Goal: Task Accomplishment & Management: Manage account settings

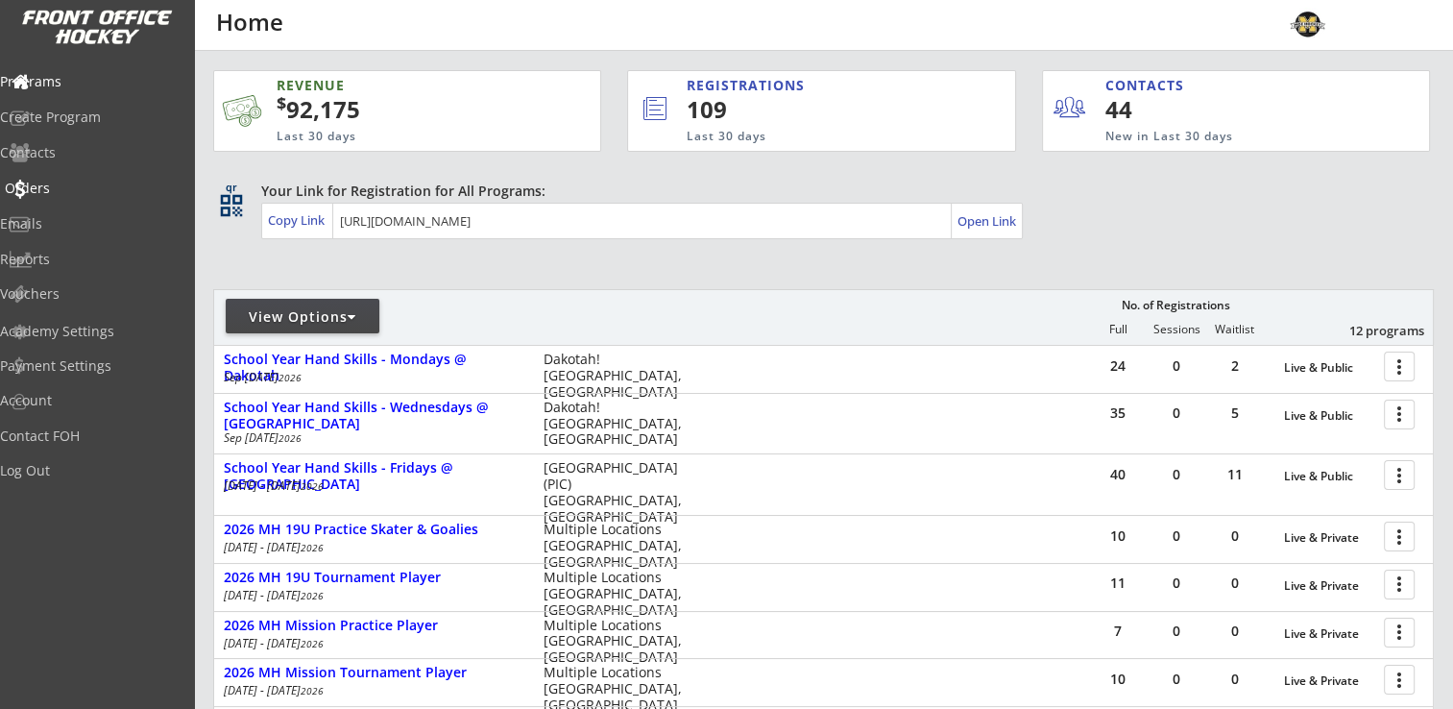
click at [74, 188] on div "Orders" at bounding box center [91, 187] width 173 height 13
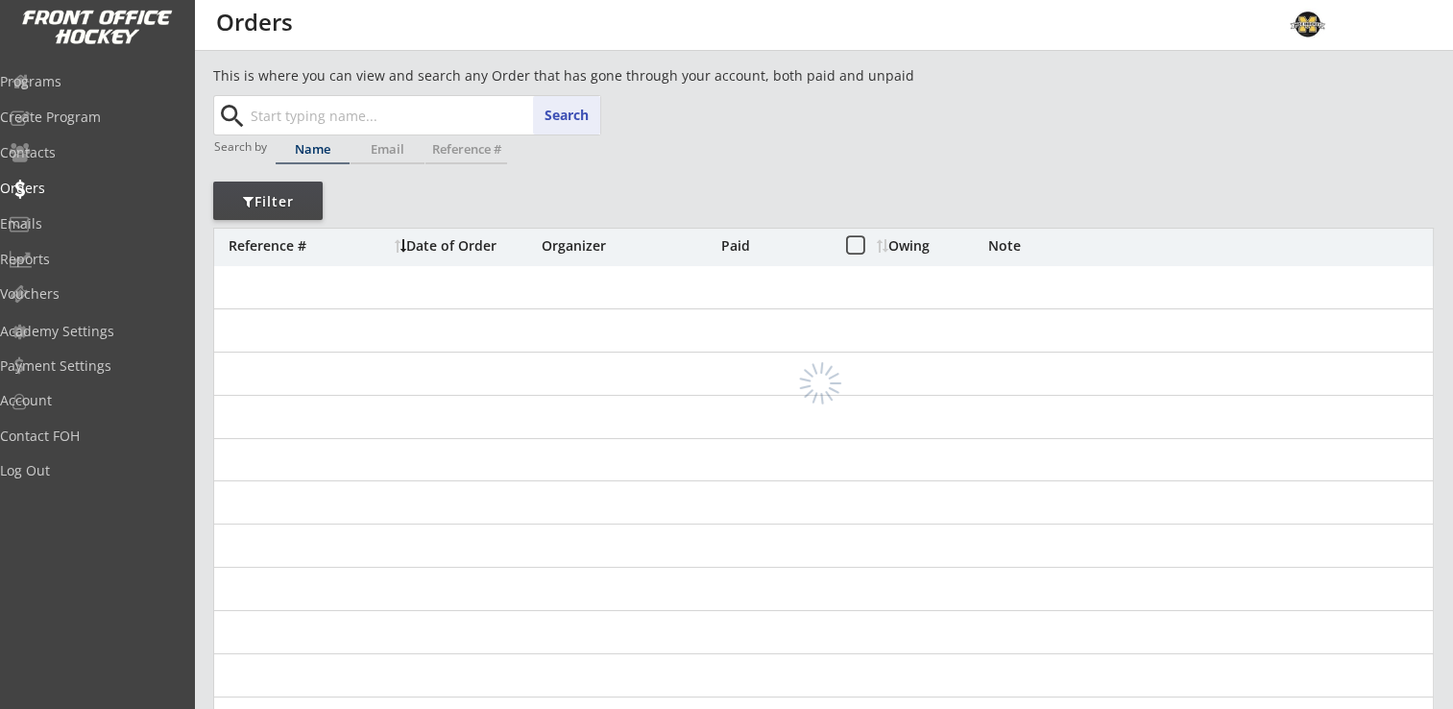
click at [308, 117] on input "text" at bounding box center [423, 115] width 353 height 38
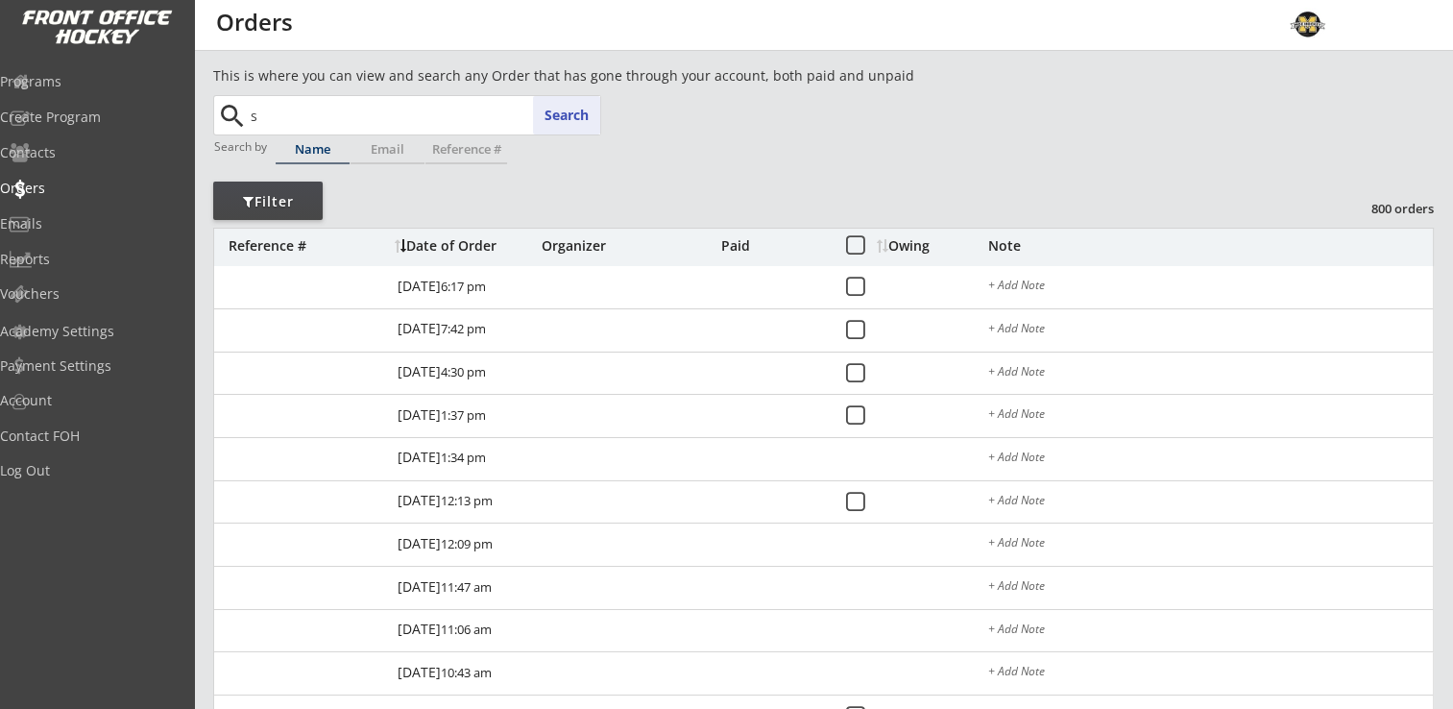
type input "sa"
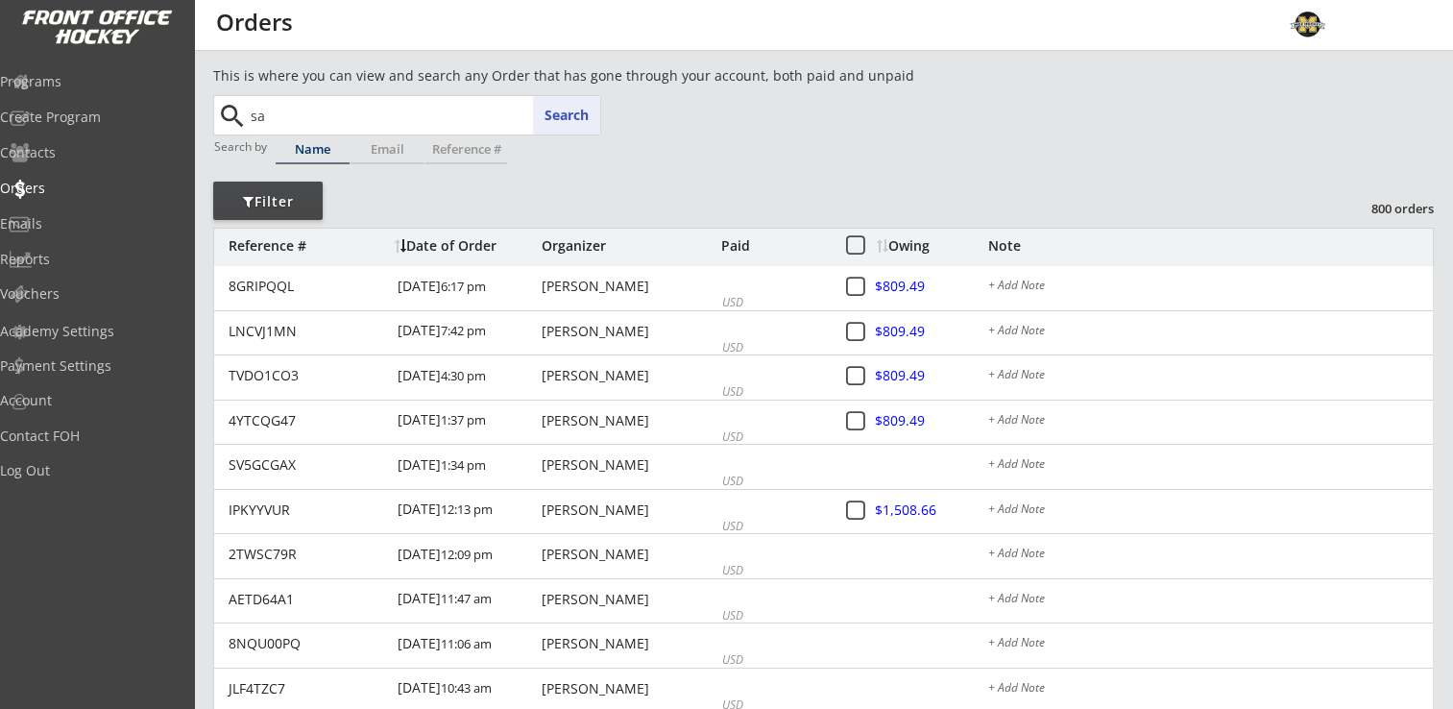
type input "sasha Reuter"
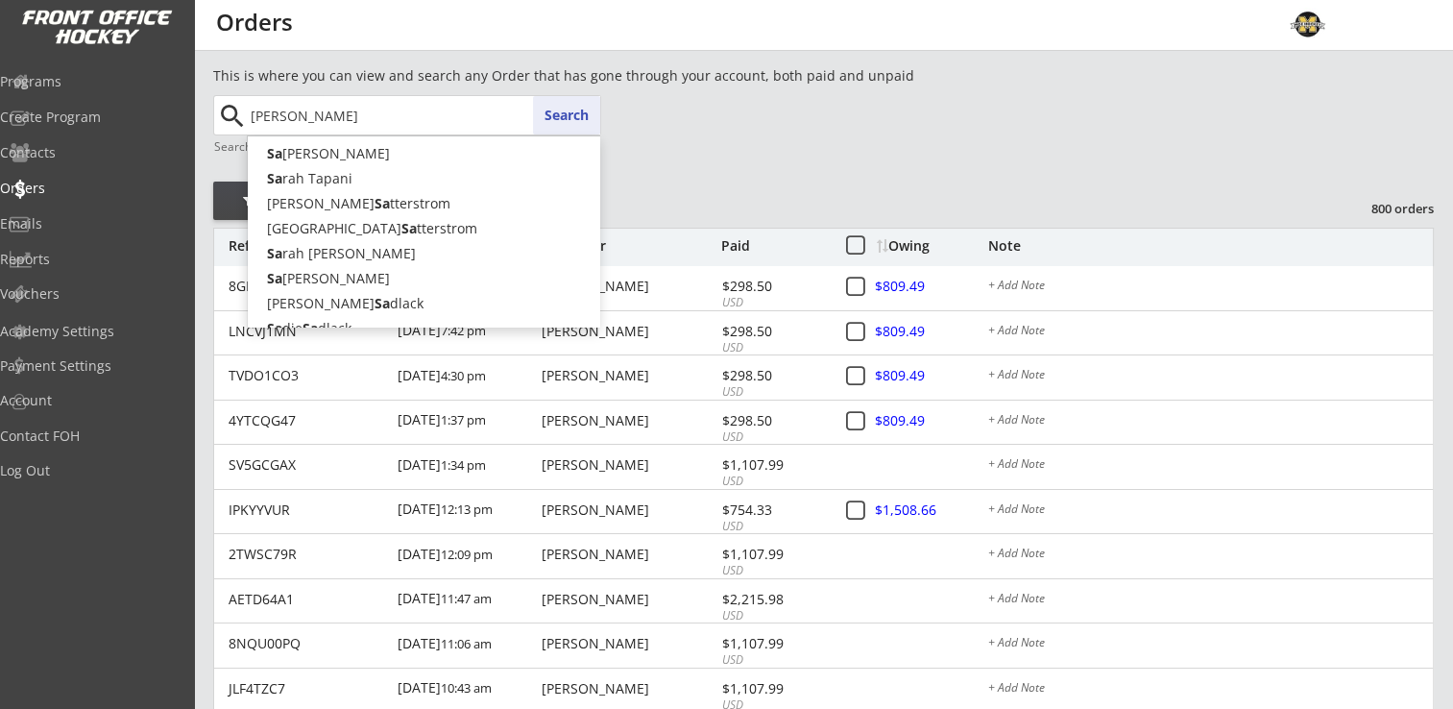
type input "sauer"
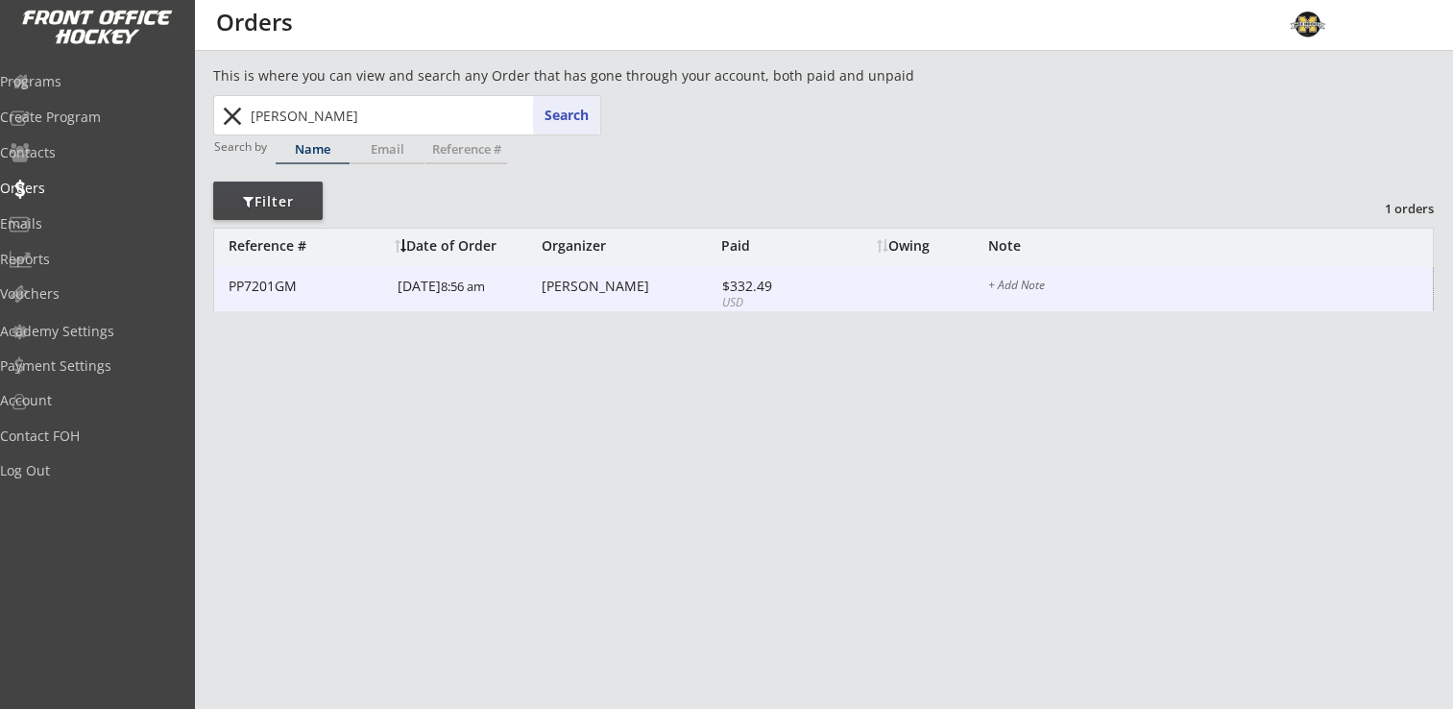
click at [595, 285] on div "Stacy Sauer" at bounding box center [629, 285] width 175 height 13
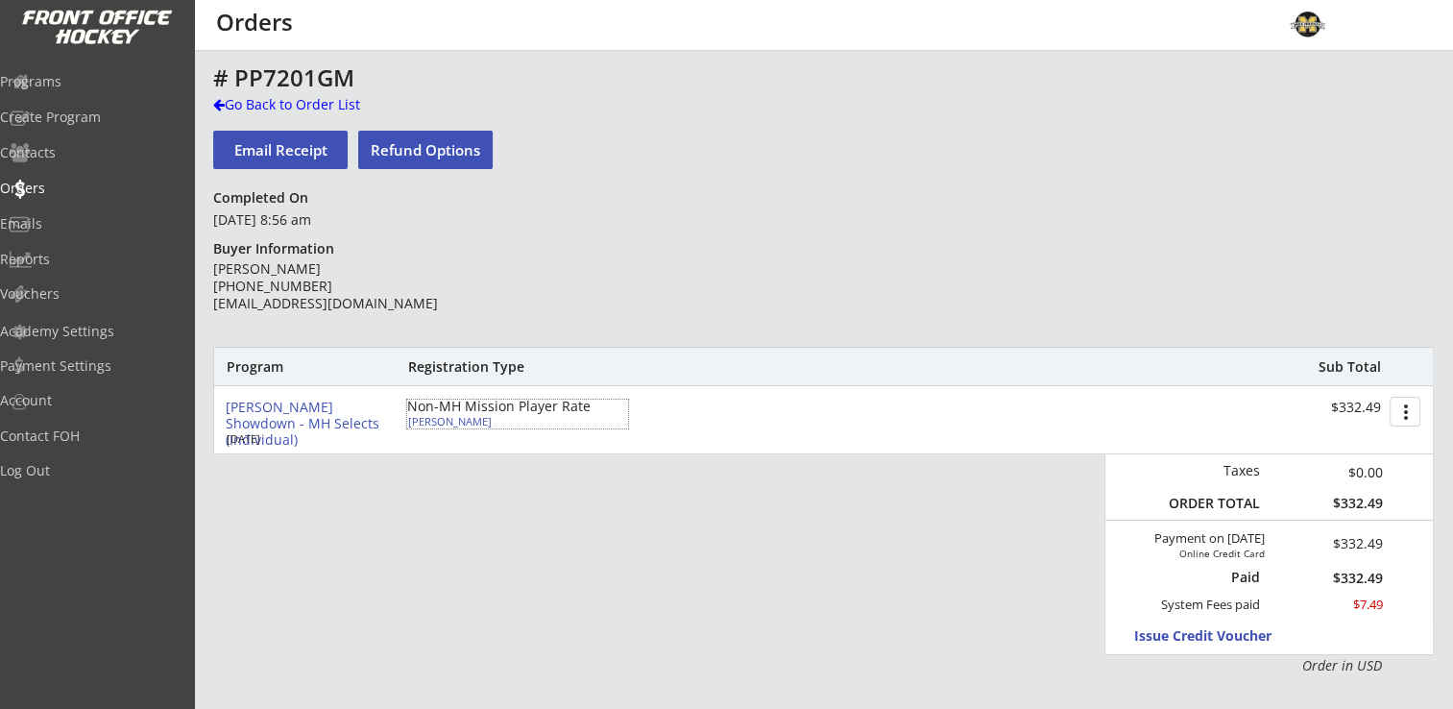
click at [448, 419] on div "Mckenley Sauer" at bounding box center [515, 421] width 214 height 11
select select ""Forward""
select select ""Youth Large/XL""
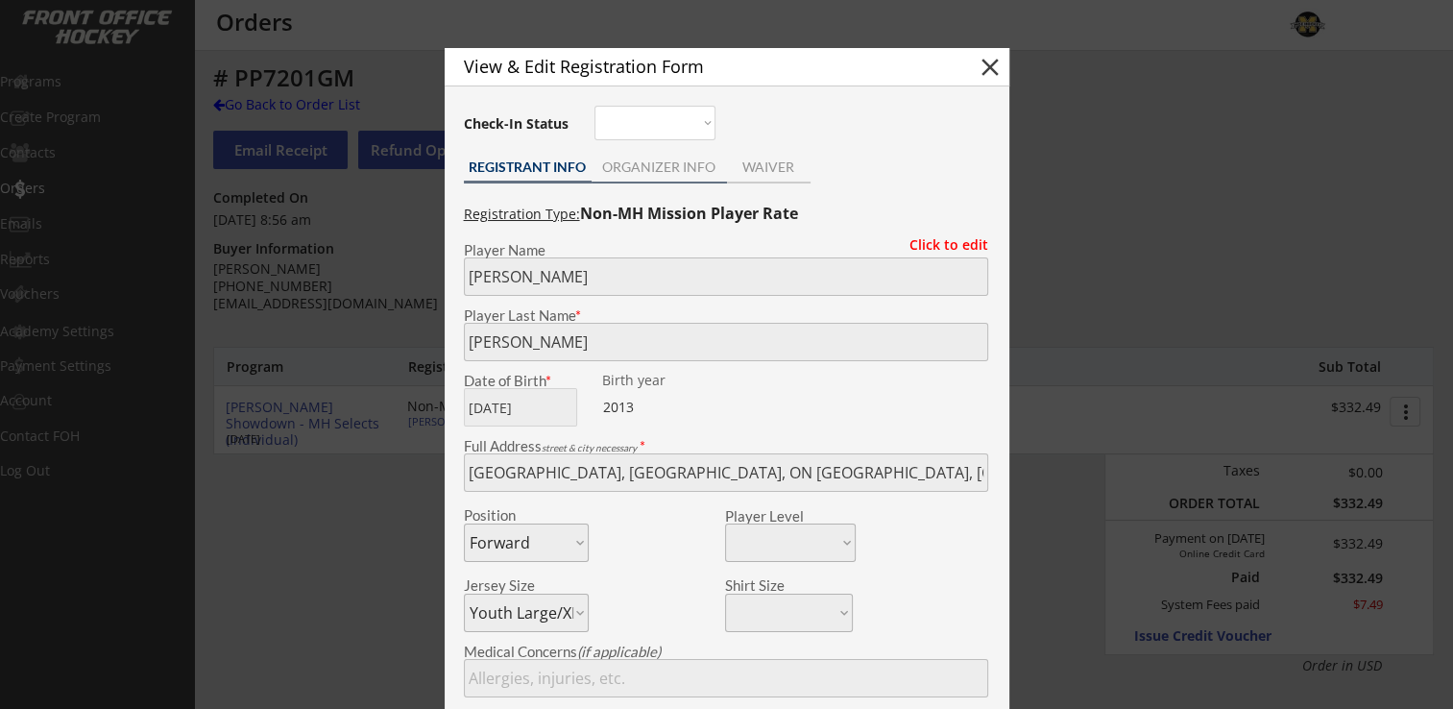
click at [688, 165] on div "ORGANIZER INFO" at bounding box center [659, 166] width 135 height 13
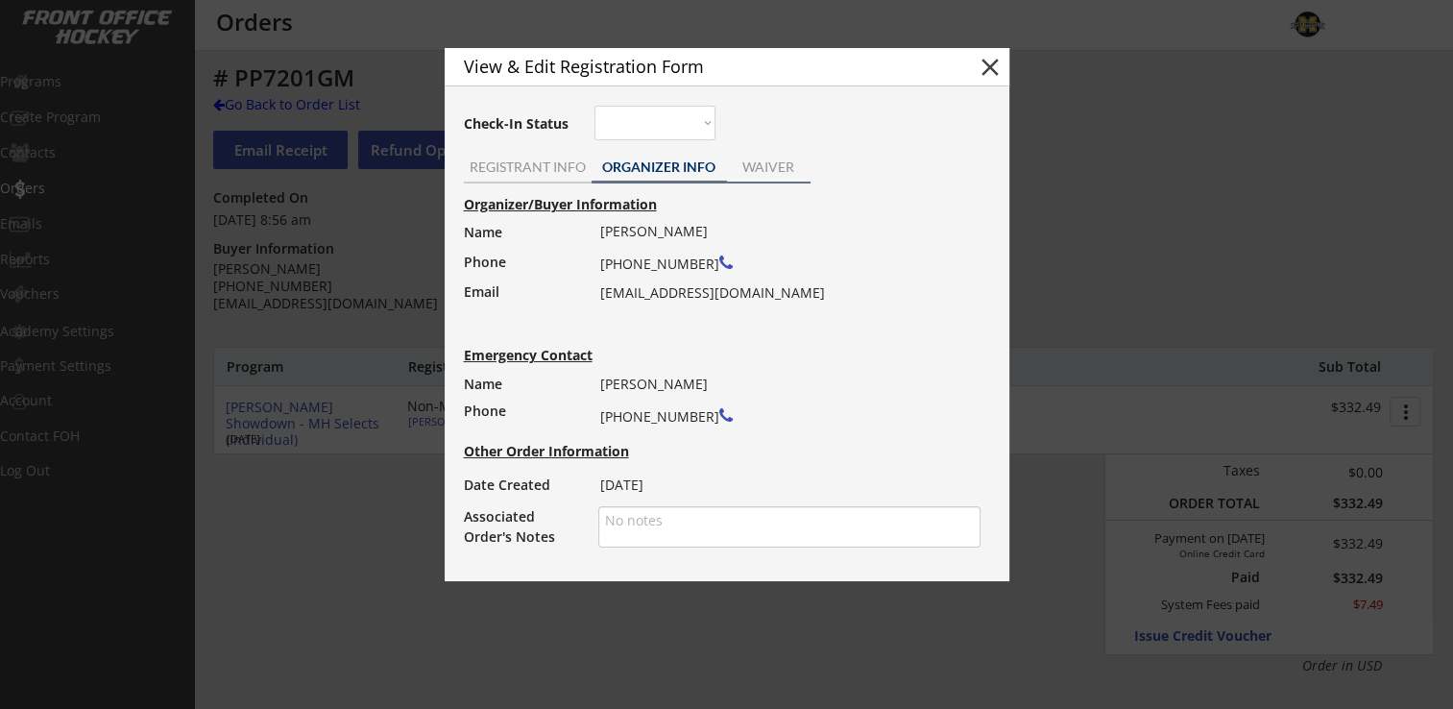
click at [759, 163] on div "WAIVER" at bounding box center [769, 166] width 84 height 13
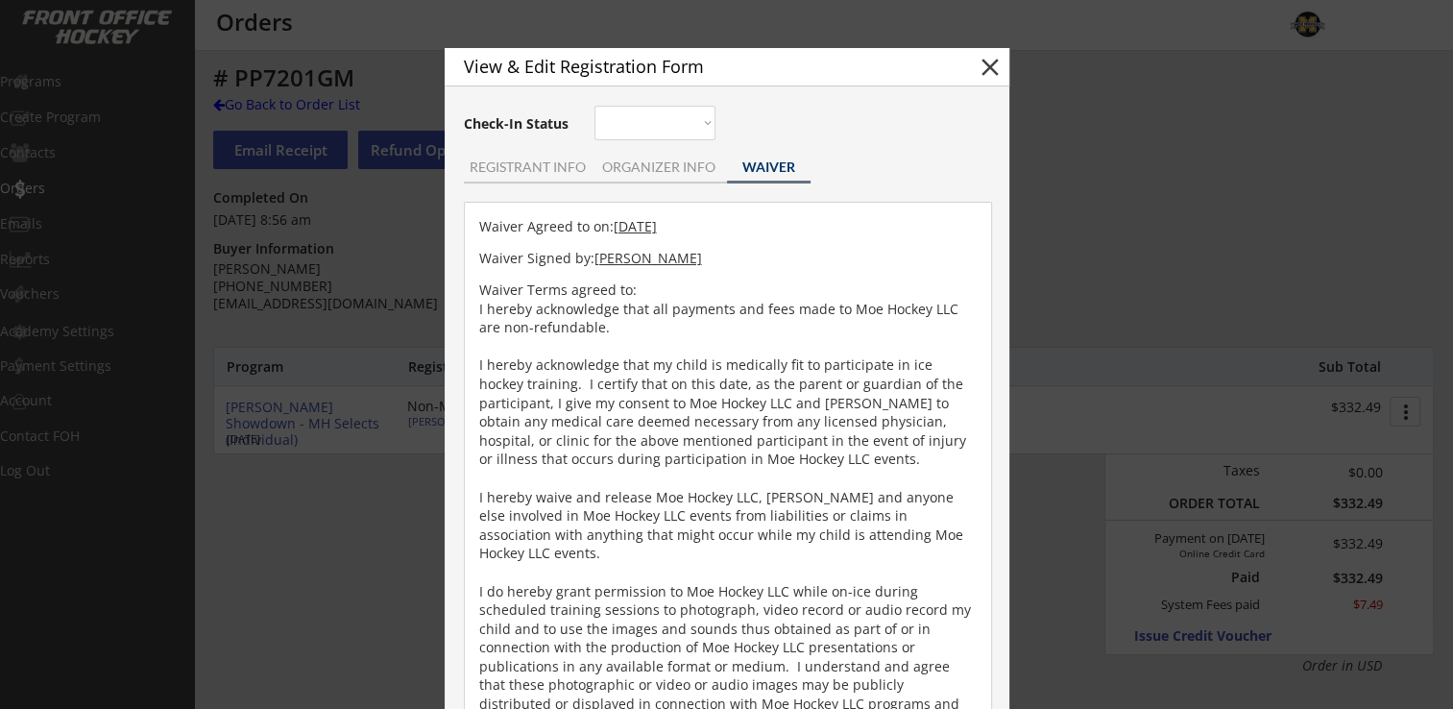
click at [994, 62] on button "close" at bounding box center [990, 67] width 29 height 29
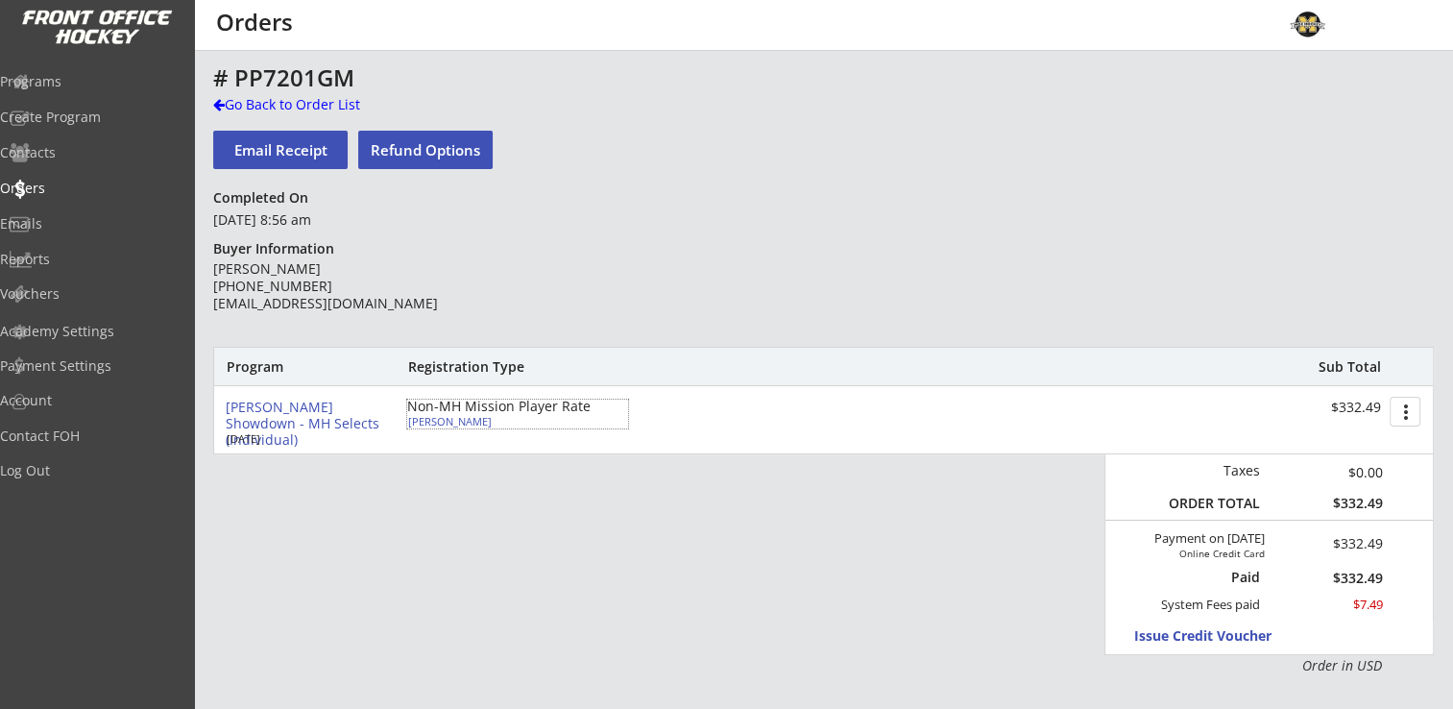
click at [453, 423] on div "Mckenley Sauer" at bounding box center [515, 421] width 214 height 11
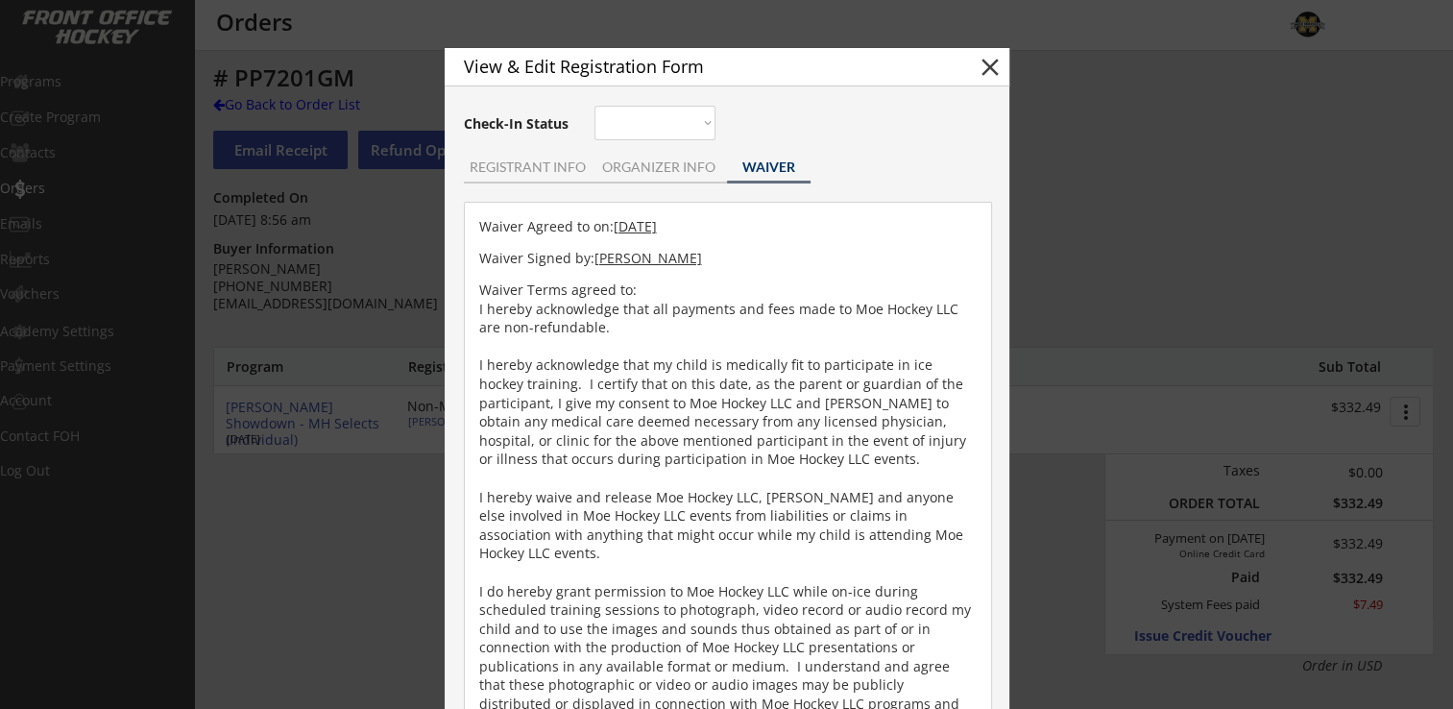
click at [540, 147] on div "View & Edit Registration Form close Check-In Status Not here Present REGISTRANT…" at bounding box center [727, 492] width 565 height 888
click at [537, 166] on div "REGISTRANT INFO" at bounding box center [528, 166] width 128 height 13
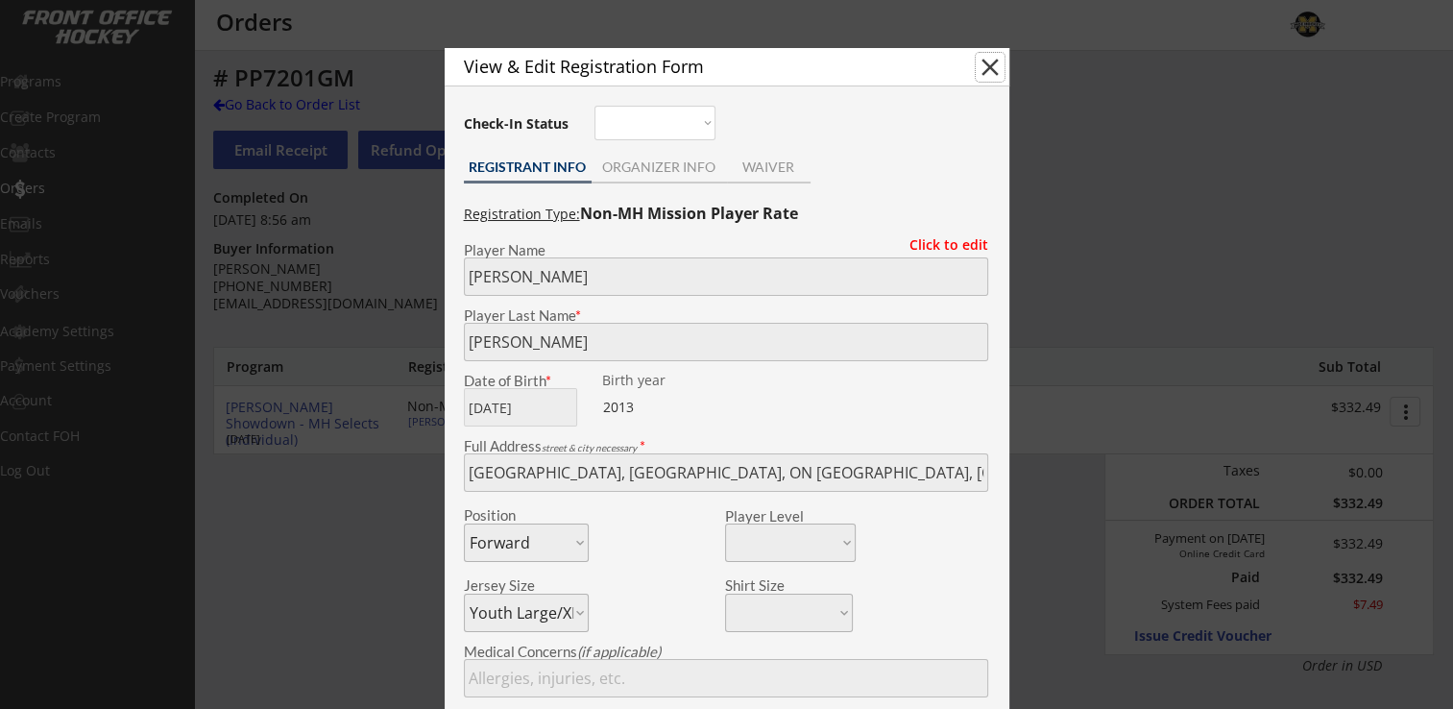
click at [995, 69] on button "close" at bounding box center [990, 67] width 29 height 29
select select ""PLACEHOLDER_1427118222253""
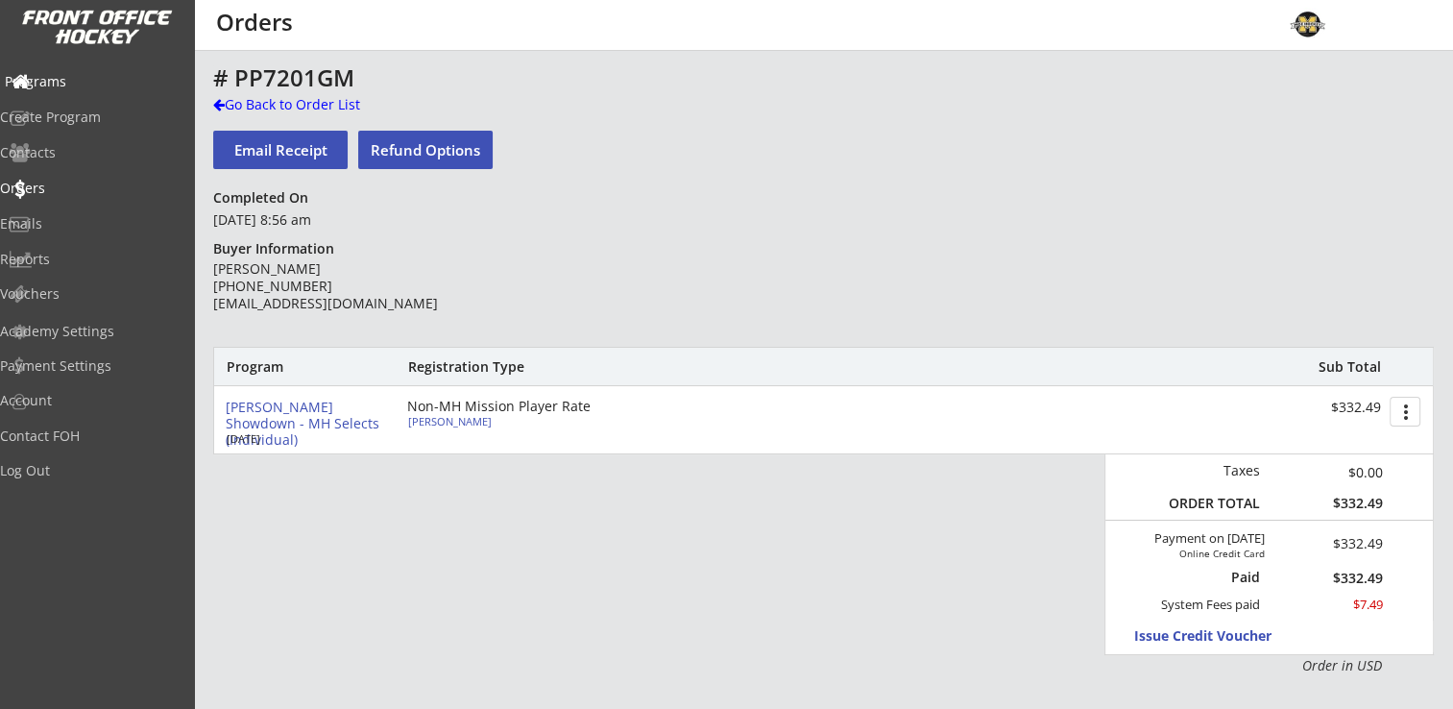
click at [85, 75] on div "Programs" at bounding box center [91, 81] width 173 height 13
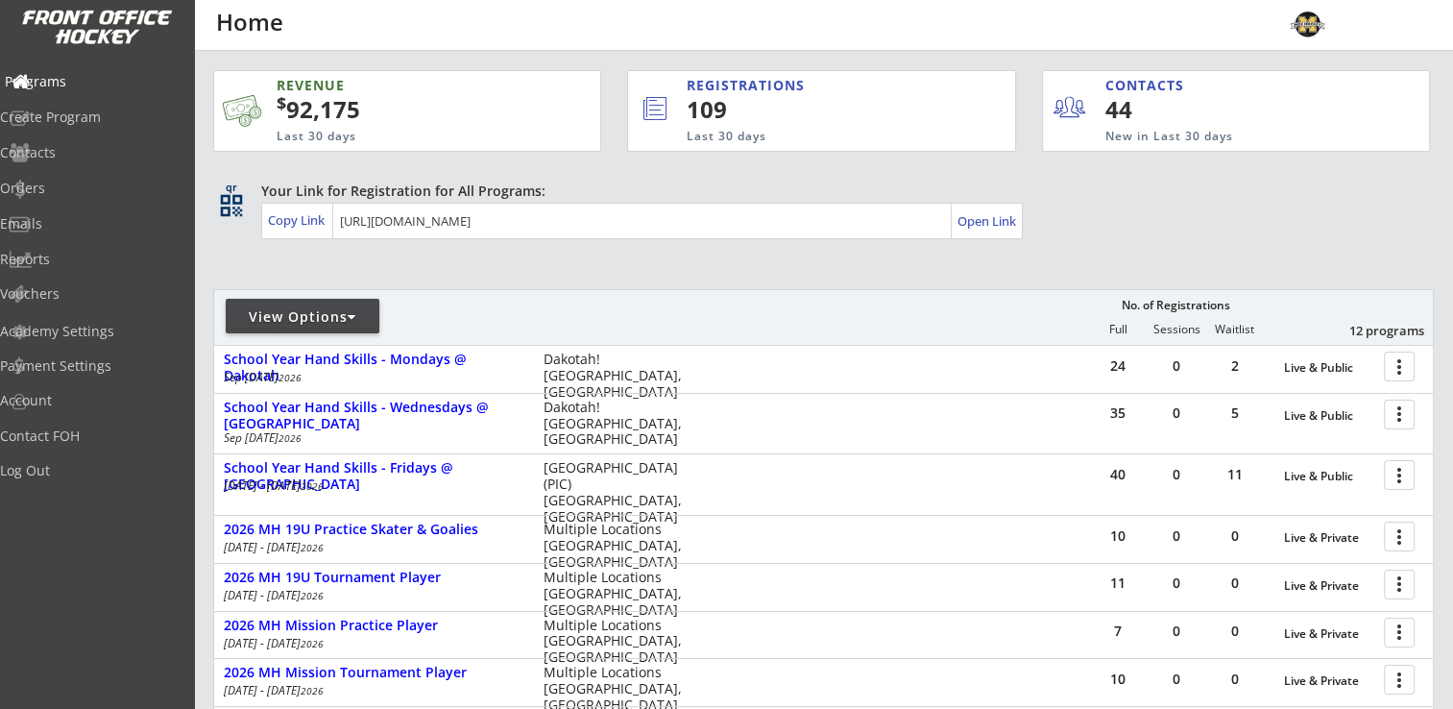
click at [94, 83] on div "Programs" at bounding box center [91, 81] width 173 height 13
click at [69, 182] on div "Orders" at bounding box center [91, 187] width 173 height 13
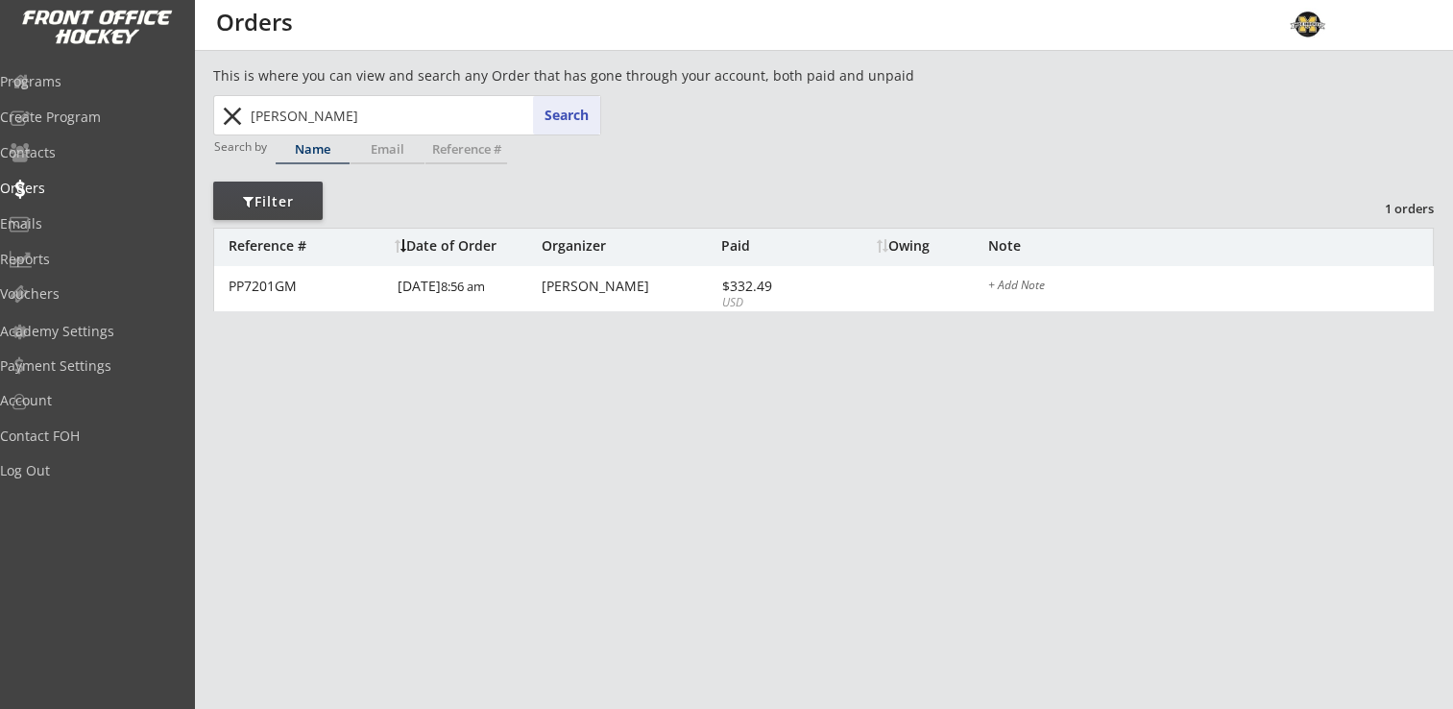
drag, startPoint x: 335, startPoint y: 130, endPoint x: 199, endPoint y: 119, distance: 136.8
click at [199, 119] on div "This is where you can view and search any Order that has gone through your acco…" at bounding box center [823, 634] width 1259 height 1138
type input "giller"
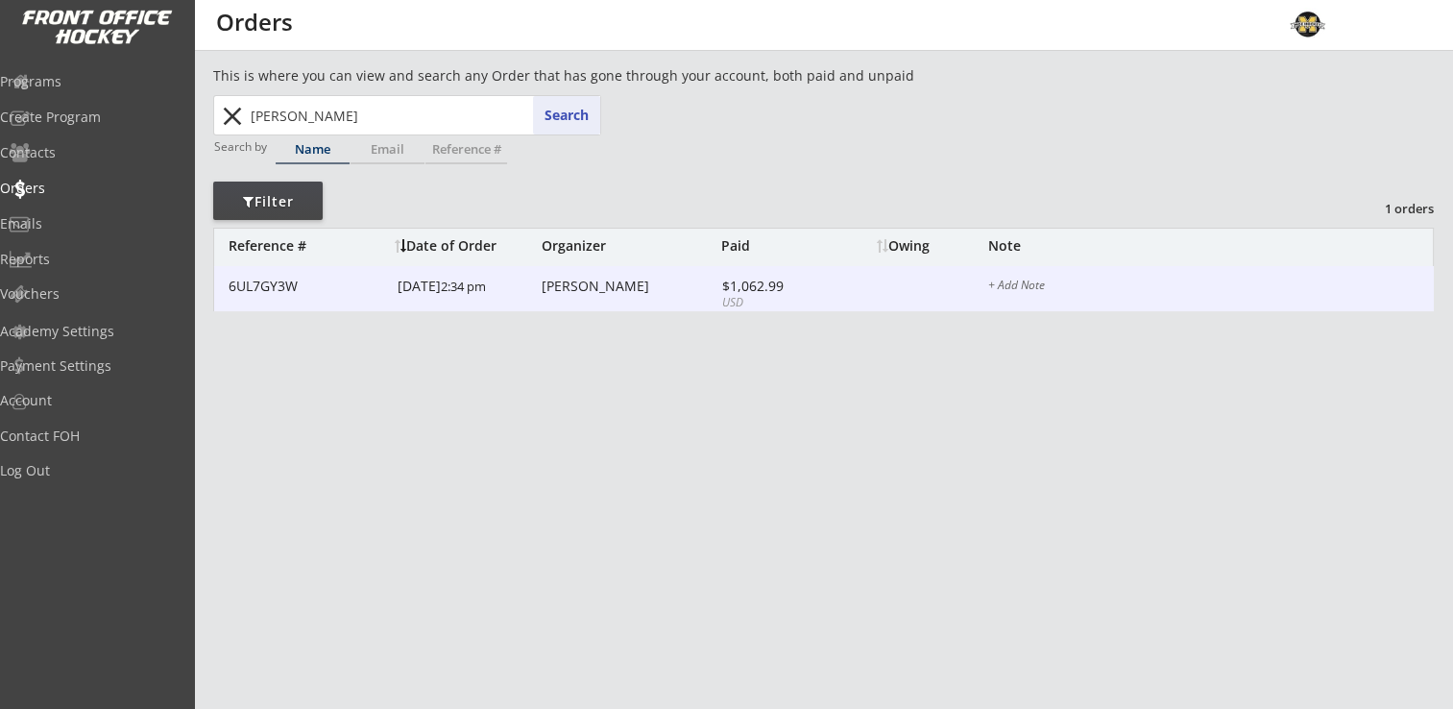
click at [599, 297] on div "6UL7GY3W 9/15/24 2:34 pm Matt Giller $1,062.99 USD $809.49 + Add Note" at bounding box center [823, 288] width 1219 height 45
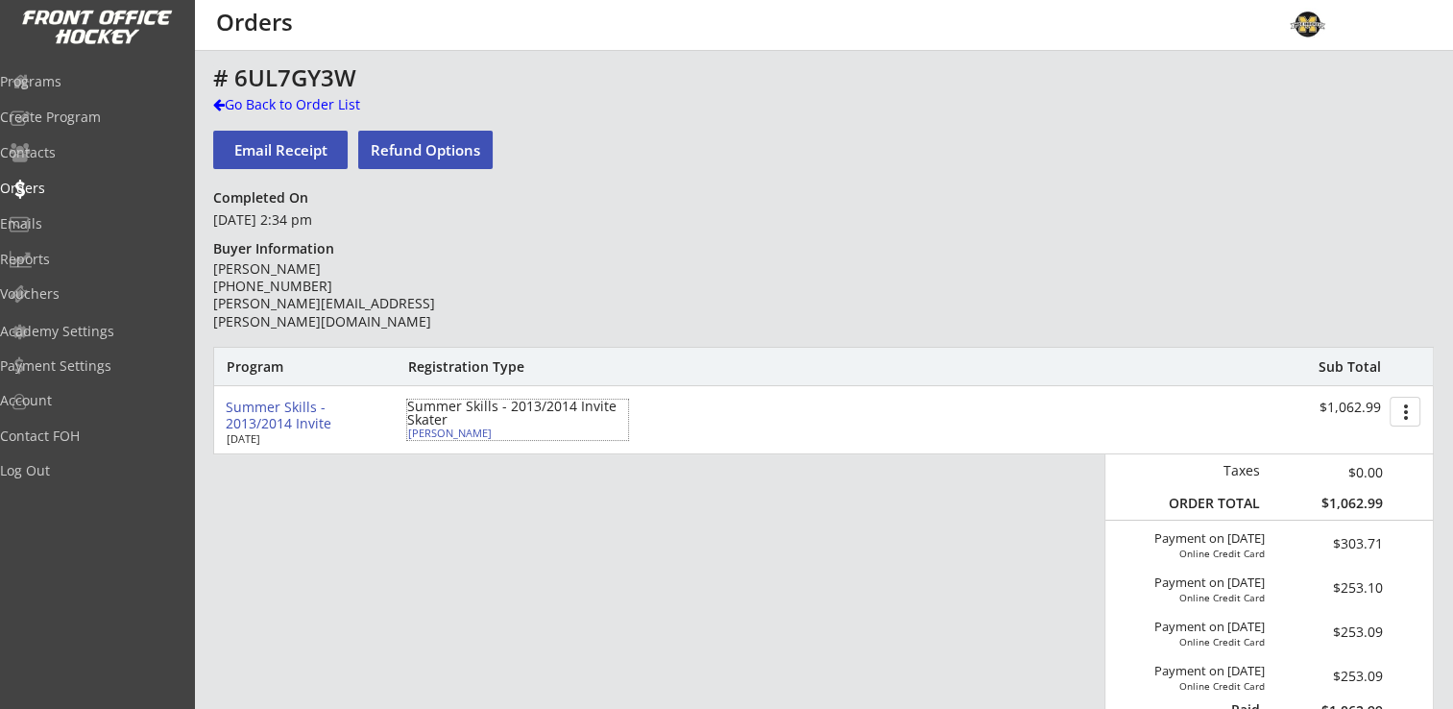
click at [442, 433] on div "Lily Giller" at bounding box center [515, 432] width 214 height 11
type input "Lily"
type input "Giller"
type input "10/07/2013"
type input "4528 196th St W, Lakeville, MN 55044, USA"
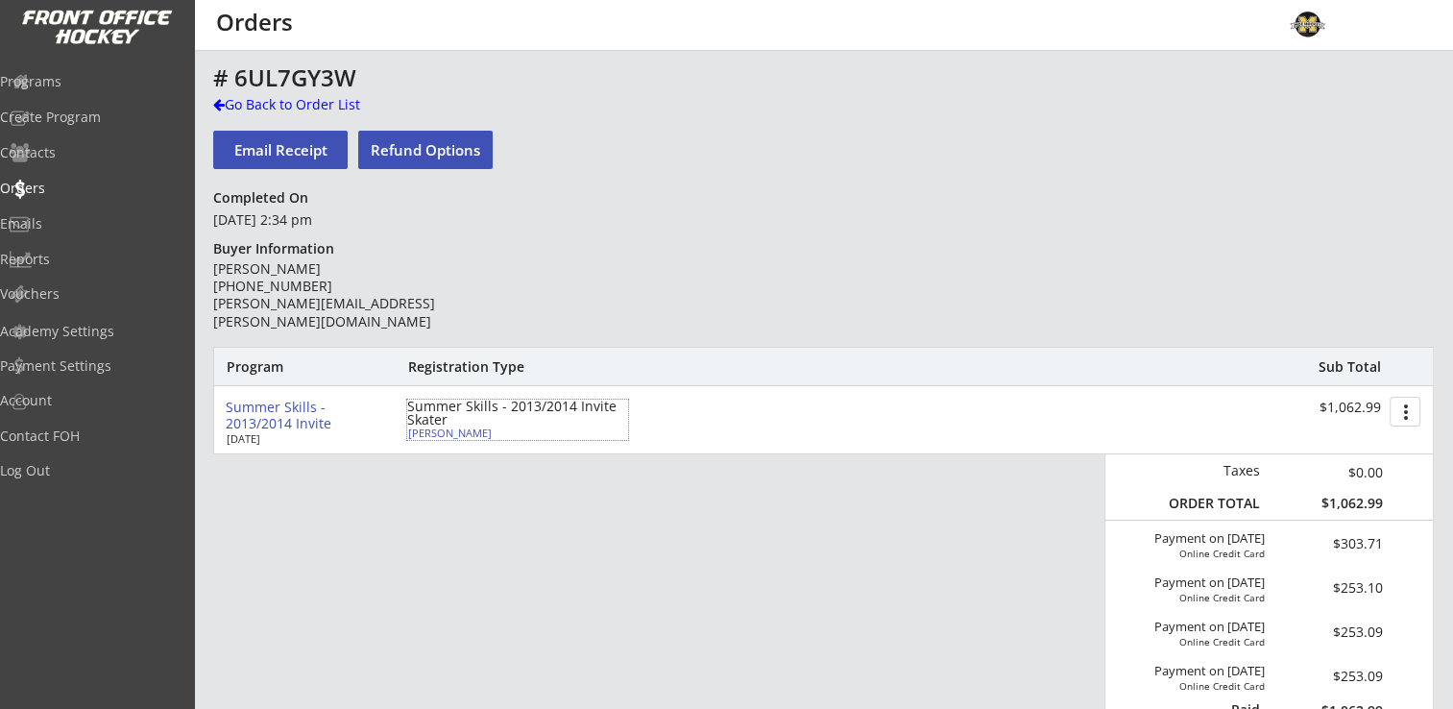
select select
type input "Bruce Giller"
type input "(952) 432-6901"
type input "Farmington U10A"
select select ""Youth Medium""
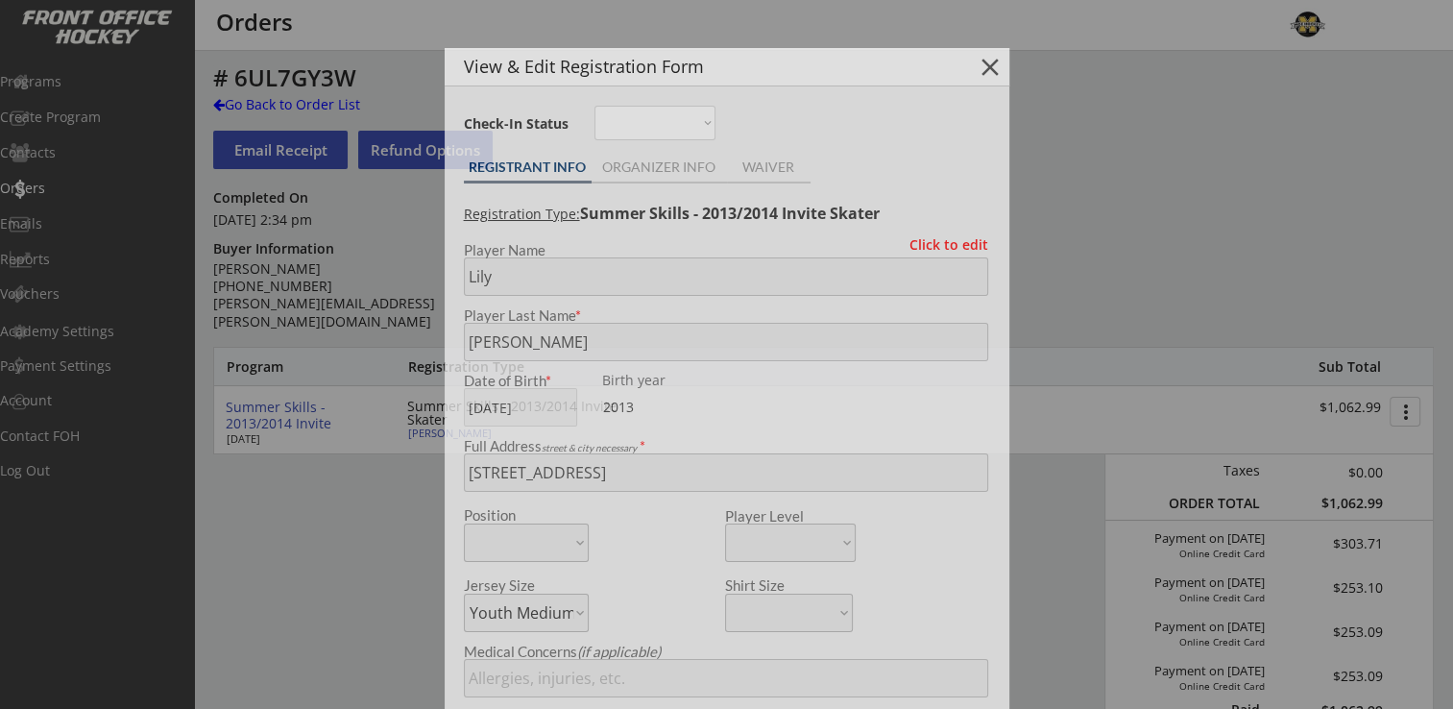
type input "[DEMOGRAPHIC_DATA]"
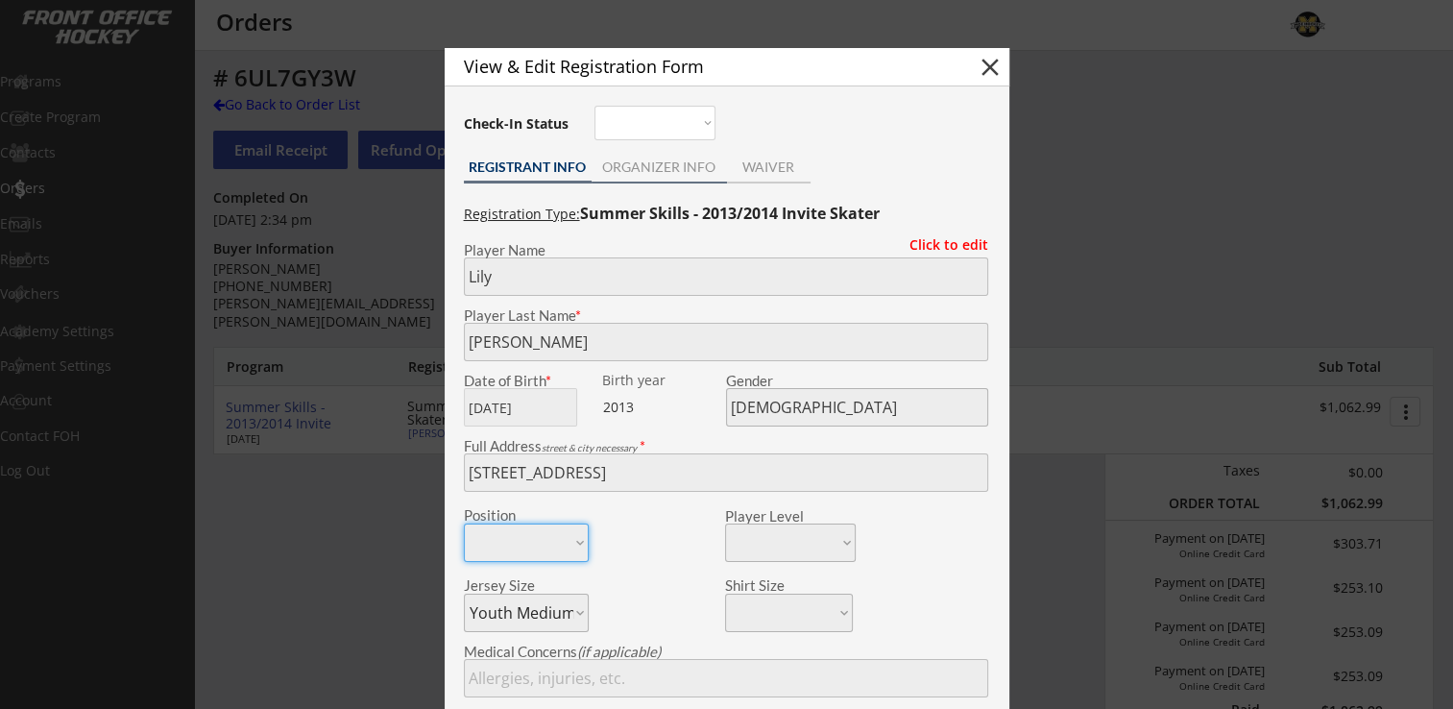
click at [661, 178] on div "ORGANIZER INFO" at bounding box center [659, 169] width 135 height 29
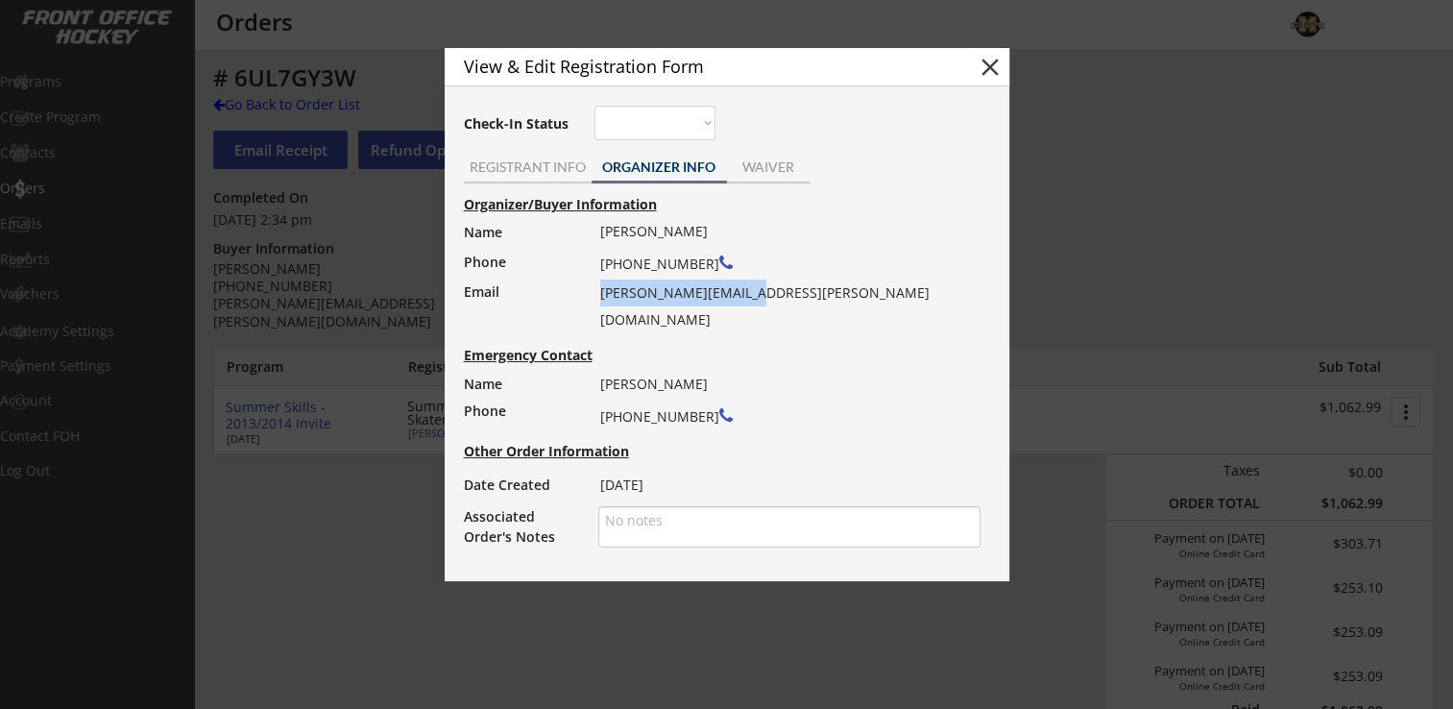
drag, startPoint x: 599, startPoint y: 294, endPoint x: 738, endPoint y: 290, distance: 138.3
click at [738, 290] on div "Matt Giller (612) 802-3793 giller.matt@gmail.com" at bounding box center [784, 275] width 368 height 115
drag, startPoint x: 738, startPoint y: 290, endPoint x: 712, endPoint y: 294, distance: 26.2
copy div "giller.matt@gmail.com"
click at [996, 72] on button "close" at bounding box center [990, 67] width 29 height 29
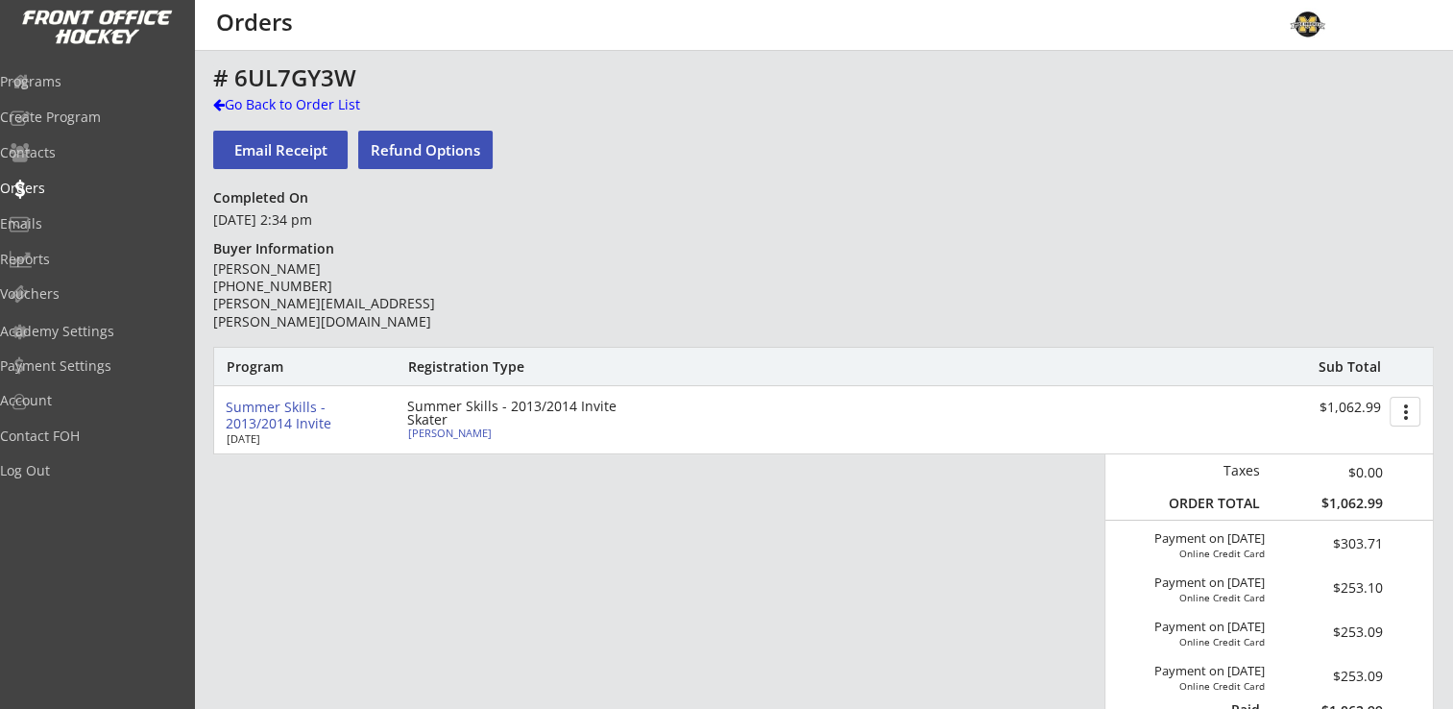
click at [430, 434] on div "Lily Giller" at bounding box center [515, 432] width 214 height 11
type input "Lily"
type input "Giller"
type input "10/07/2013"
type input "[DEMOGRAPHIC_DATA]"
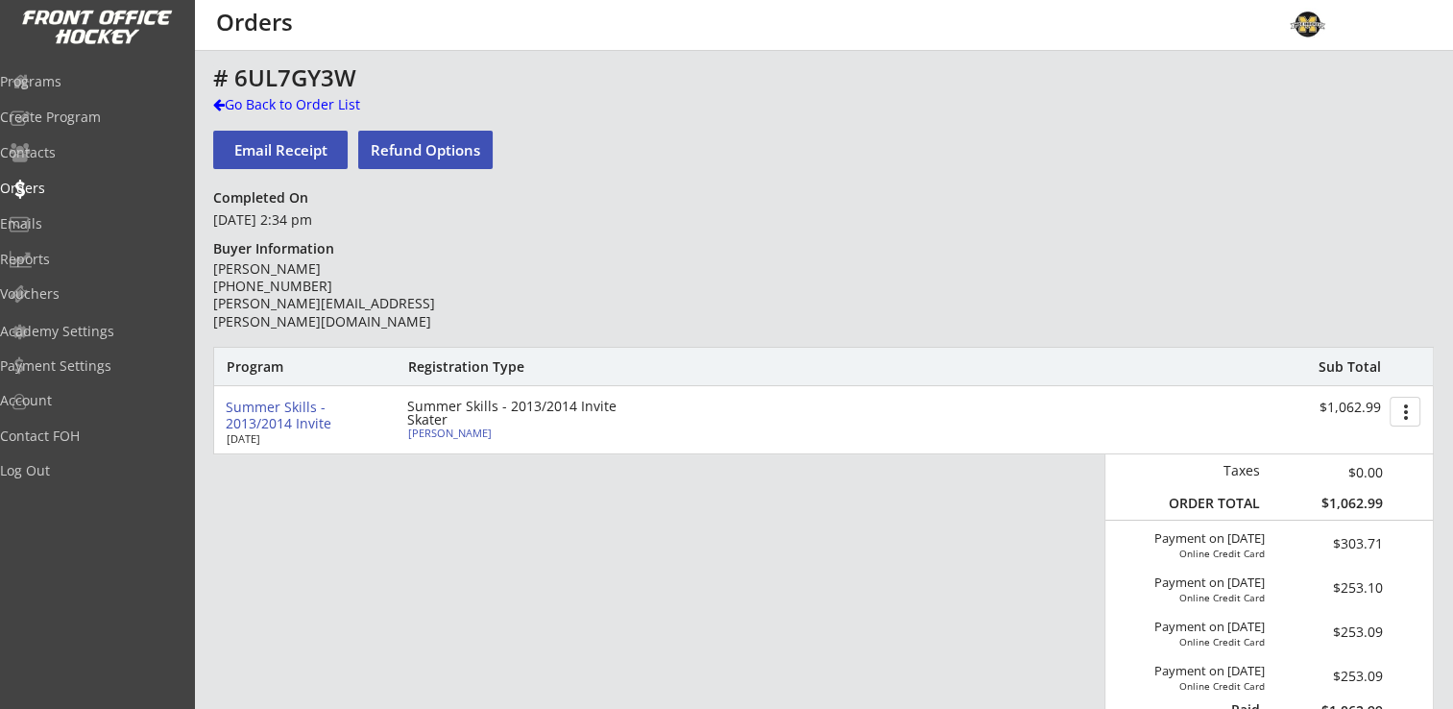
type input "4528 196th St W, Lakeville, MN 55044, USA"
select select ""Youth Medium""
type input "Bruce Giller"
type input "(952) 432-6901"
type input "Farmington U10A"
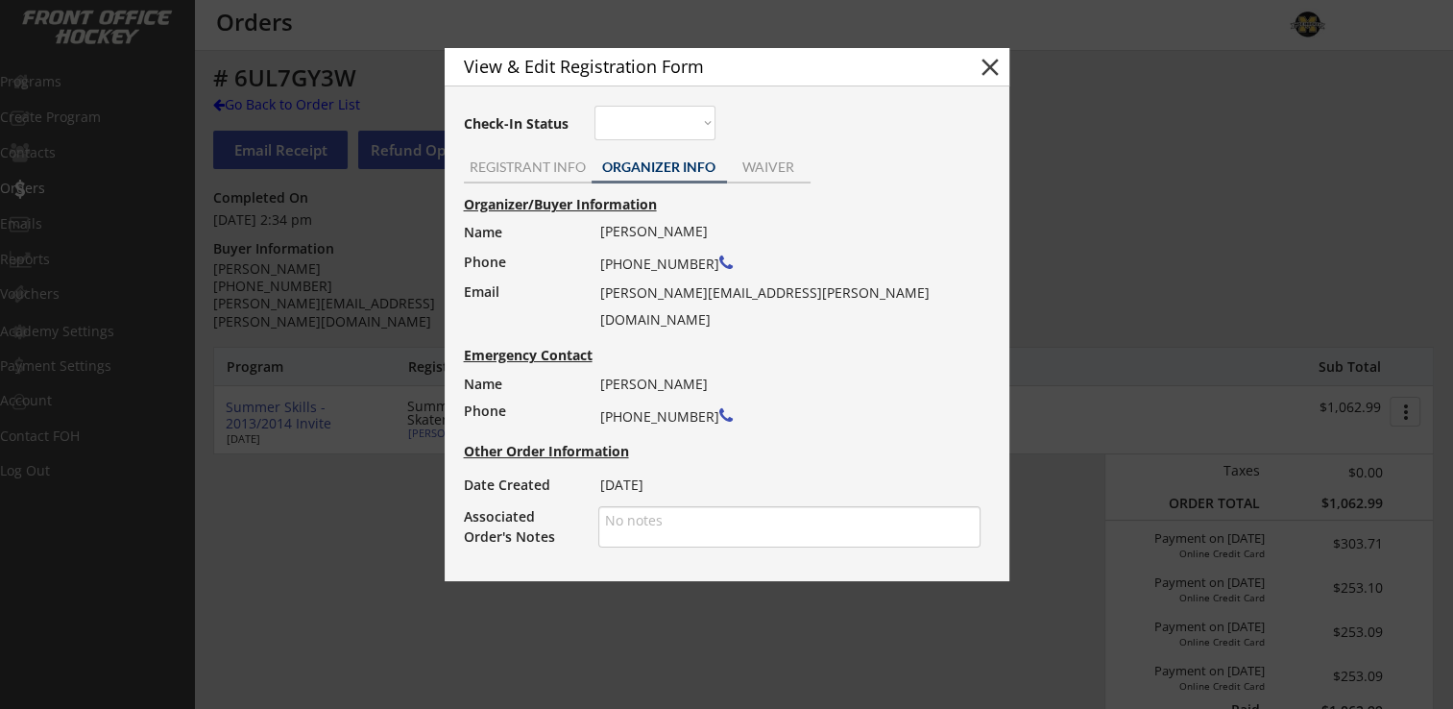
click at [565, 174] on div "REGISTRANT INFO" at bounding box center [528, 166] width 128 height 13
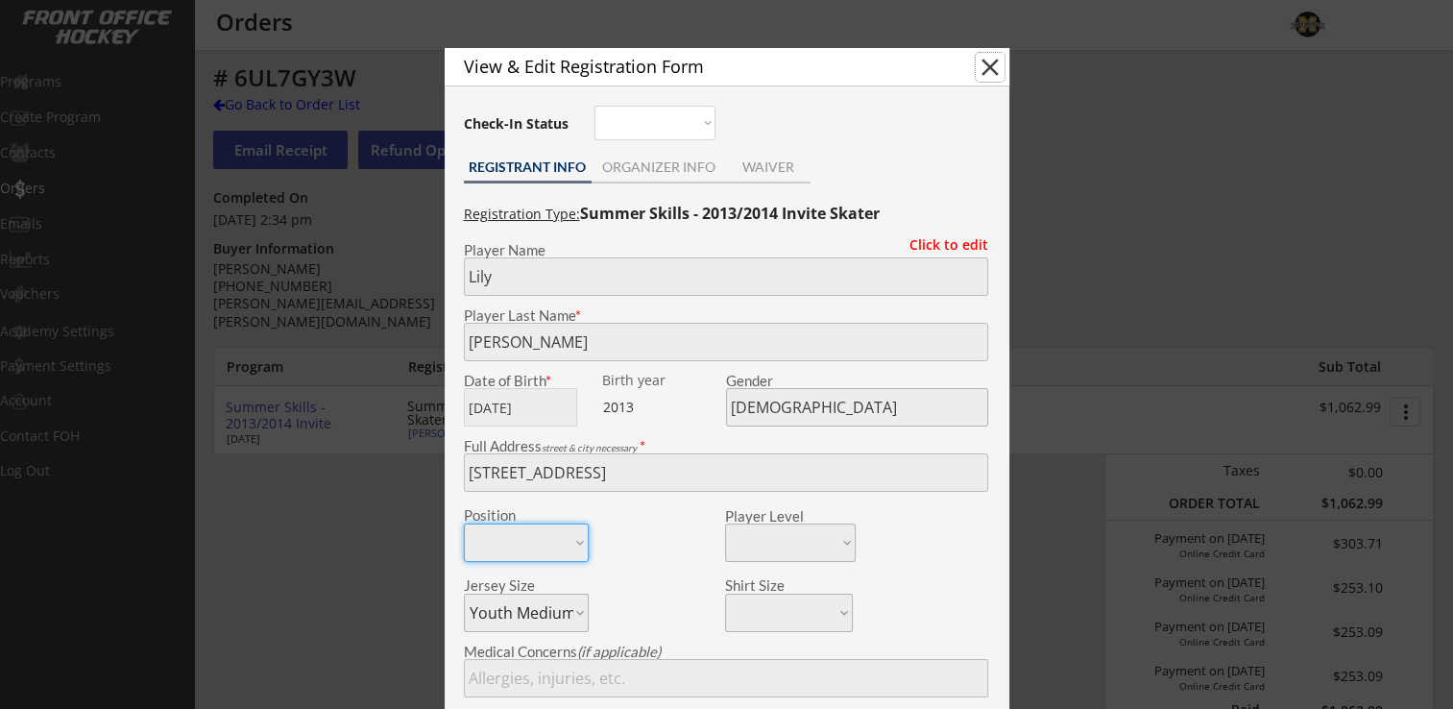
click at [995, 70] on button "close" at bounding box center [990, 67] width 29 height 29
select select ""PLACEHOLDER_1427118222253""
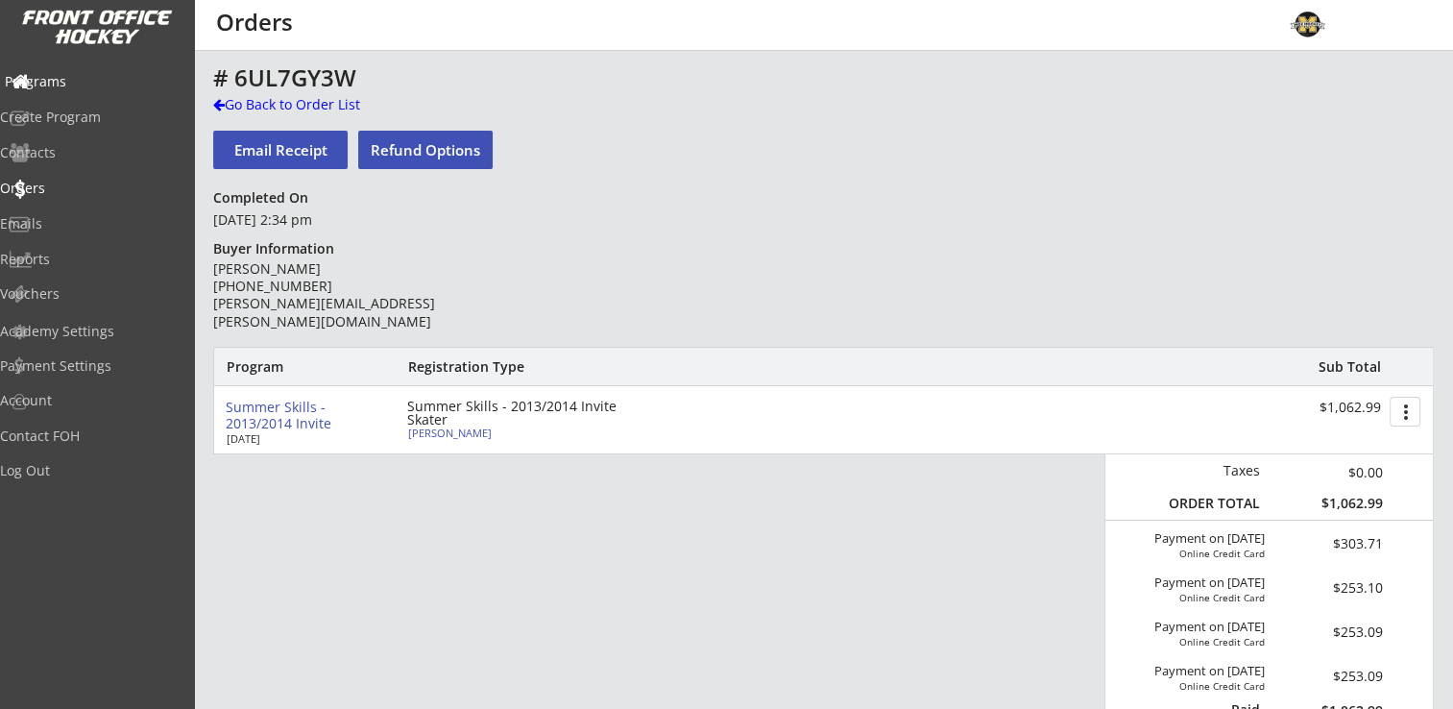
click at [105, 80] on div "Programs" at bounding box center [91, 81] width 173 height 13
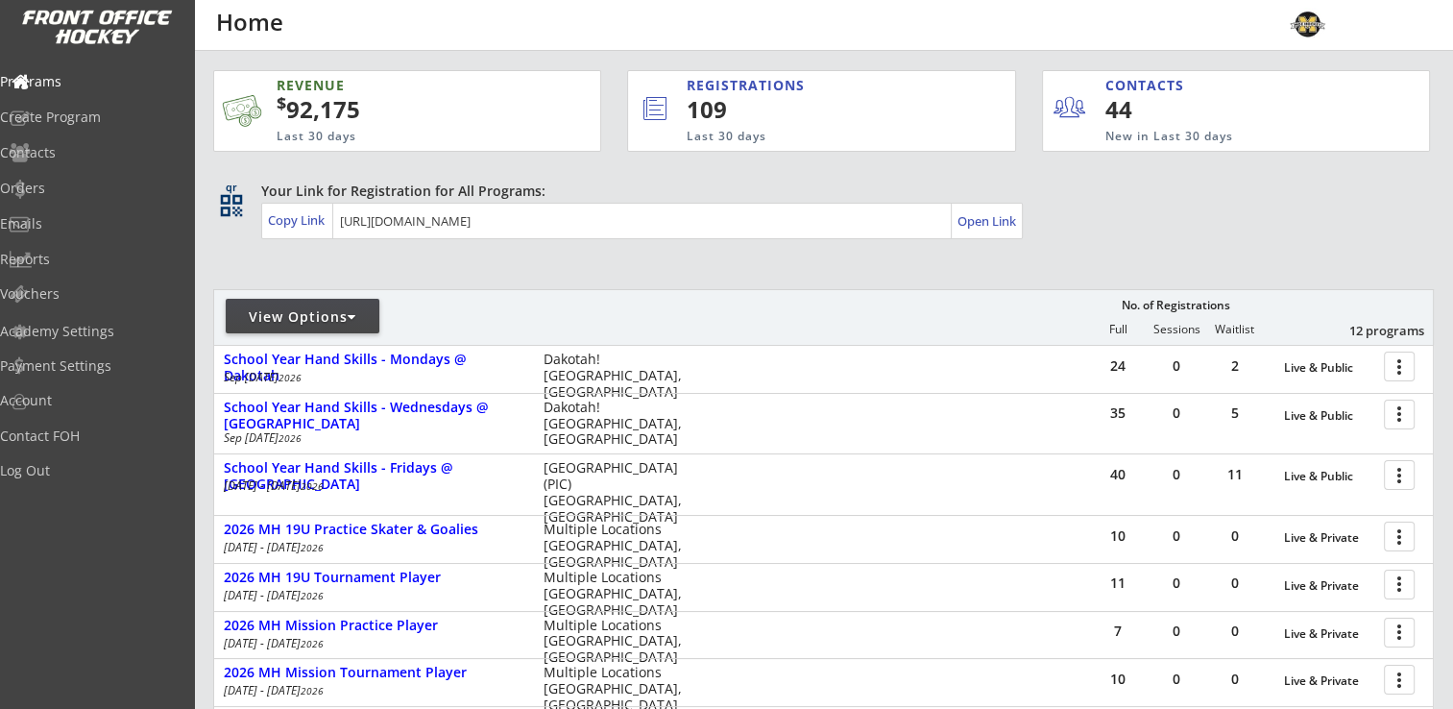
click at [350, 317] on div "View Options" at bounding box center [303, 316] width 154 height 19
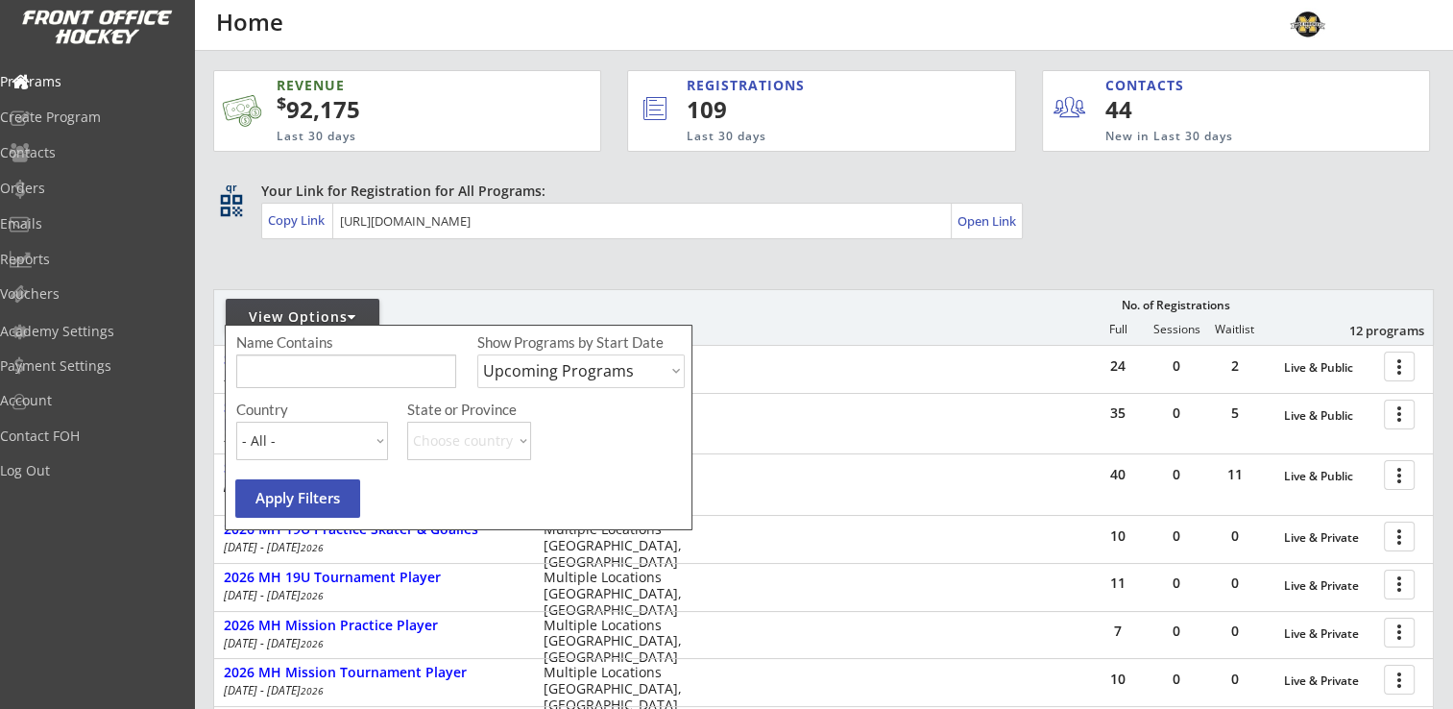
click at [588, 355] on select "Upcoming Programs Past Programs Specific Date Range" at bounding box center [580, 371] width 207 height 34
select select ""Past Programs""
click at [477, 354] on select "Upcoming Programs Past Programs Specific Date Range" at bounding box center [580, 371] width 207 height 34
click at [288, 502] on button "Apply Filters" at bounding box center [297, 498] width 125 height 38
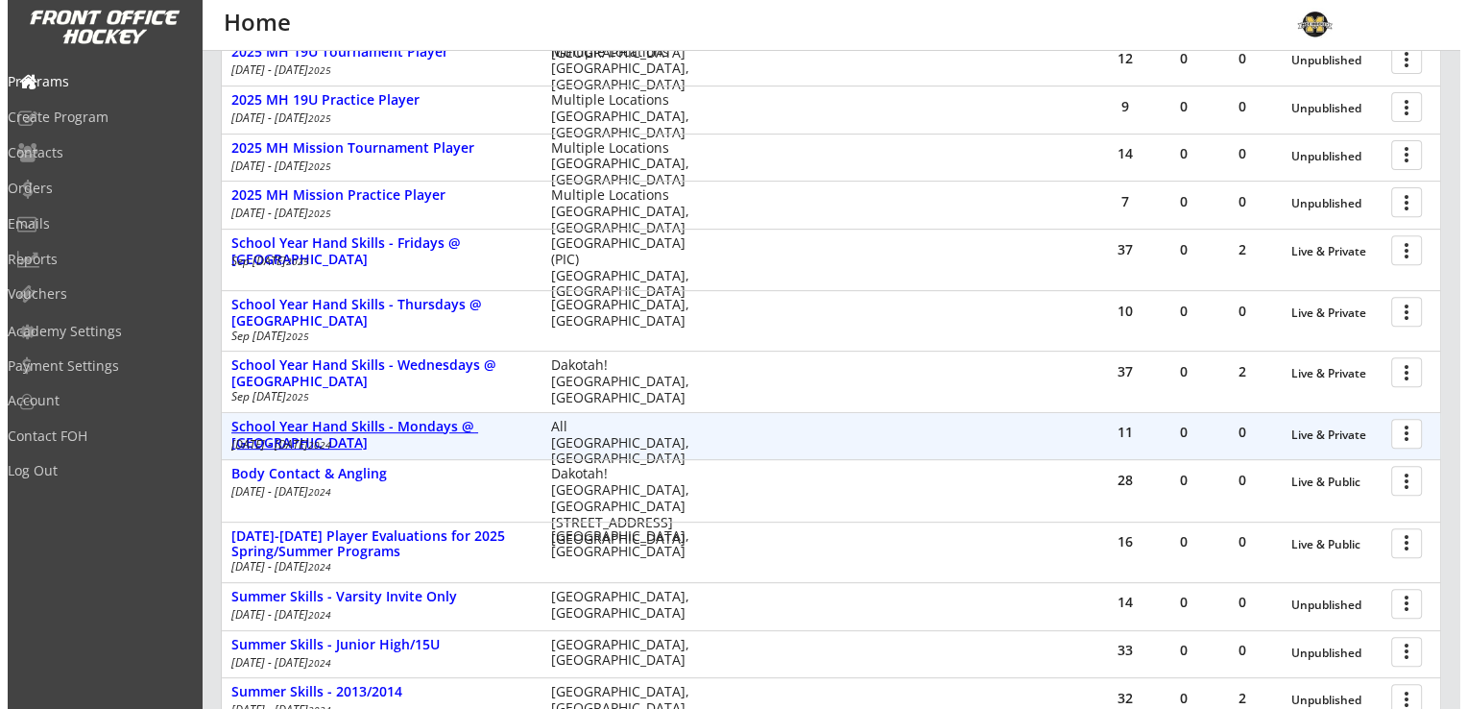
scroll to position [751, 0]
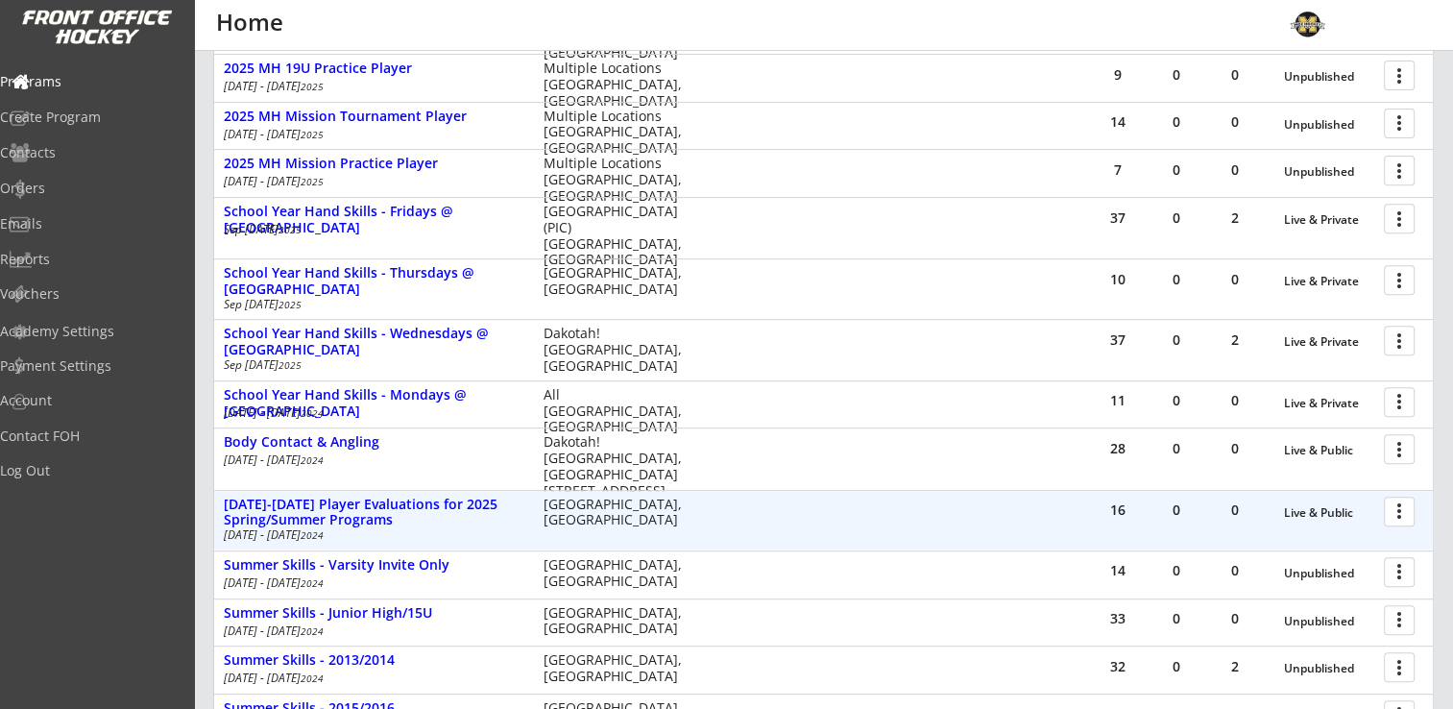
click at [1382, 507] on div "more_vert" at bounding box center [1400, 512] width 41 height 38
click at [1398, 508] on div at bounding box center [1403, 511] width 34 height 34
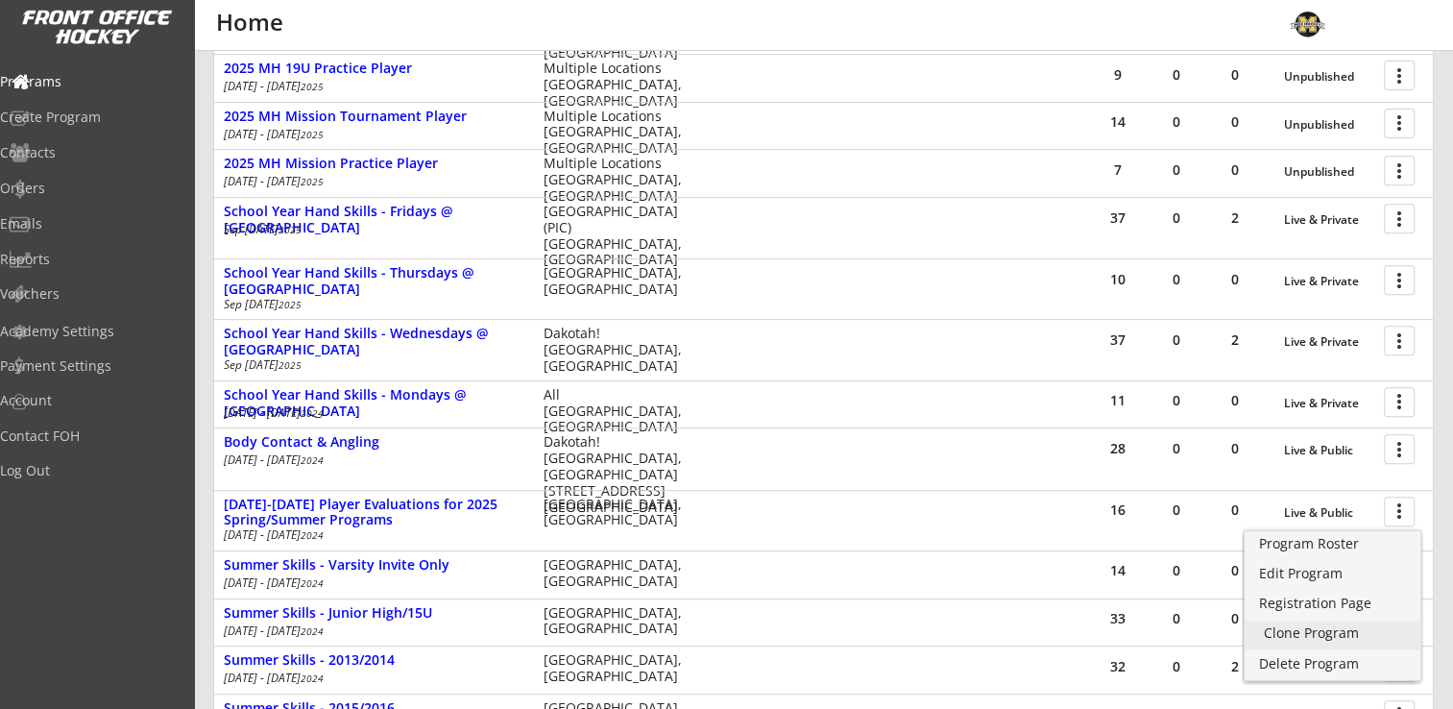
click at [1323, 639] on div "Clone Program" at bounding box center [1332, 632] width 137 height 13
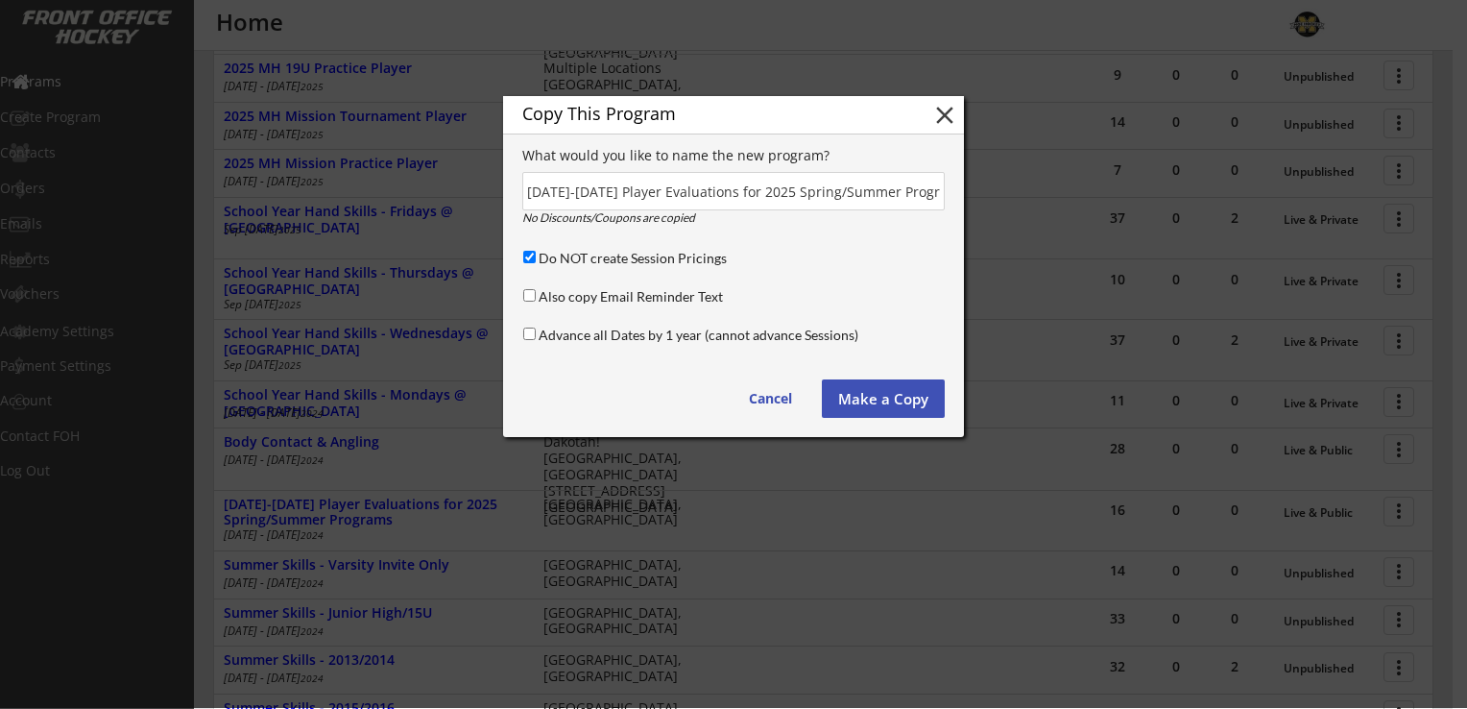
scroll to position [0, 35]
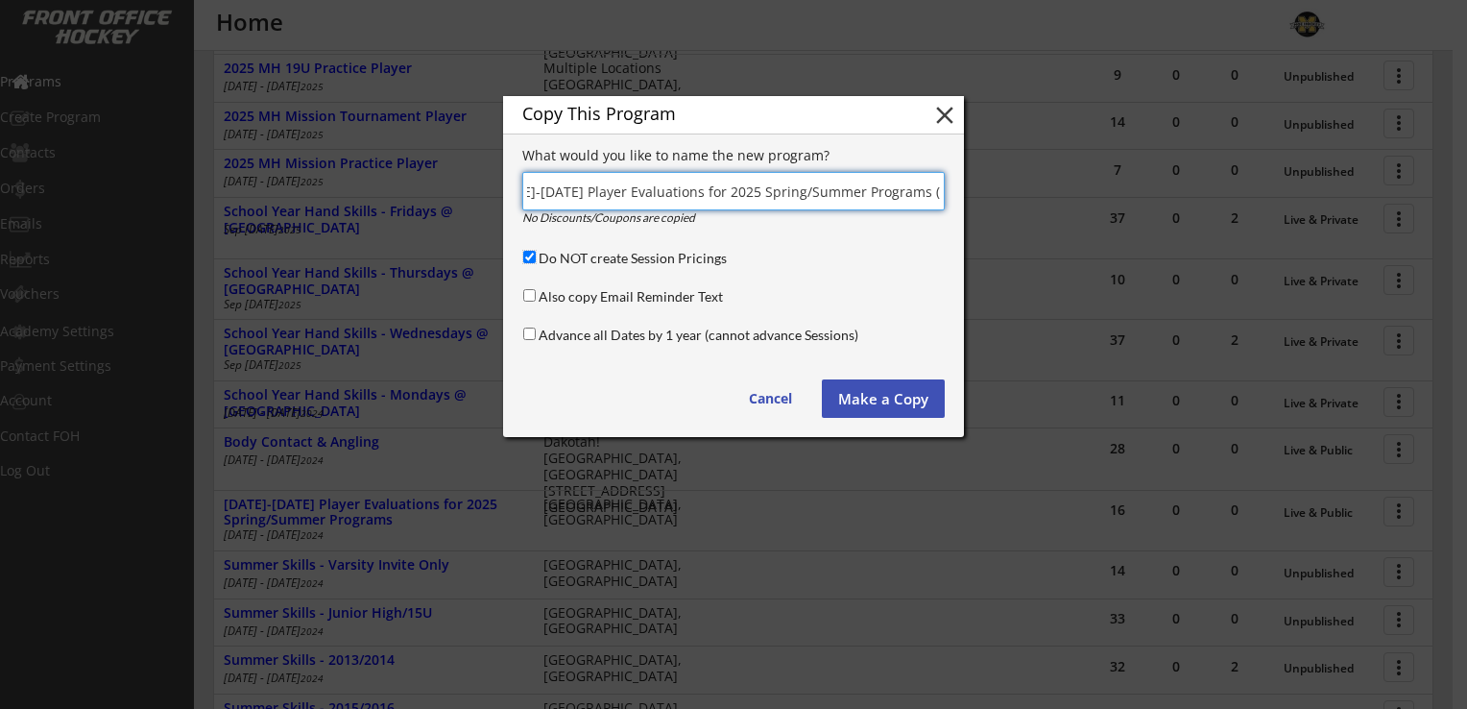
click at [526, 255] on input "Do NOT create Session Pricings" at bounding box center [529, 257] width 12 height 12
checkbox input "false"
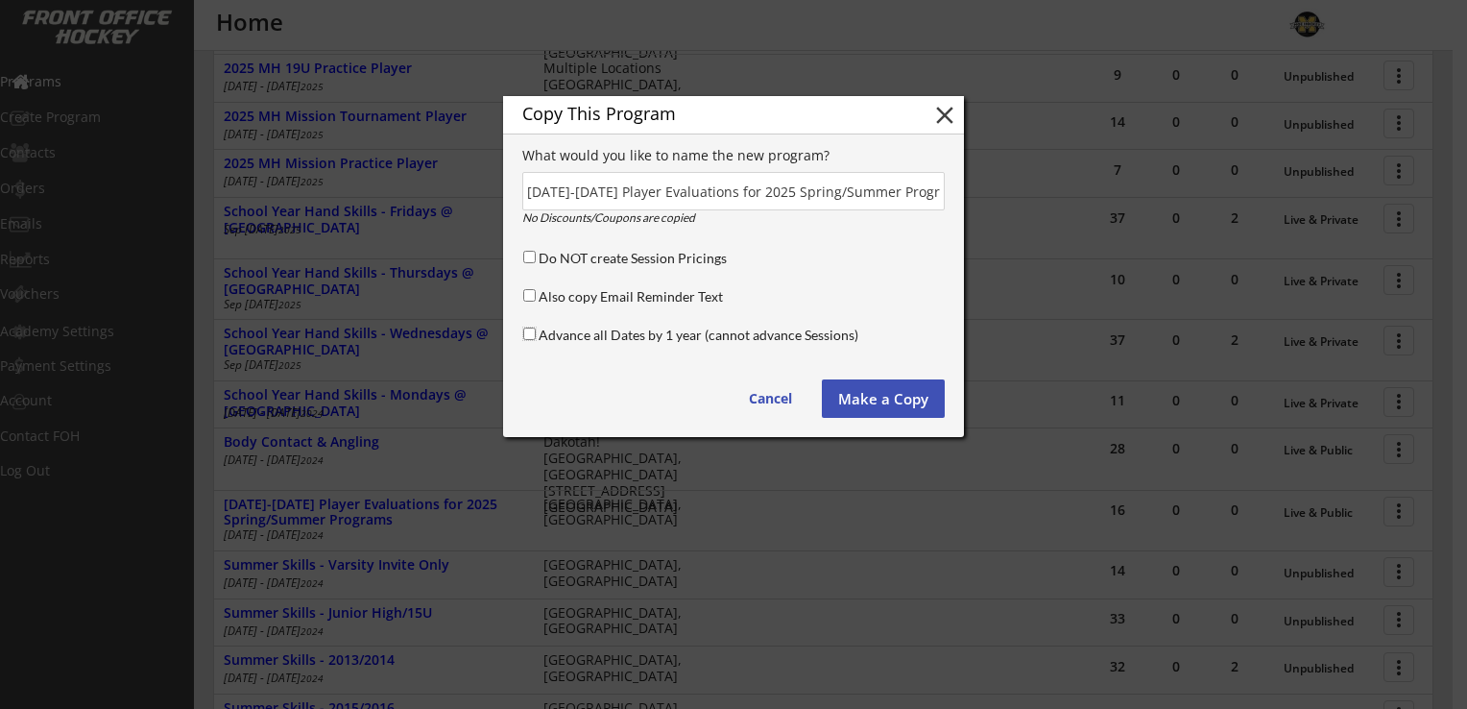
click at [530, 331] on input "Advance all Dates by 1 year (cannot advance Sessions)" at bounding box center [529, 333] width 12 height 12
checkbox input "true"
click at [761, 190] on input "input" at bounding box center [733, 191] width 423 height 38
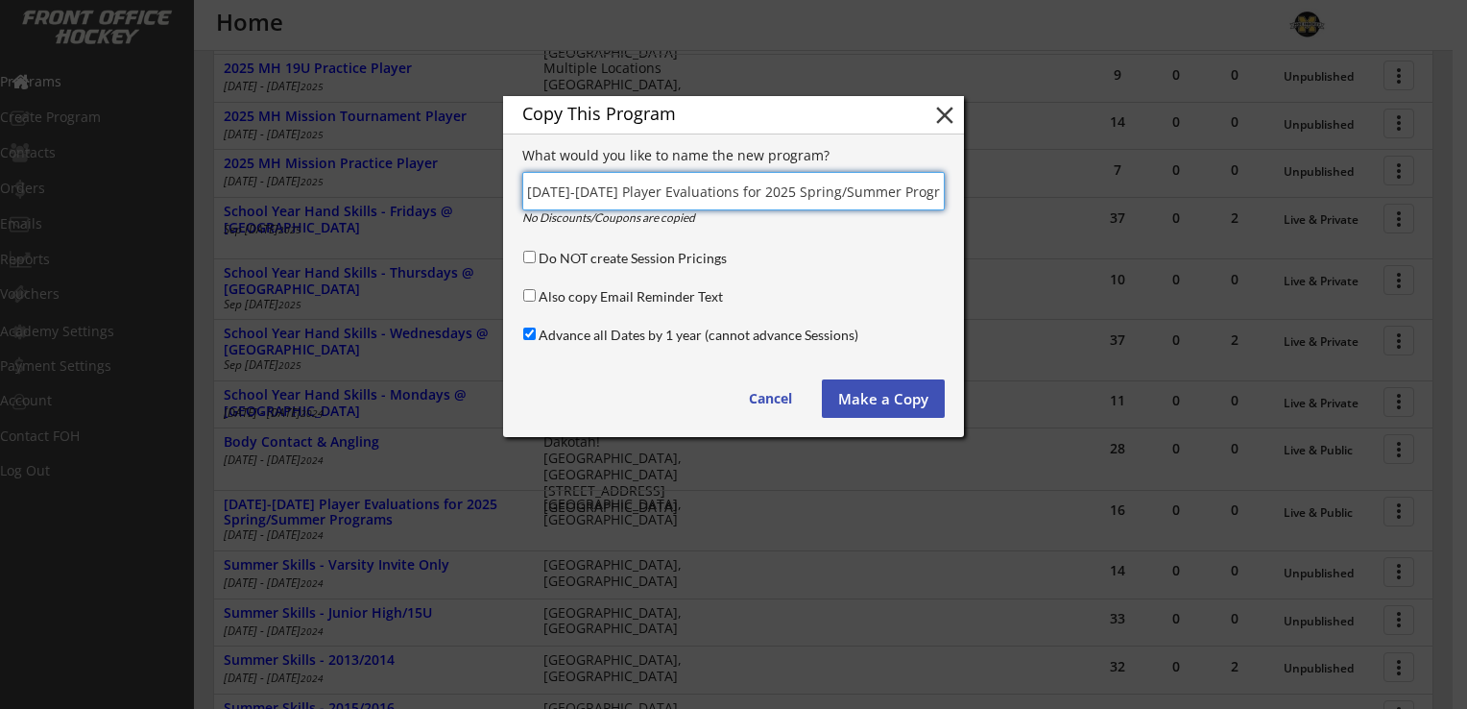
click at [769, 187] on input "input" at bounding box center [733, 191] width 423 height 38
click at [764, 190] on input "input" at bounding box center [733, 191] width 423 height 38
drag, startPoint x: 931, startPoint y: 194, endPoint x: 1017, endPoint y: 197, distance: 86.5
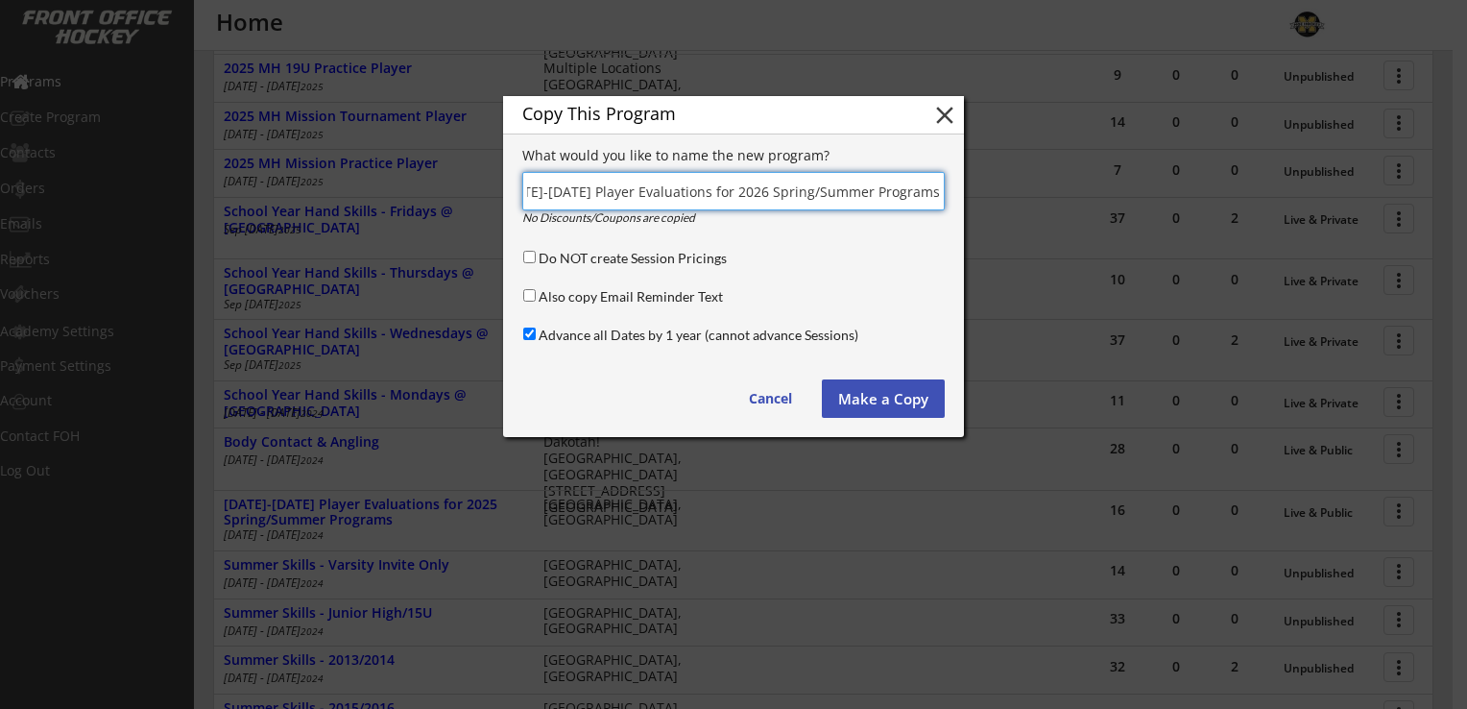
scroll to position [0, 0]
drag, startPoint x: 736, startPoint y: 192, endPoint x: 496, endPoint y: 186, distance: 239.2
click at [668, 189] on input "input" at bounding box center [733, 191] width 423 height 38
drag, startPoint x: 595, startPoint y: 191, endPoint x: 507, endPoint y: 202, distance: 89.0
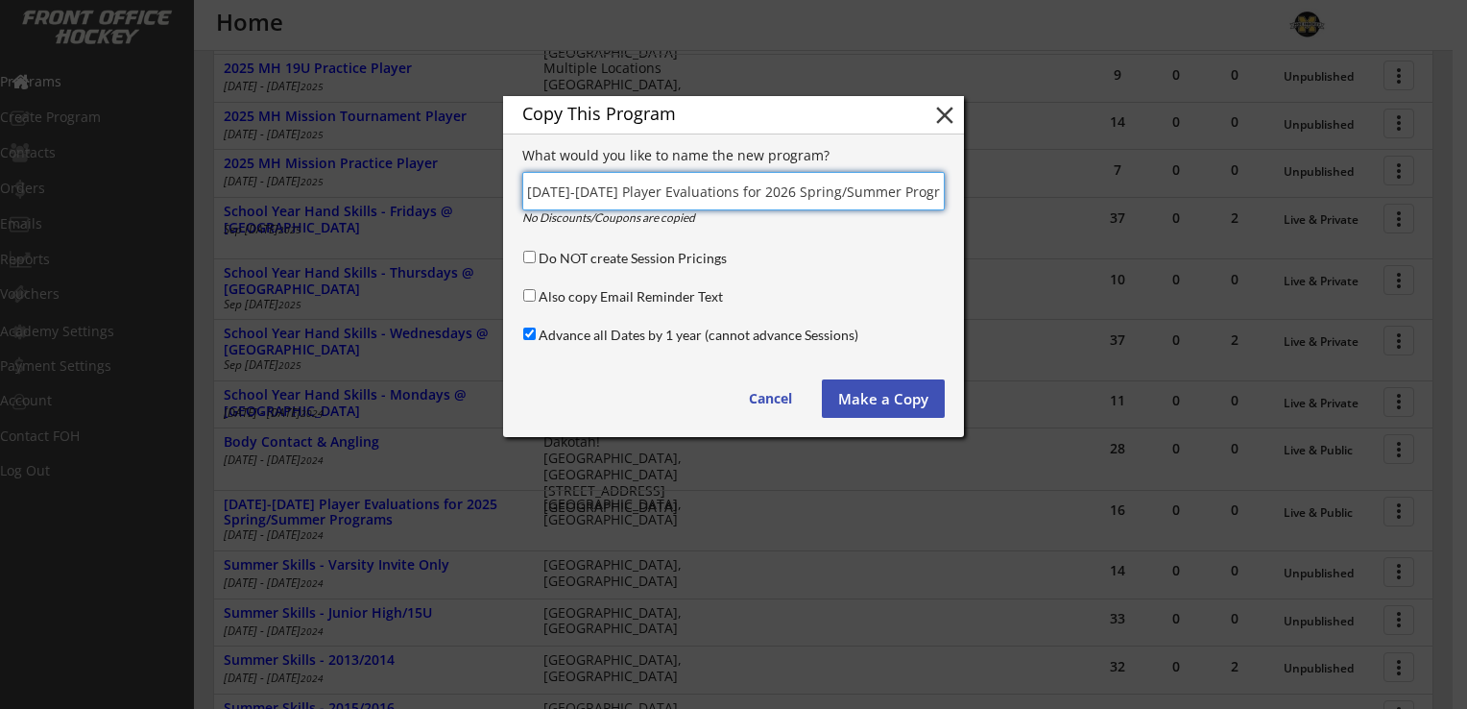
click at [507, 202] on div "Copy This Program close What would you like to name the new program? No Discoun…" at bounding box center [733, 266] width 461 height 341
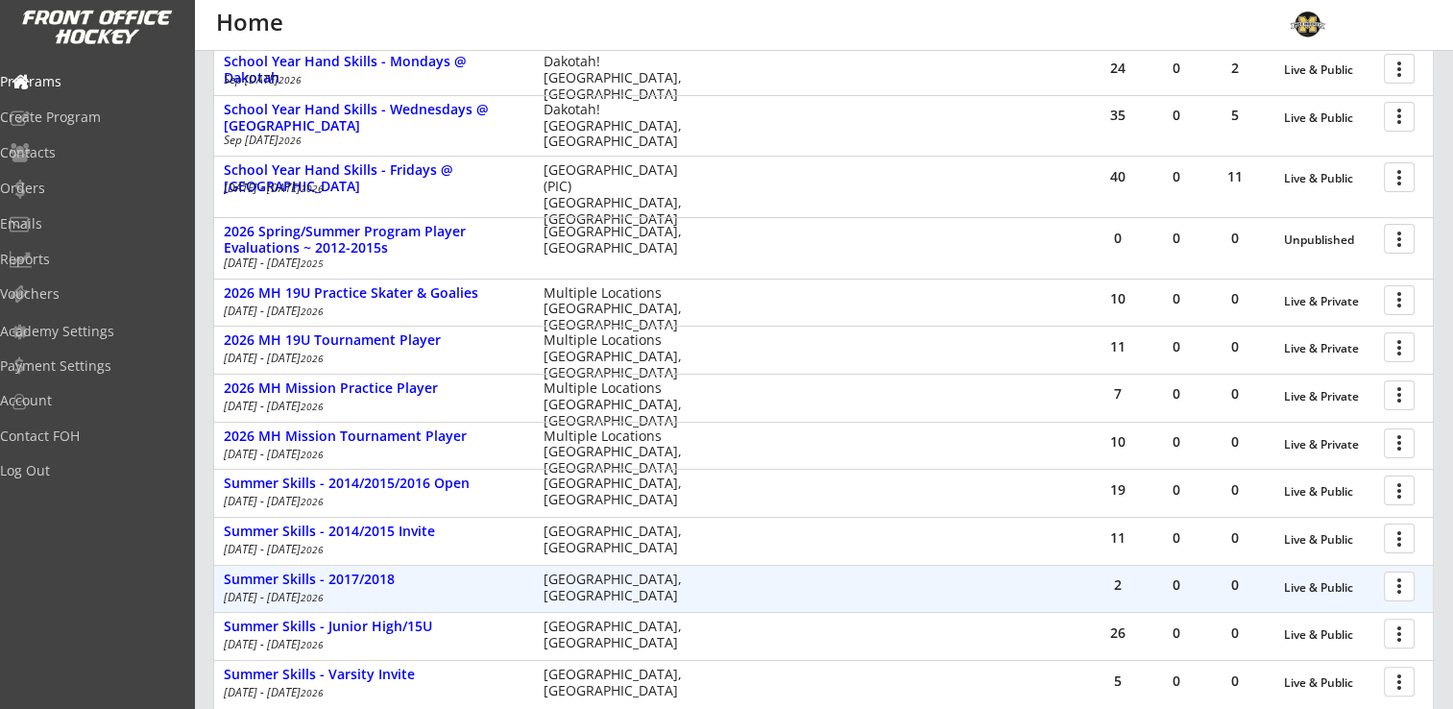
scroll to position [184, 0]
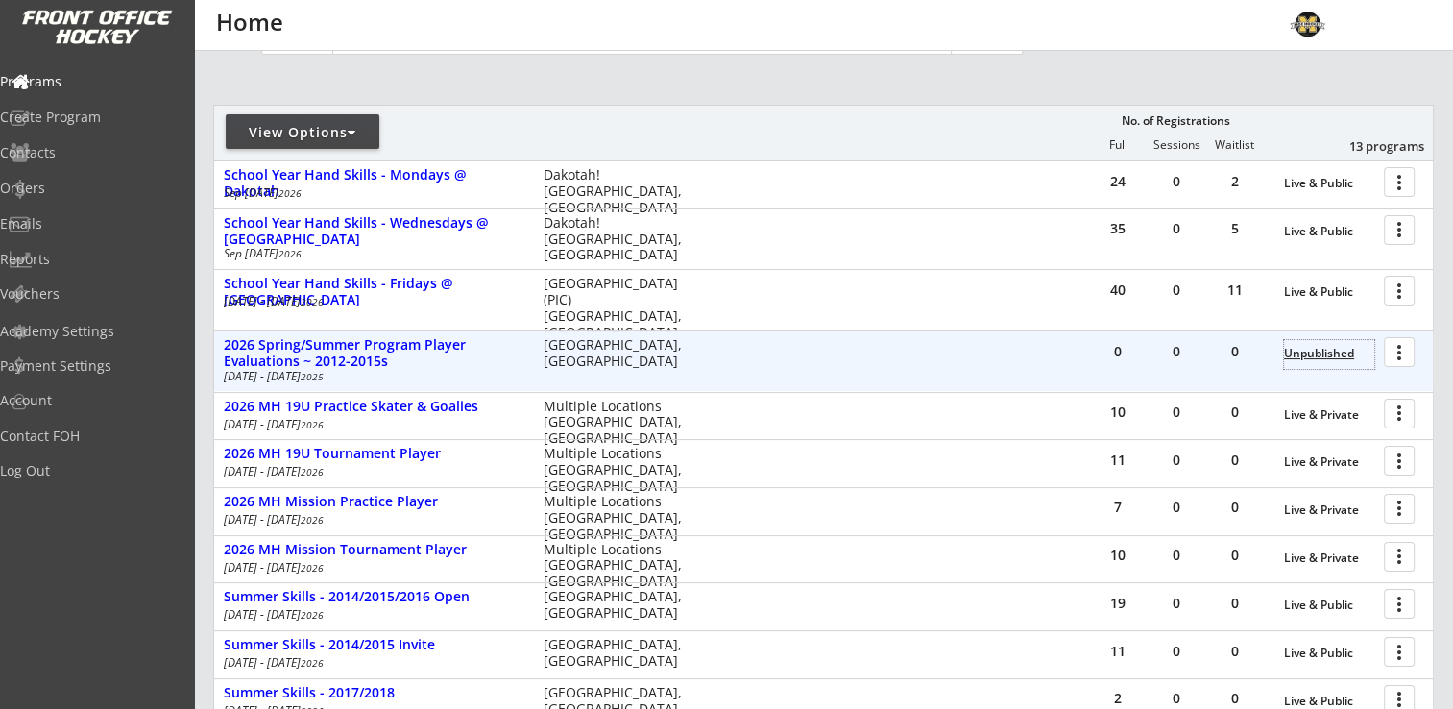
click at [1306, 355] on div "Unpublished" at bounding box center [1329, 353] width 90 height 13
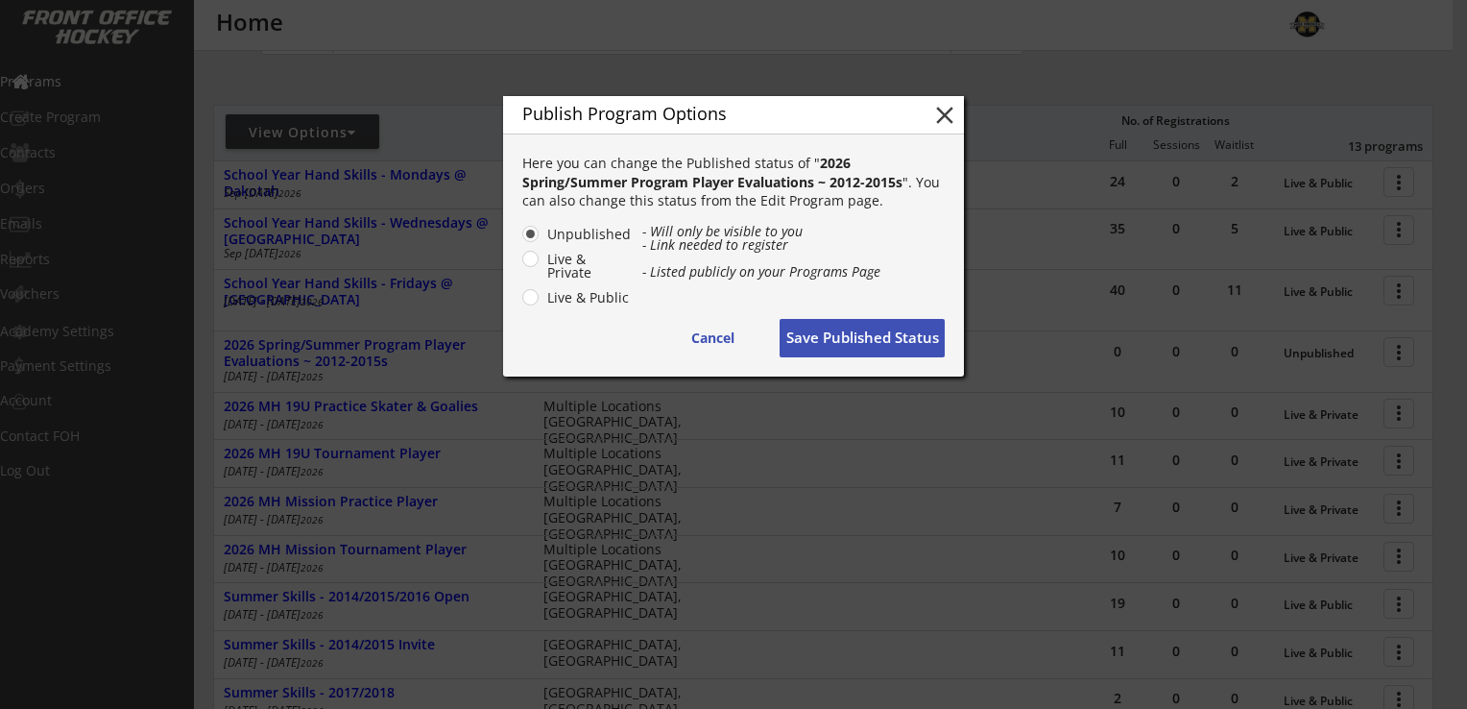
click at [542, 298] on label "Live & Public" at bounding box center [587, 297] width 90 height 13
click at [520, 240] on input "Live & Public" at bounding box center [514, 234] width 12 height 12
radio input "true"
click at [849, 332] on button "Save Published Status" at bounding box center [862, 338] width 165 height 38
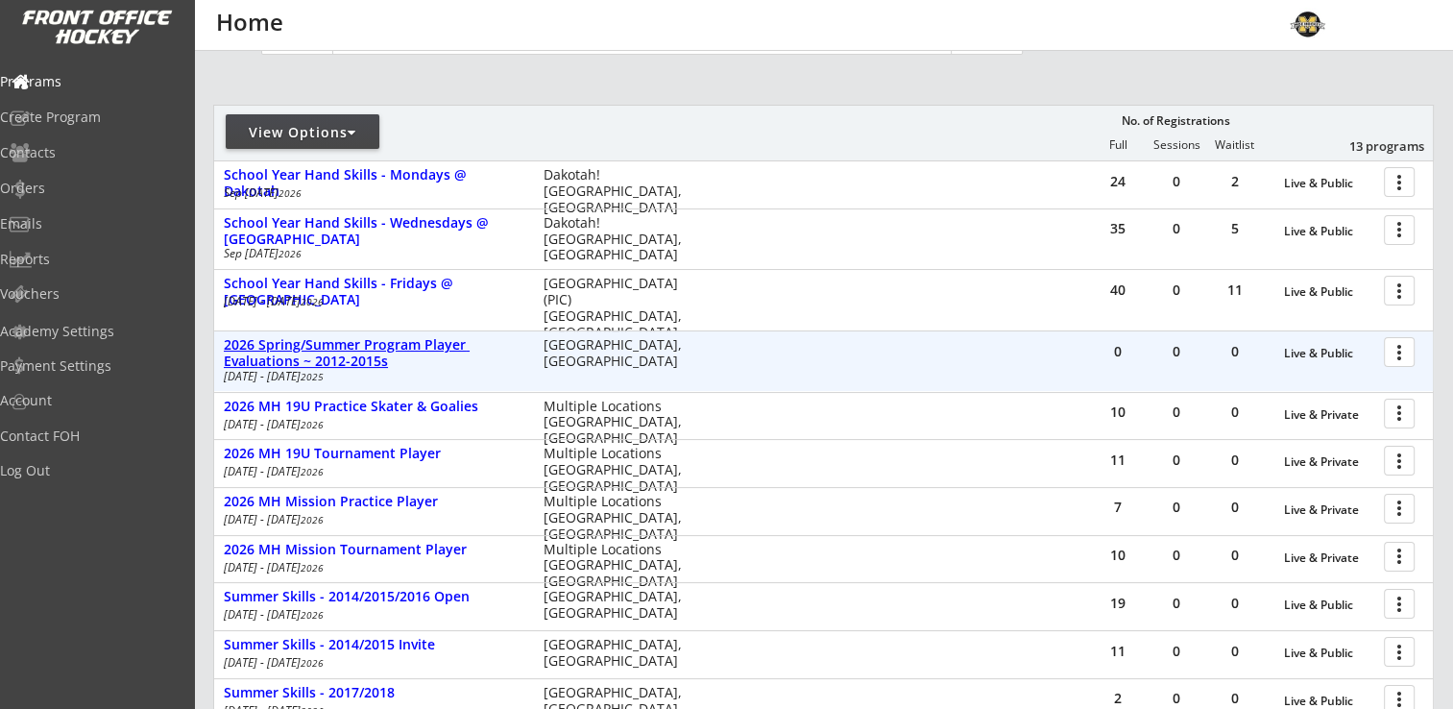
click at [333, 355] on div "2026 Spring/Summer Program Player Evaluations ~ 2012-2015s" at bounding box center [374, 353] width 300 height 33
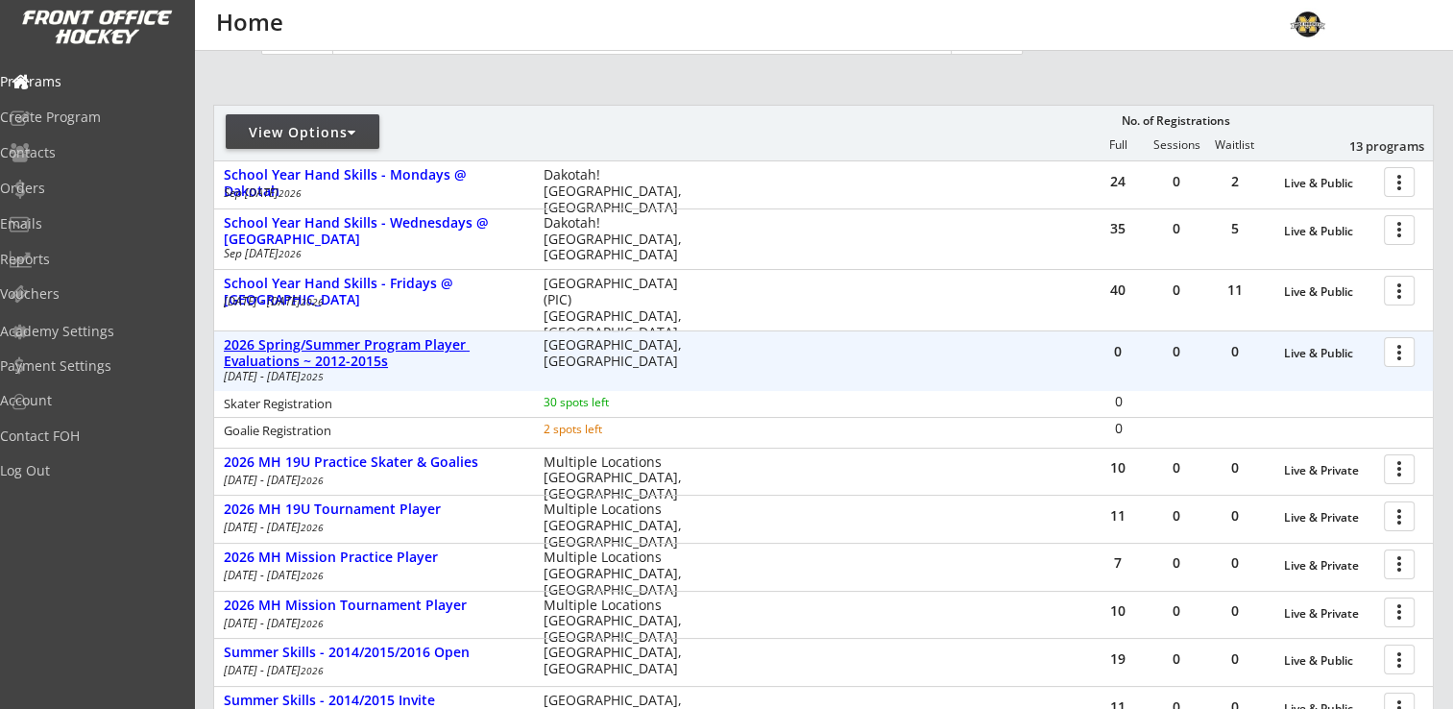
click at [358, 353] on div "2026 Spring/Summer Program Player Evaluations ~ 2012-2015s" at bounding box center [374, 353] width 300 height 33
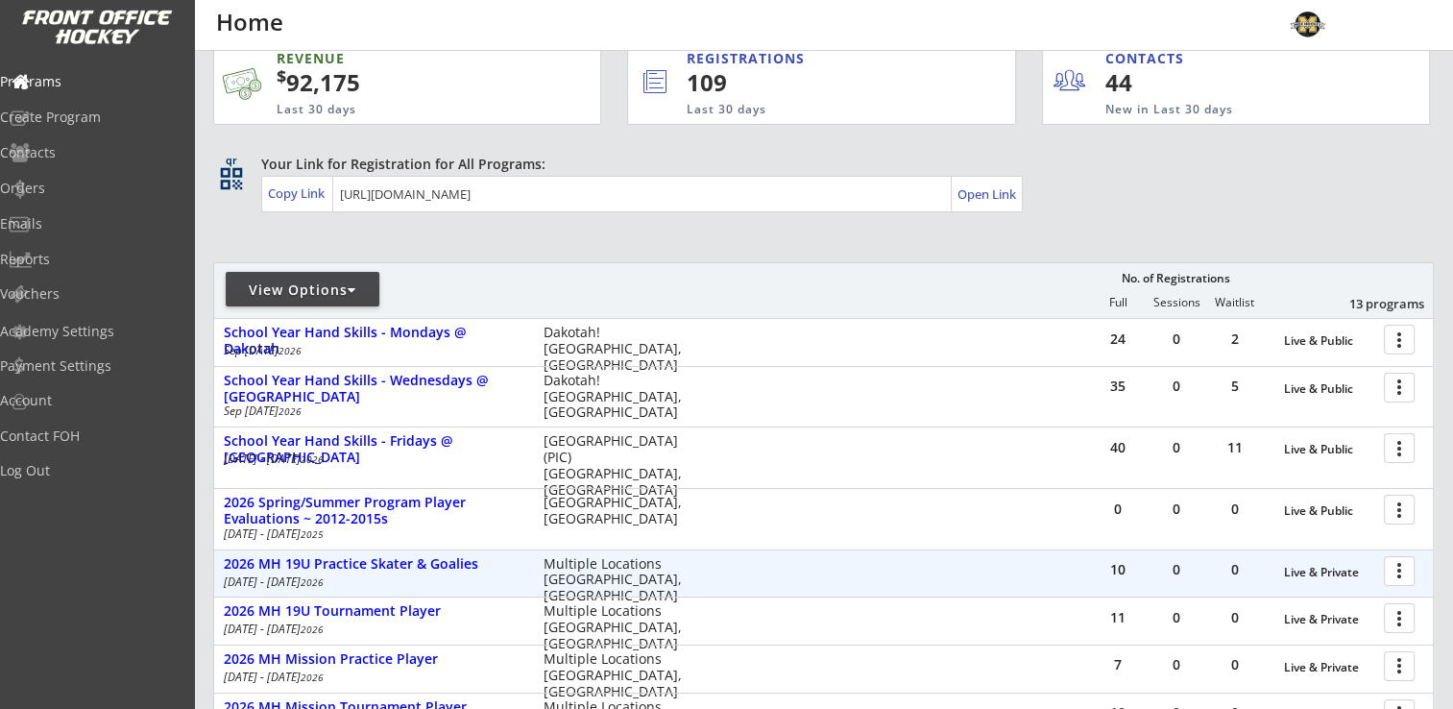
scroll to position [0, 0]
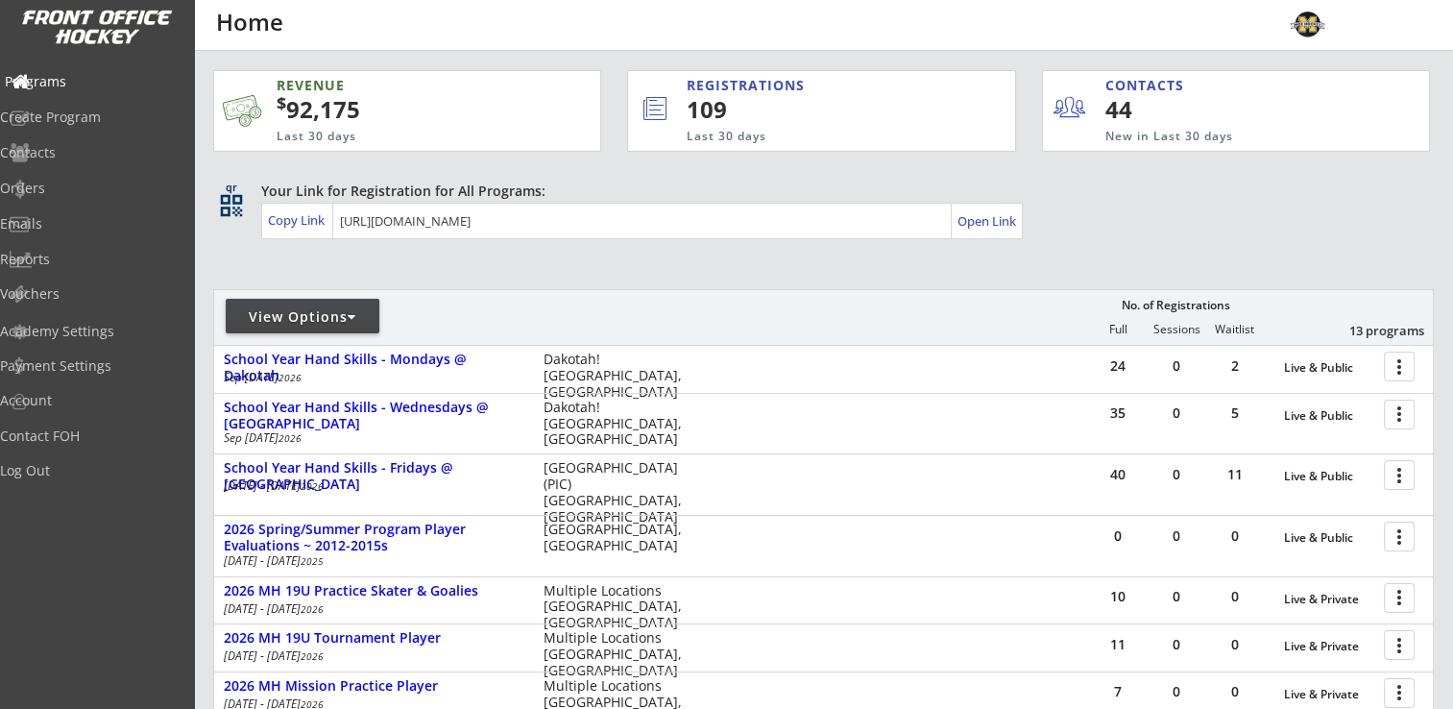
click at [81, 75] on div "Programs" at bounding box center [91, 81] width 173 height 13
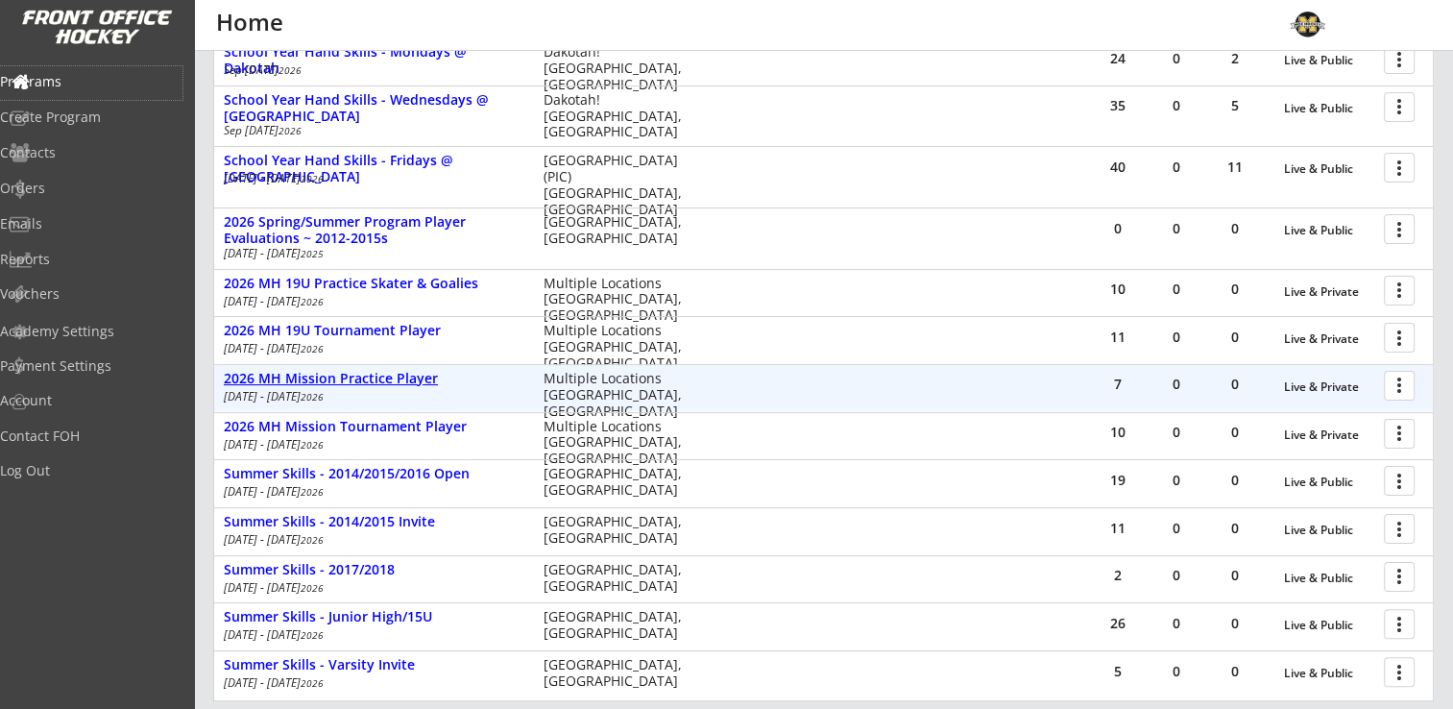
scroll to position [192, 0]
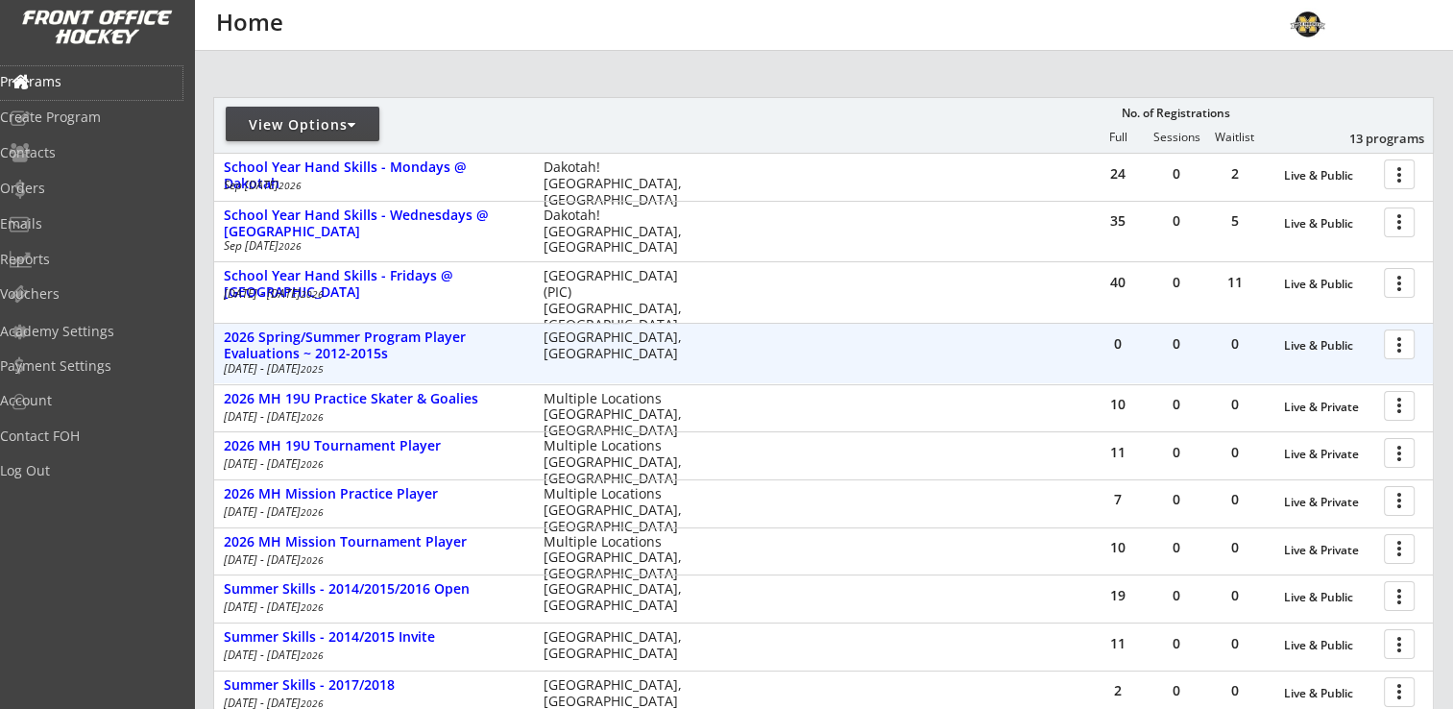
click at [1402, 341] on div at bounding box center [1403, 343] width 34 height 34
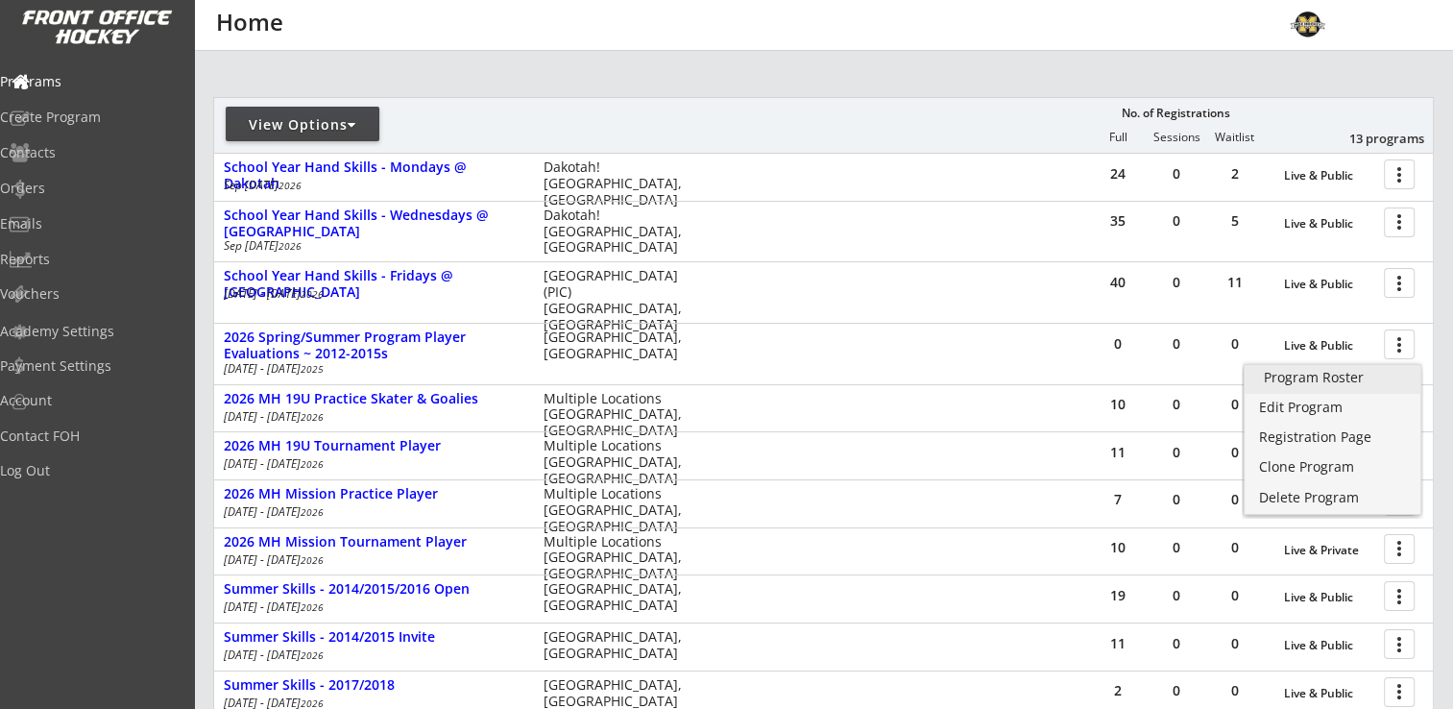
click at [1352, 376] on div "Program Roster" at bounding box center [1332, 377] width 137 height 13
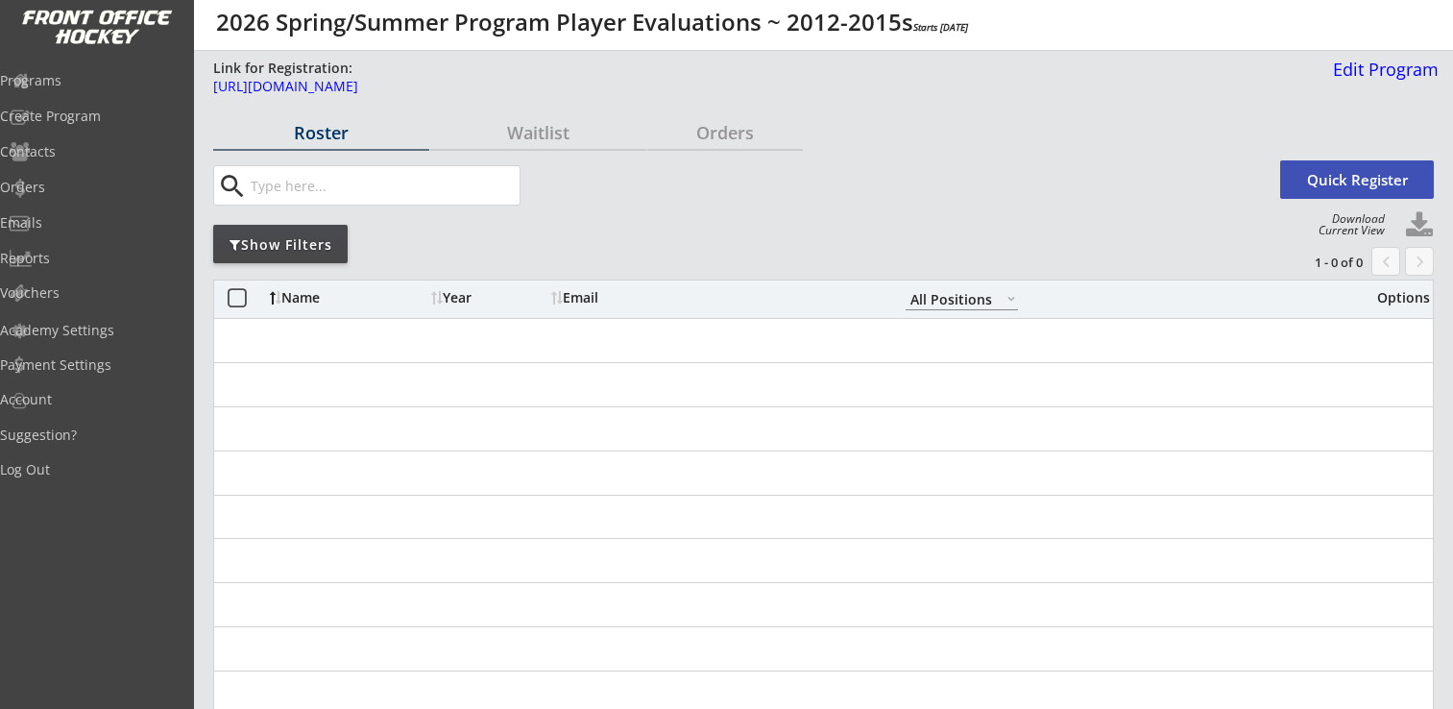
select select ""All Positions""
click at [80, 79] on div "Programs" at bounding box center [91, 80] width 173 height 13
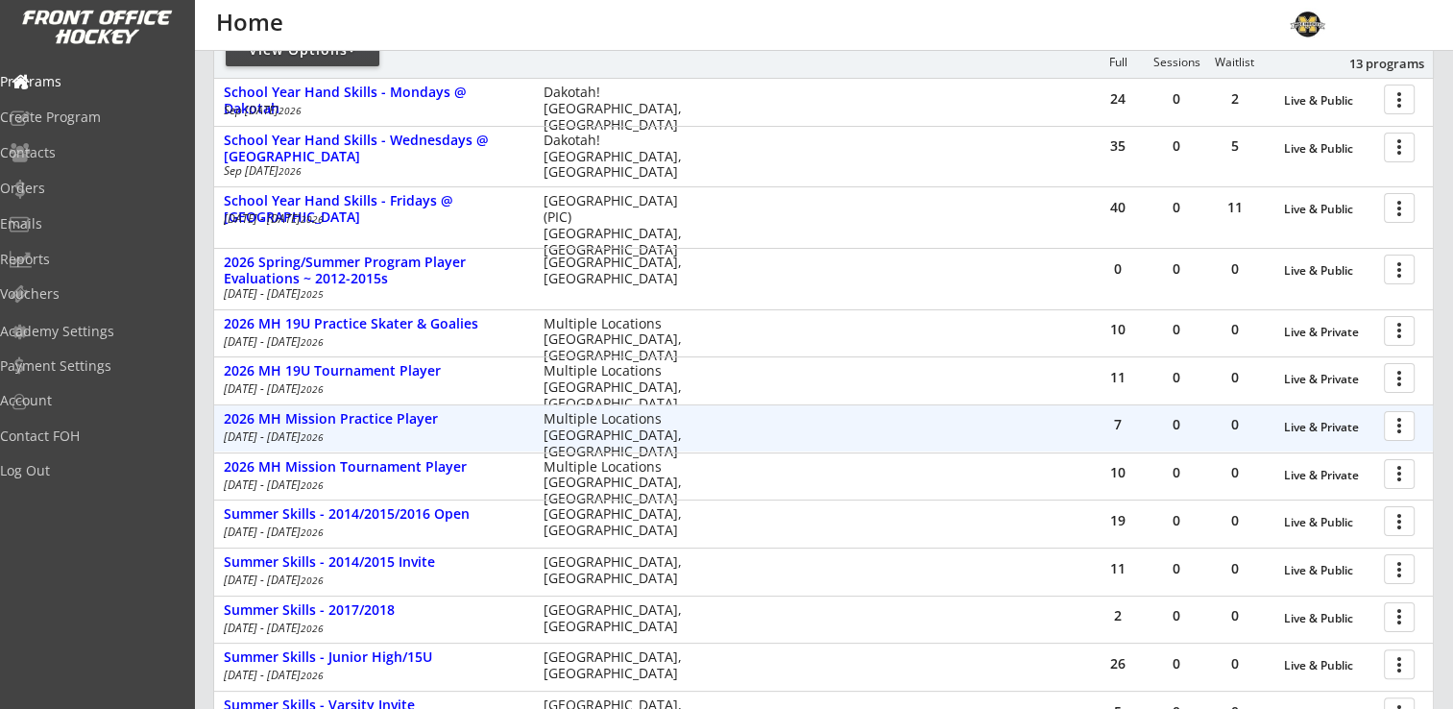
scroll to position [288, 0]
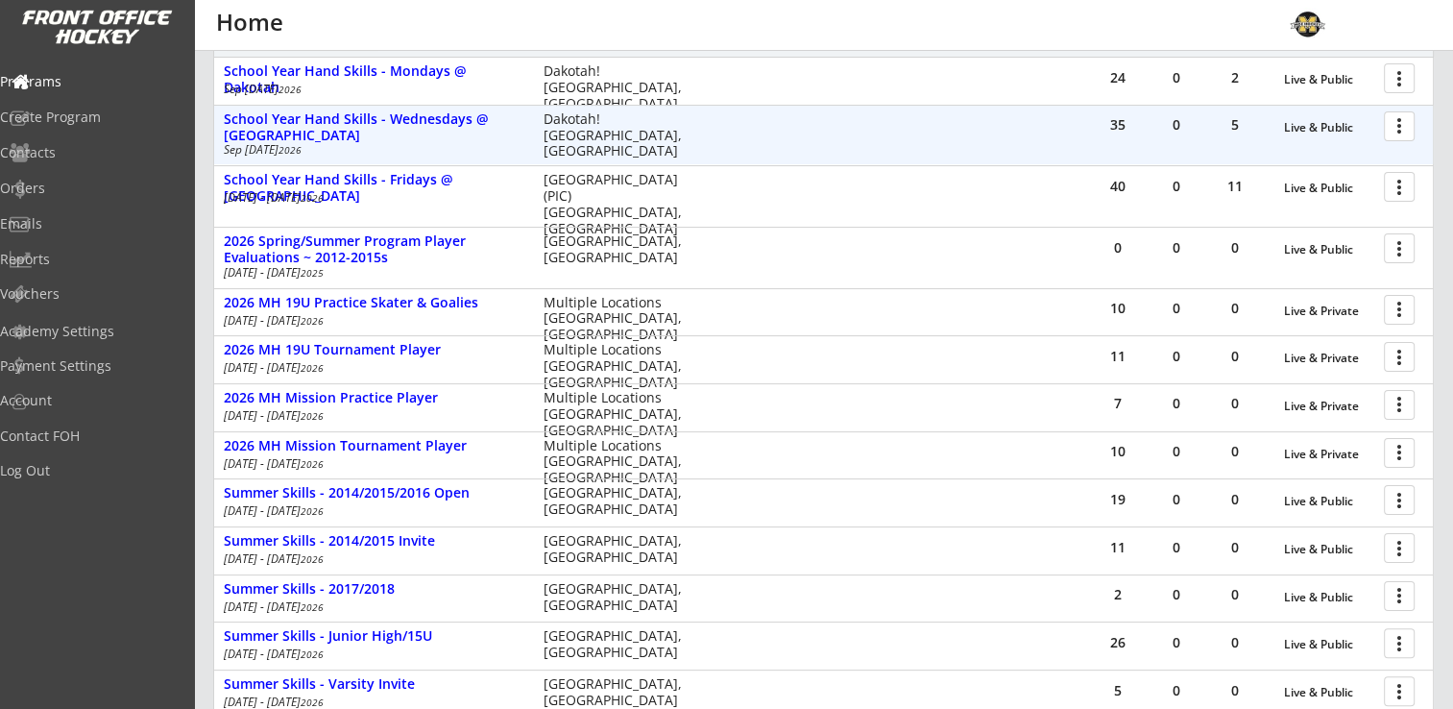
click at [1421, 120] on div "35 0 5 Live & Public more_vert" at bounding box center [1261, 129] width 344 height 46
click at [1403, 125] on div at bounding box center [1403, 126] width 34 height 34
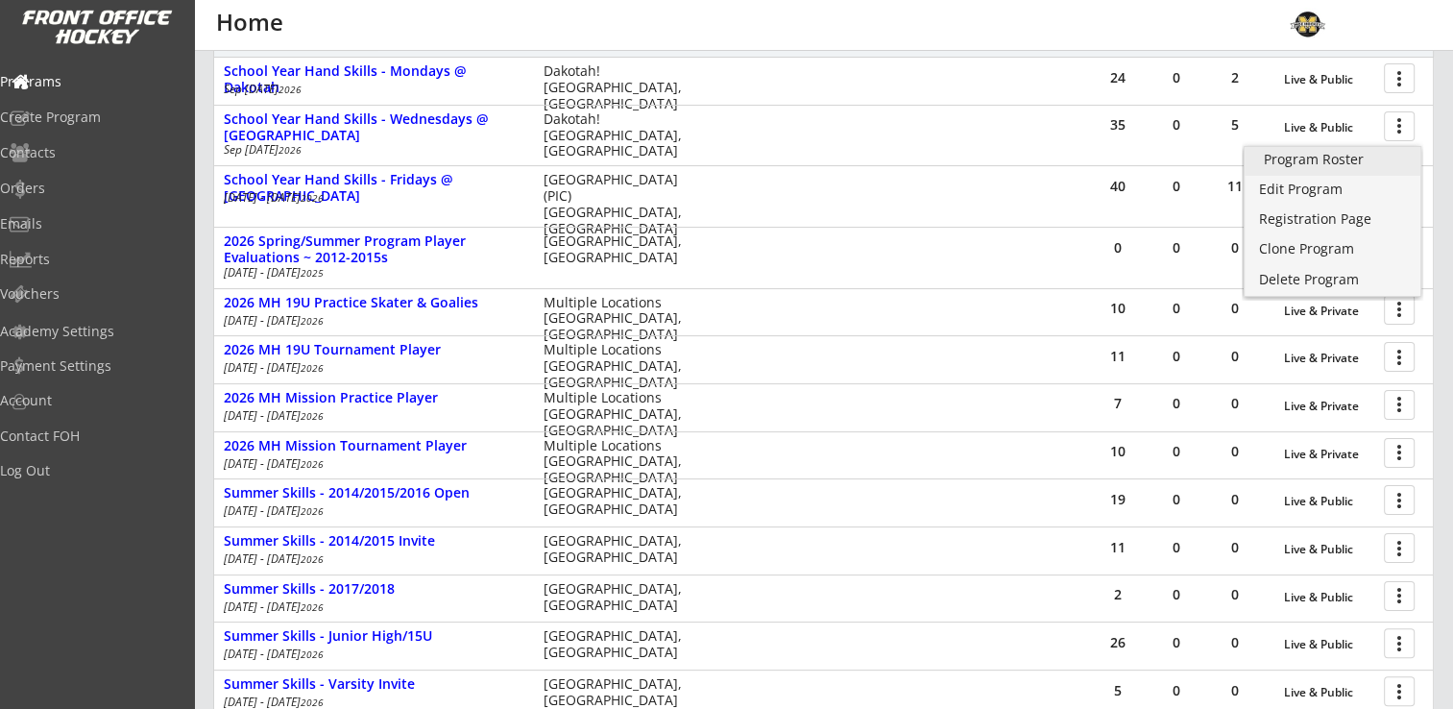
click at [1296, 159] on div "Program Roster" at bounding box center [1332, 159] width 137 height 13
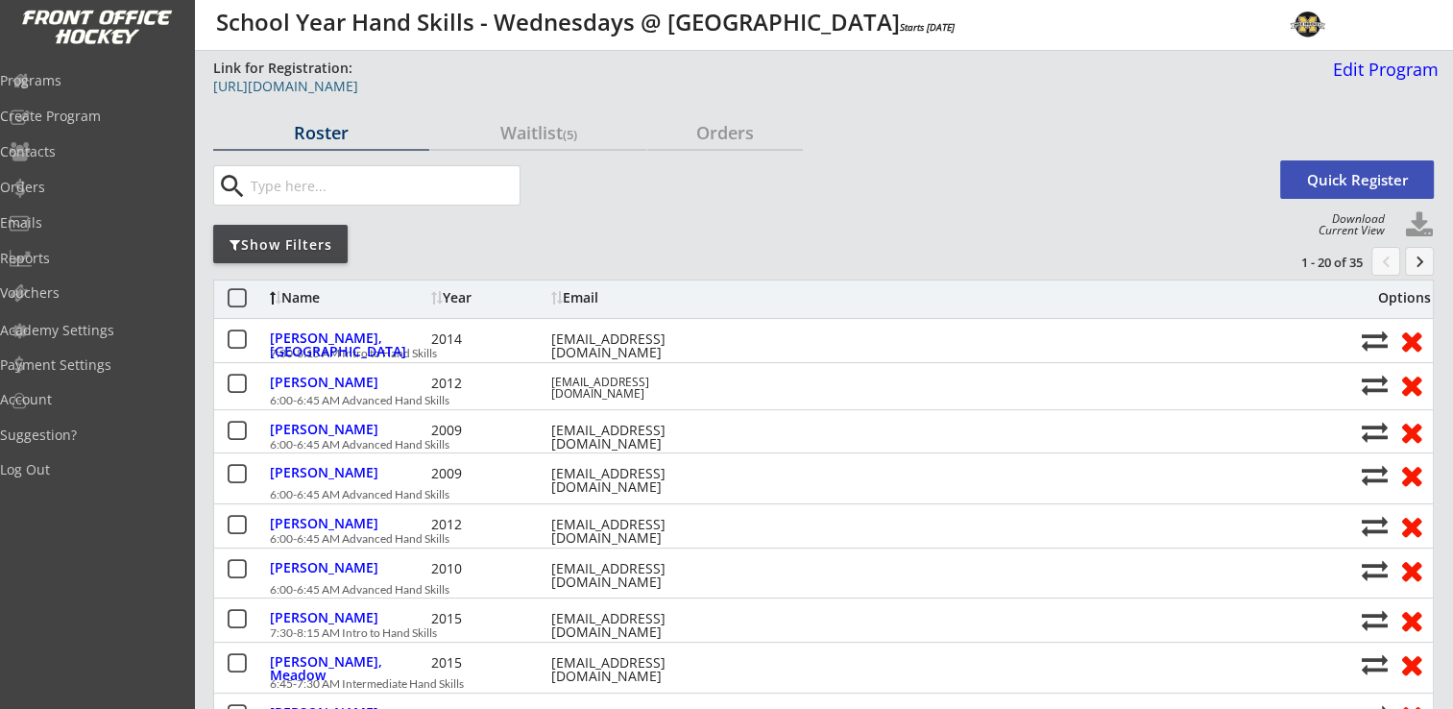
click at [611, 82] on div "[URL][DOMAIN_NAME]" at bounding box center [697, 86] width 968 height 13
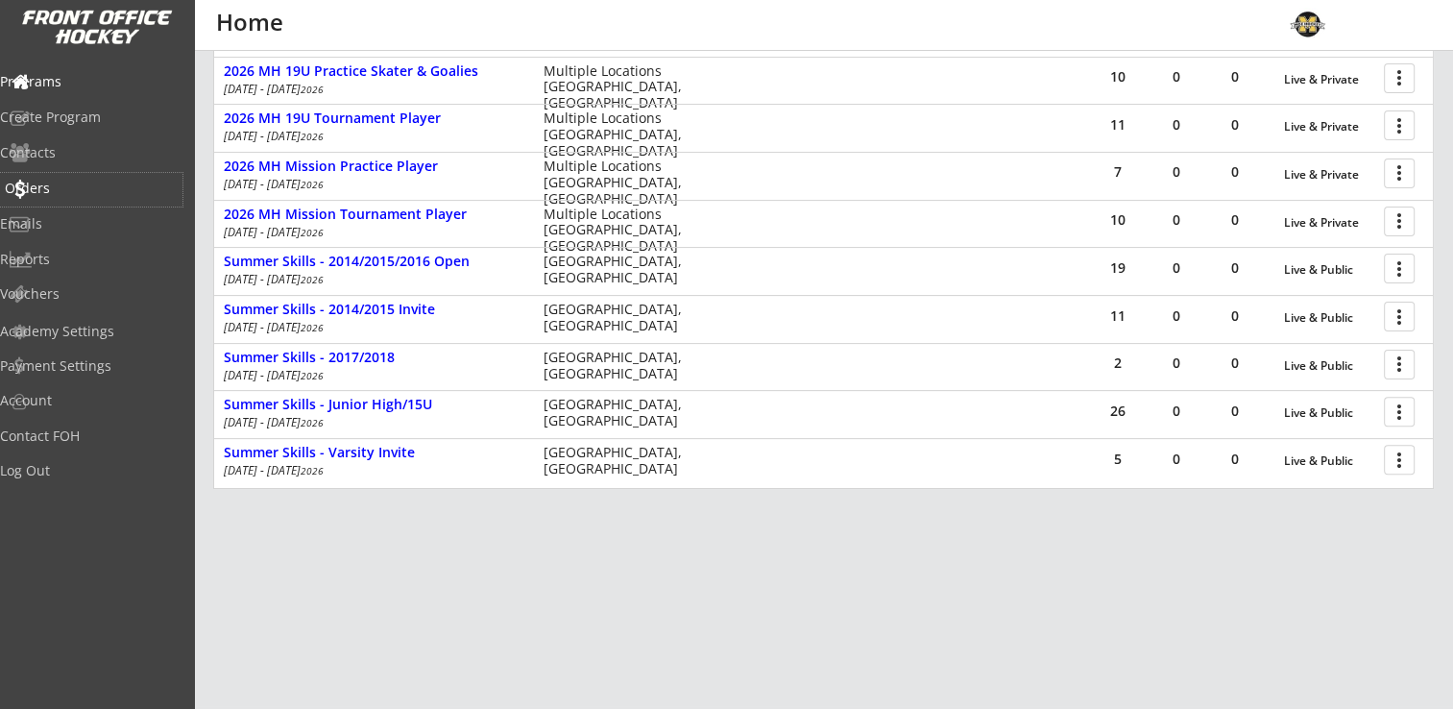
click at [71, 186] on div "Orders" at bounding box center [91, 187] width 173 height 13
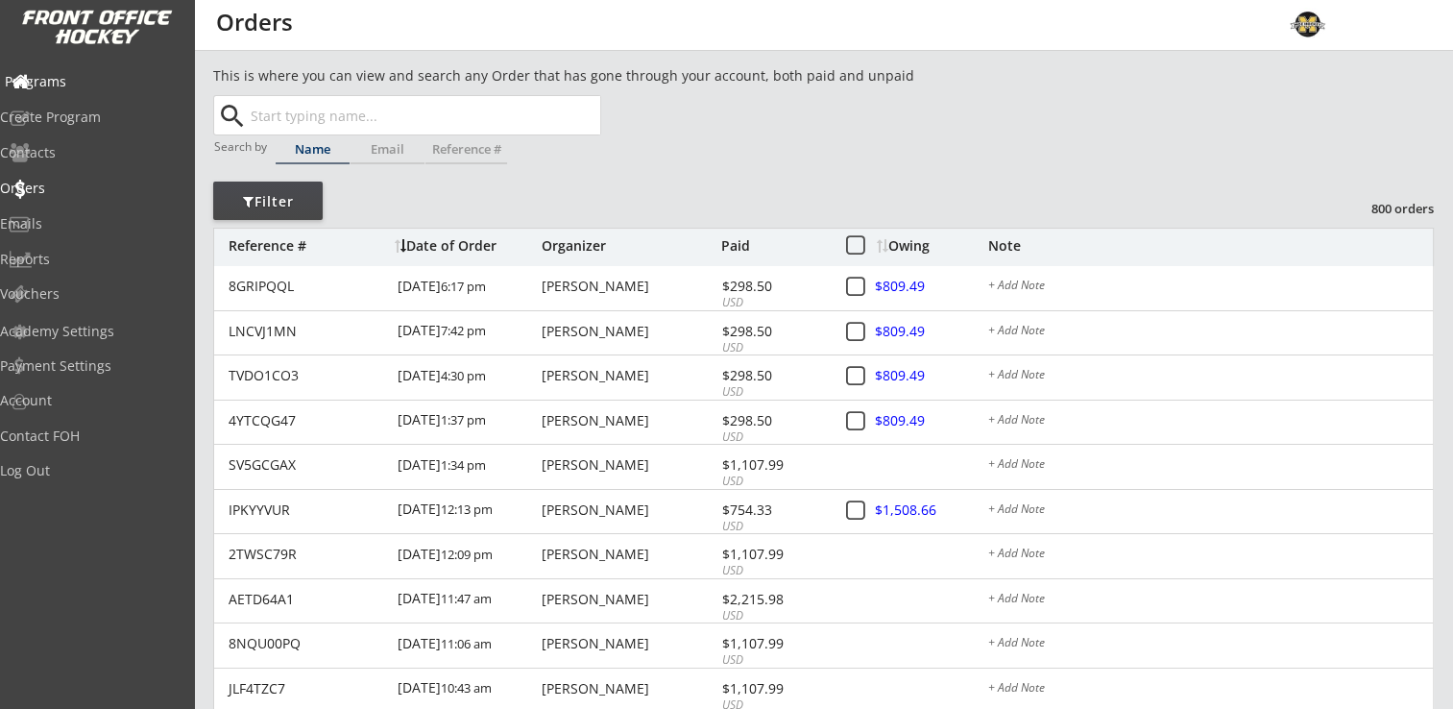
click at [80, 83] on div "Programs" at bounding box center [91, 81] width 173 height 13
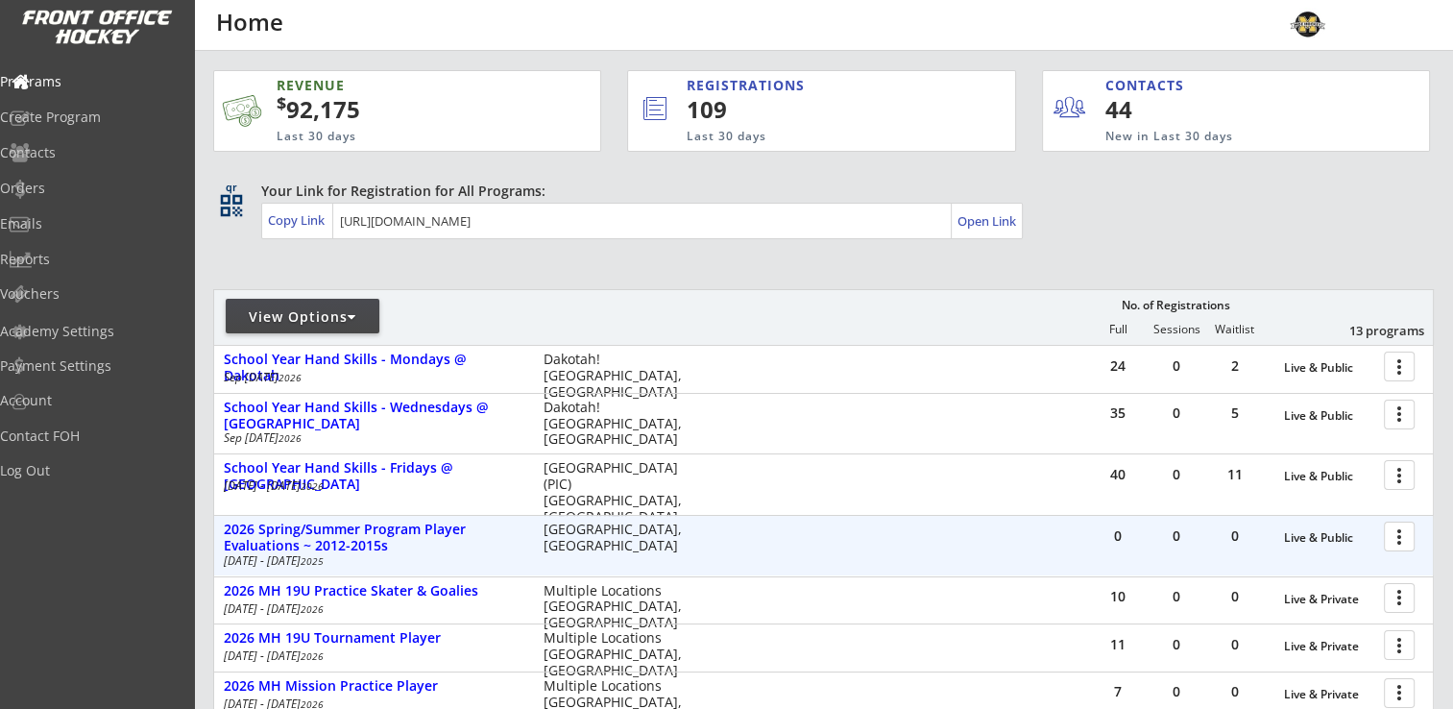
click at [1394, 535] on div at bounding box center [1403, 536] width 34 height 34
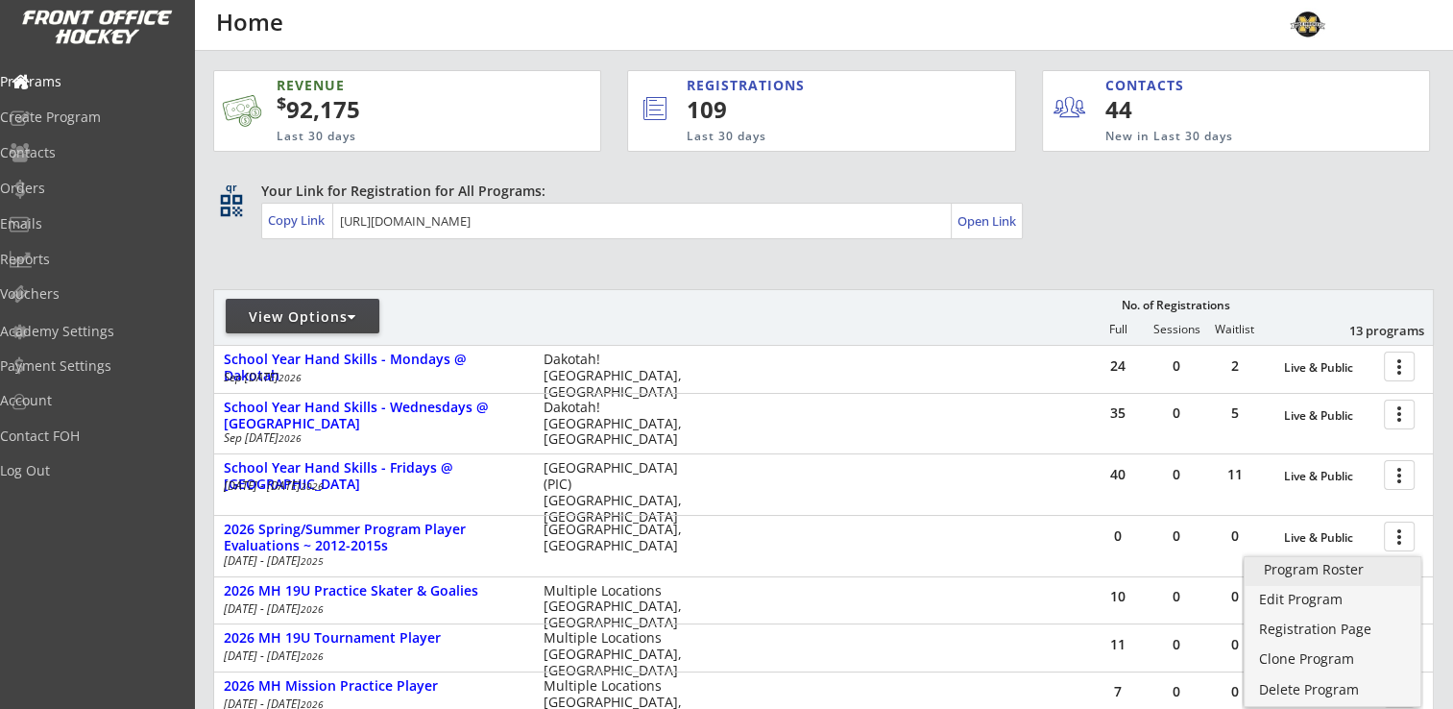
click at [1308, 569] on div "Program Roster" at bounding box center [1332, 569] width 137 height 13
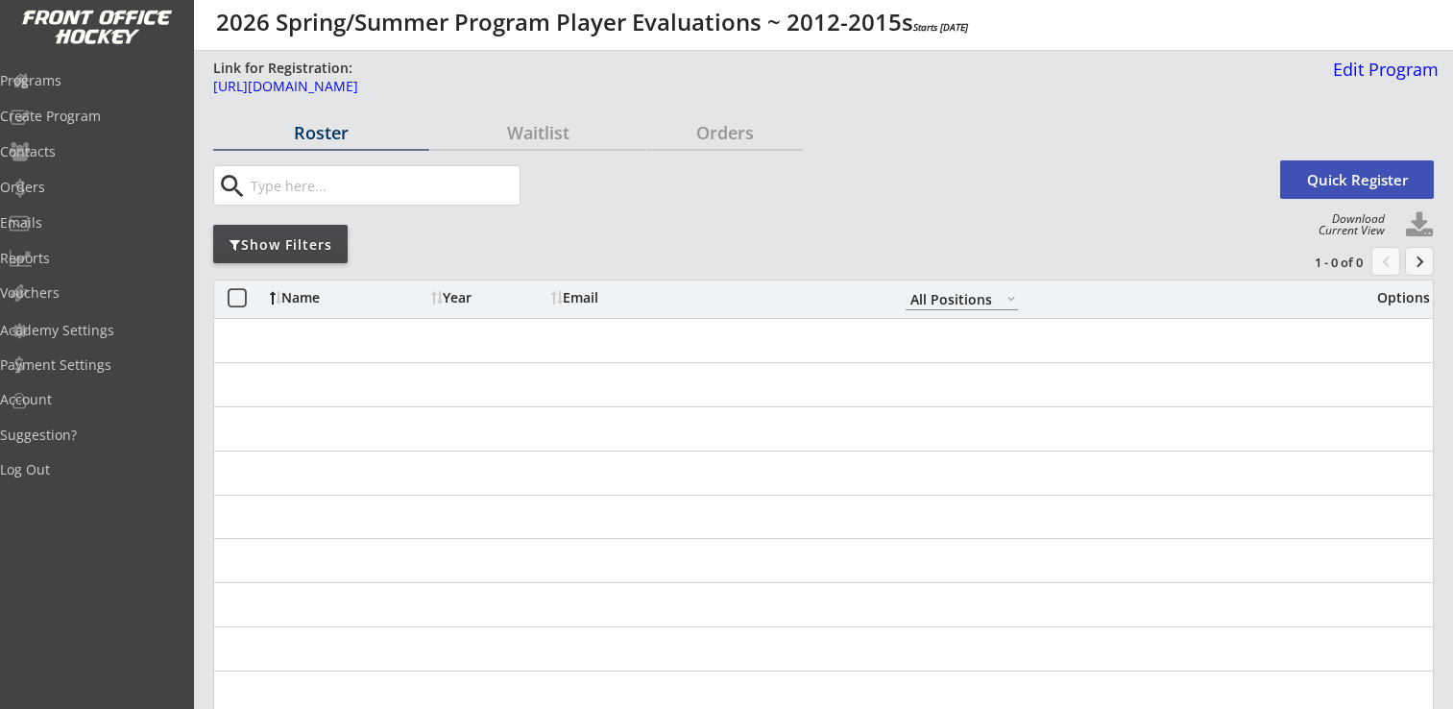
select select ""All Positions""
click at [400, 90] on div "https://frontofficehockey.com/program/1757018385172x159331036820406270" at bounding box center [697, 86] width 968 height 13
click at [89, 78] on div "Programs" at bounding box center [91, 80] width 173 height 13
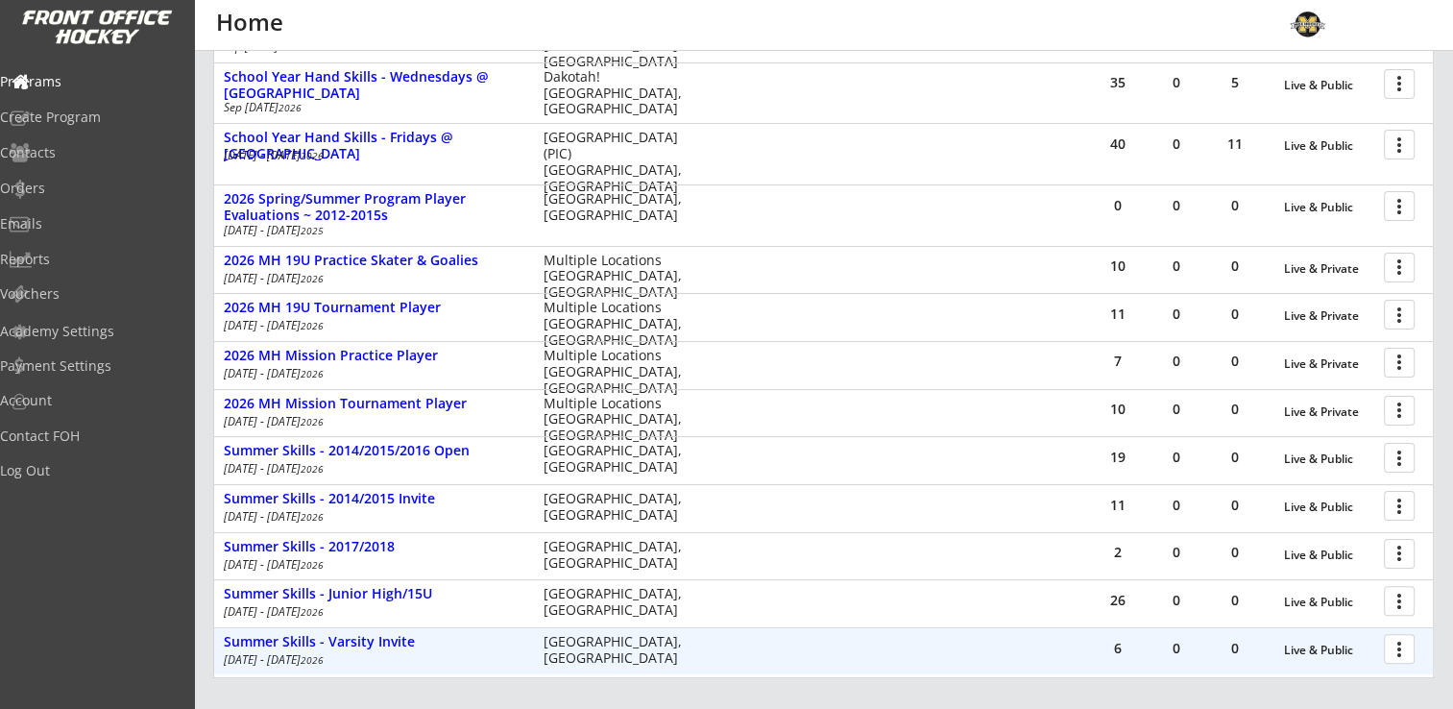
scroll to position [327, 0]
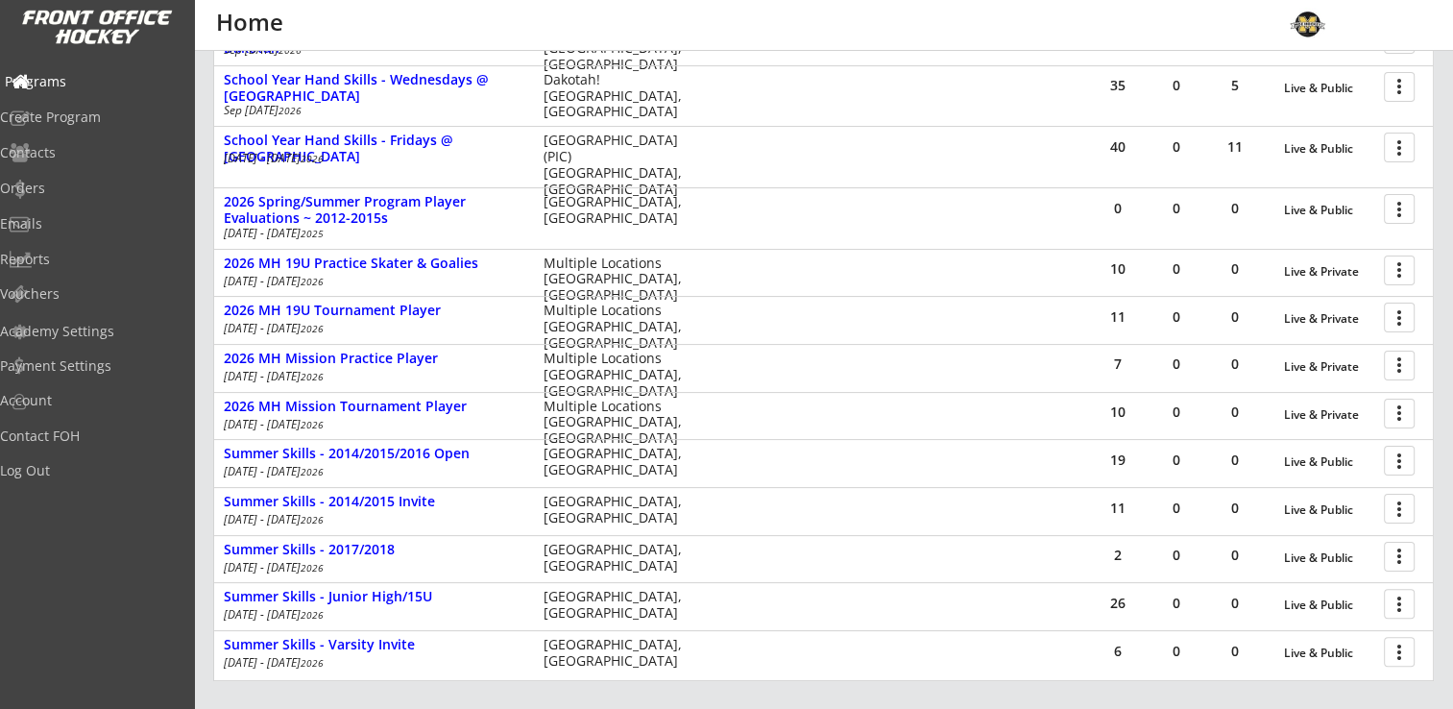
click at [95, 83] on div "Programs" at bounding box center [91, 81] width 173 height 13
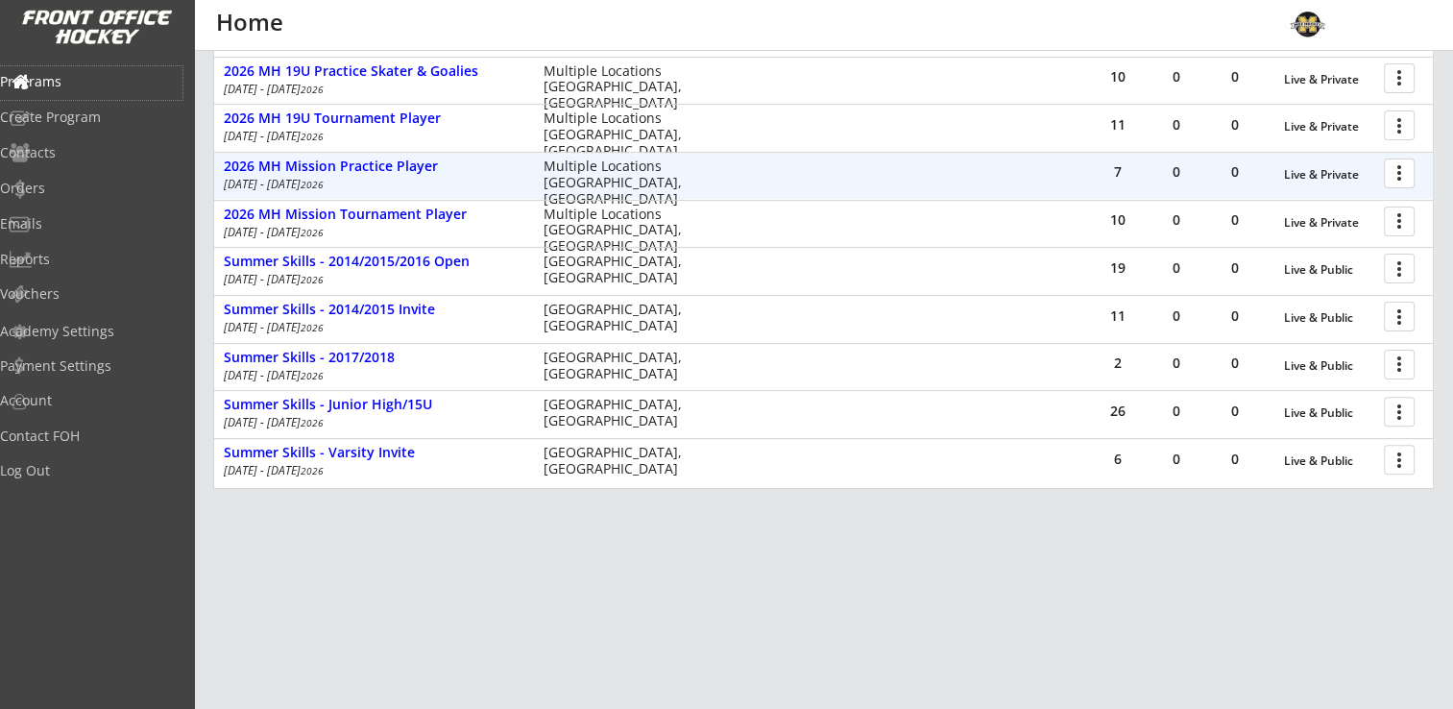
scroll to position [135, 0]
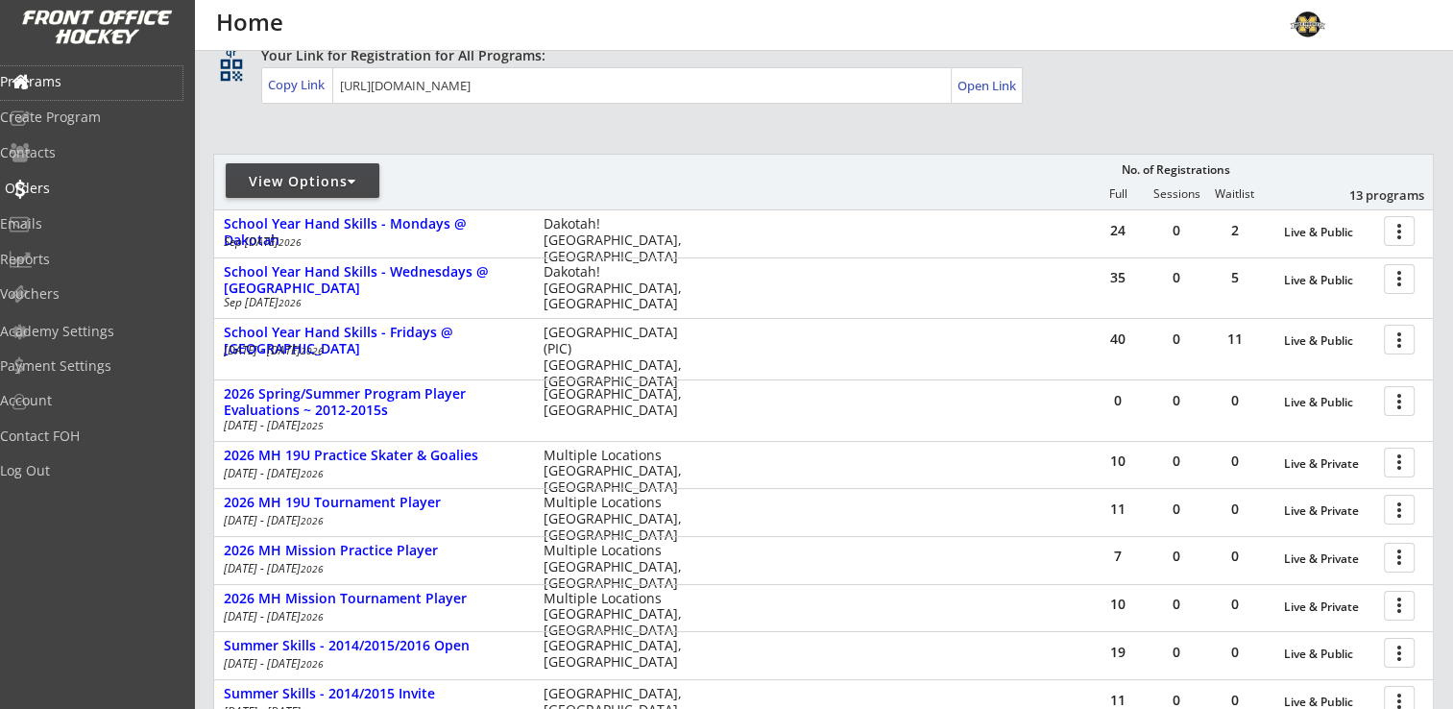
click at [67, 190] on div "Orders" at bounding box center [91, 187] width 173 height 13
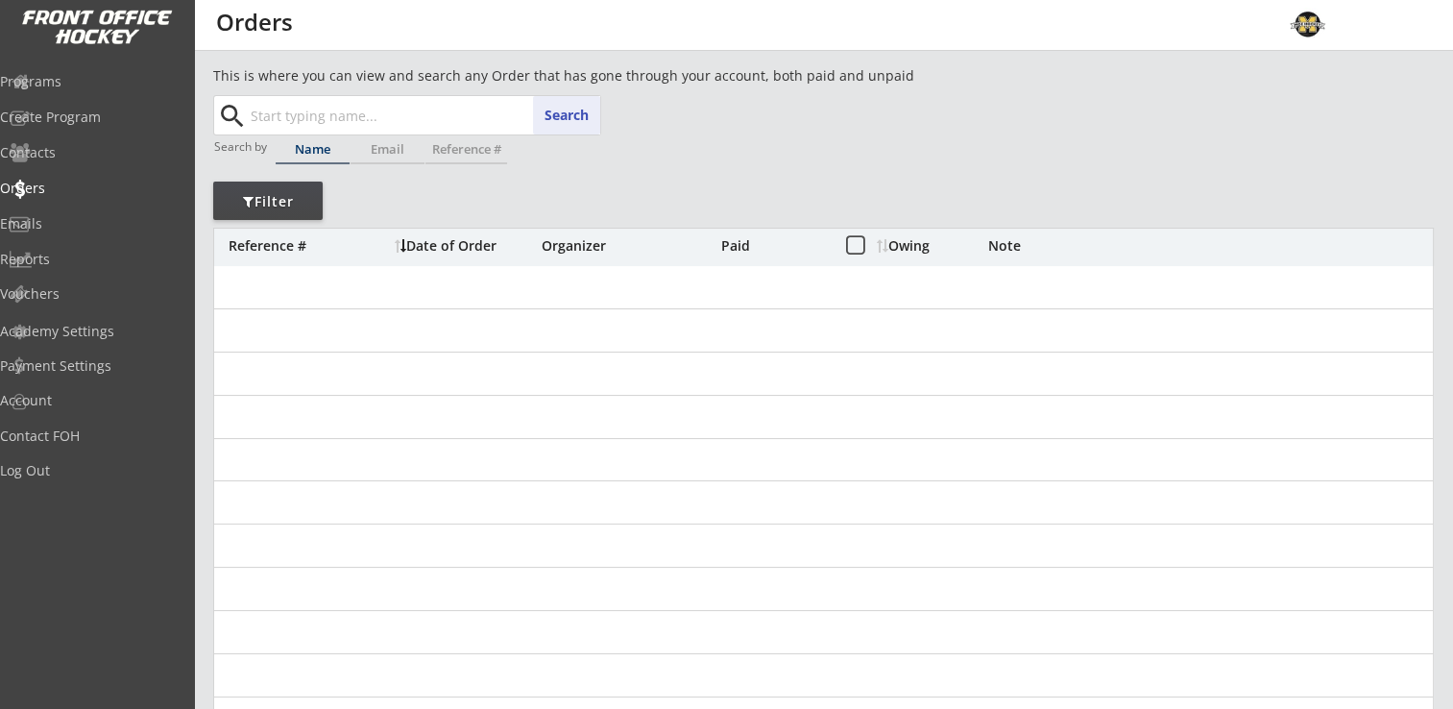
click at [399, 122] on input "text" at bounding box center [423, 115] width 353 height 38
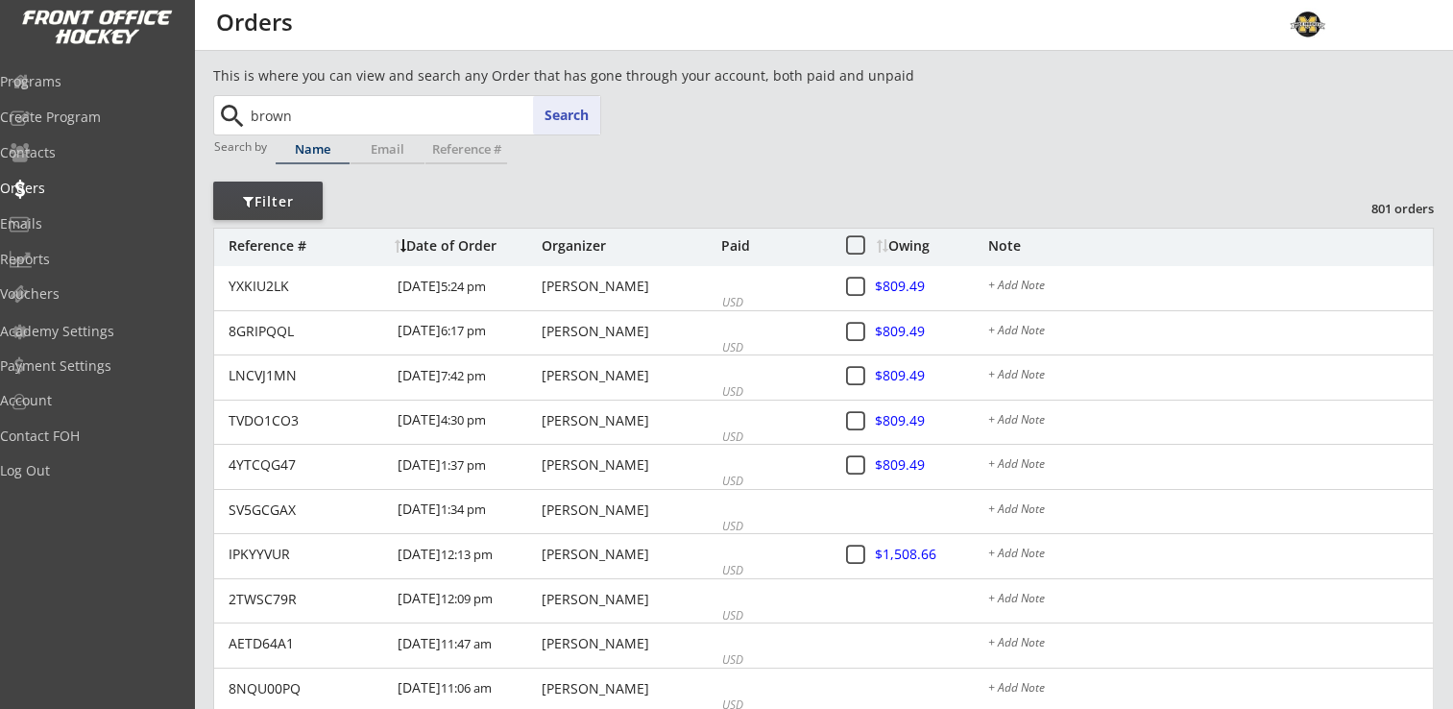
type input "brown"
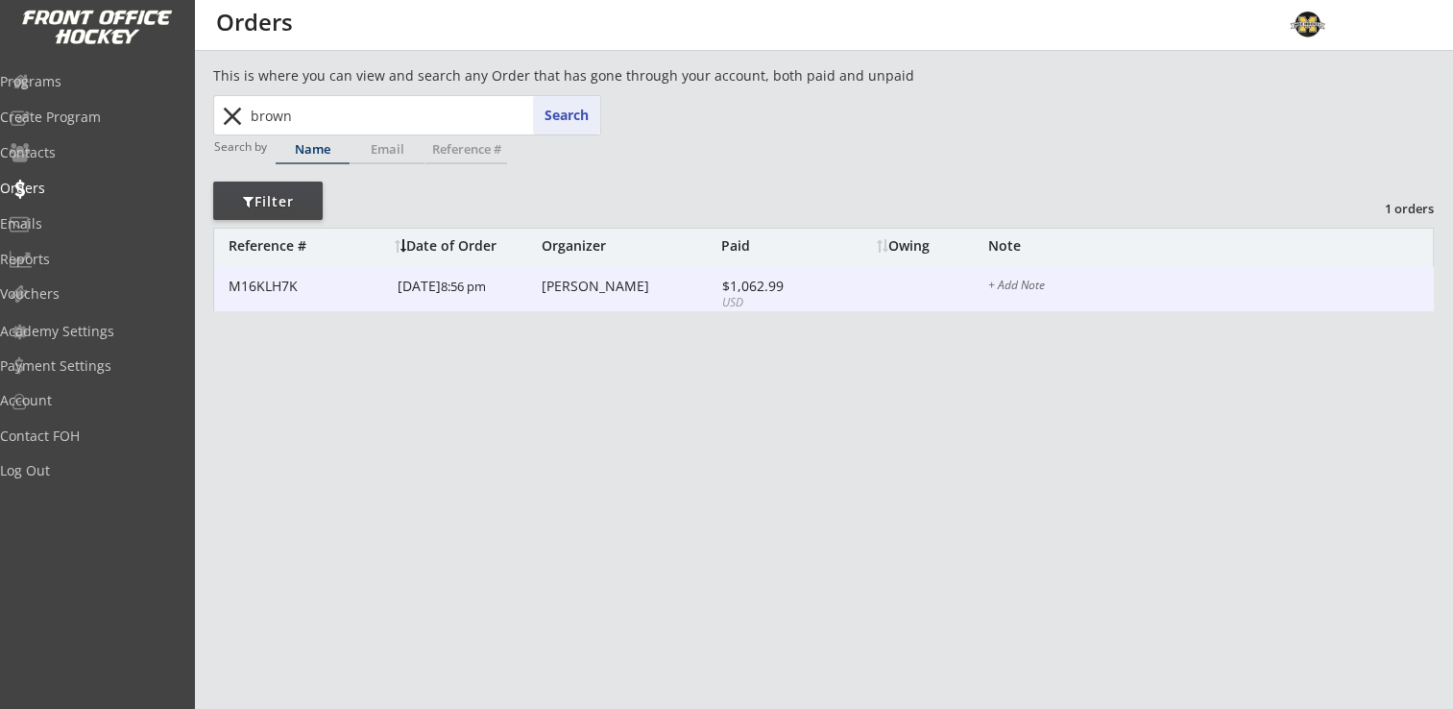
click at [612, 293] on div "[PERSON_NAME]" at bounding box center [629, 285] width 175 height 13
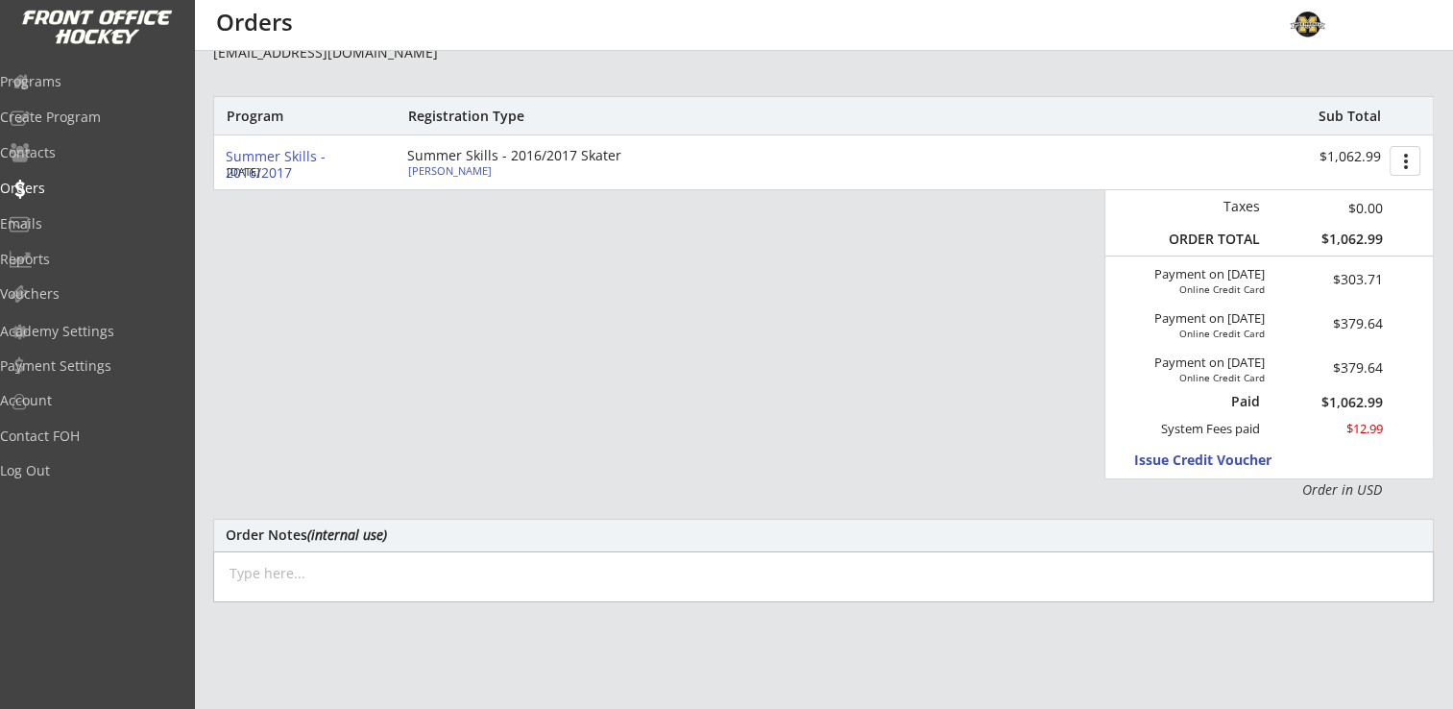
scroll to position [288, 0]
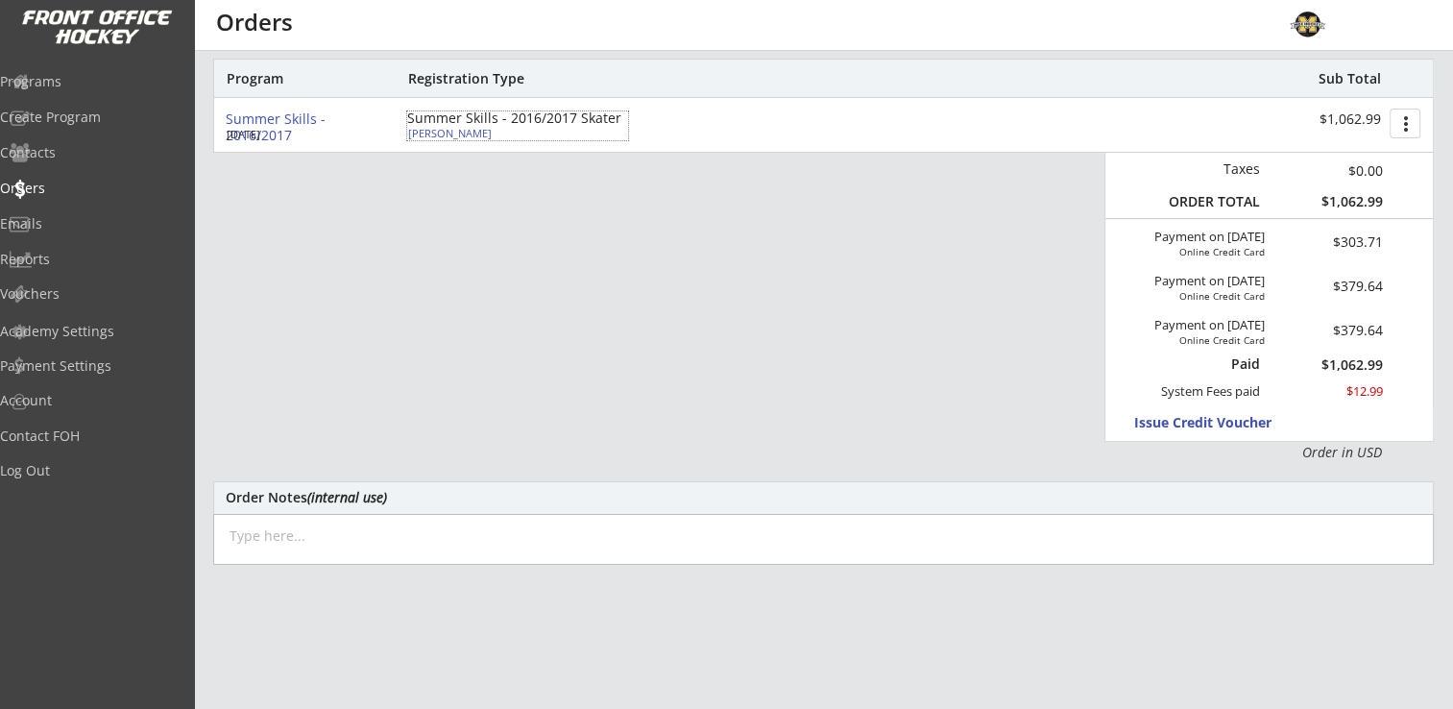
click at [443, 130] on div "[PERSON_NAME]" at bounding box center [515, 133] width 214 height 11
select select ""Youth Medium""
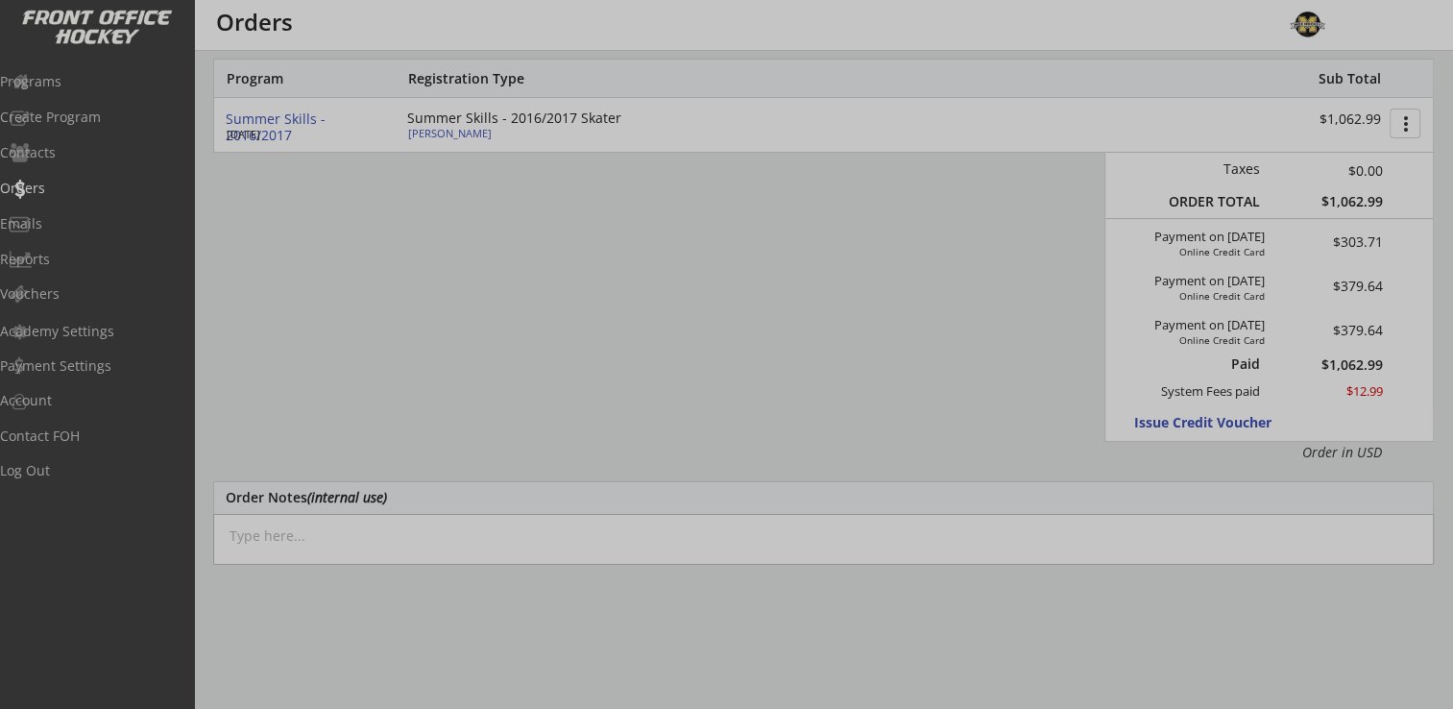
type input "[DEMOGRAPHIC_DATA]"
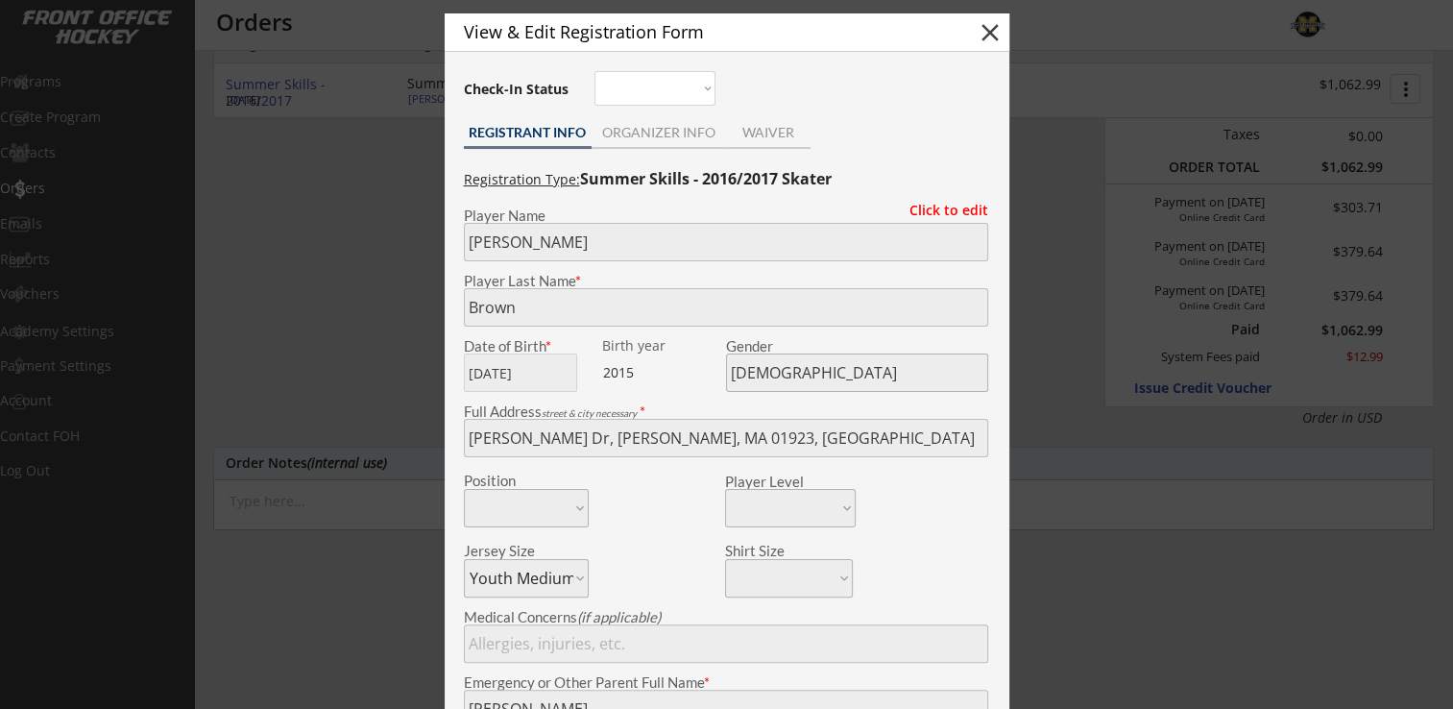
scroll to position [169, 0]
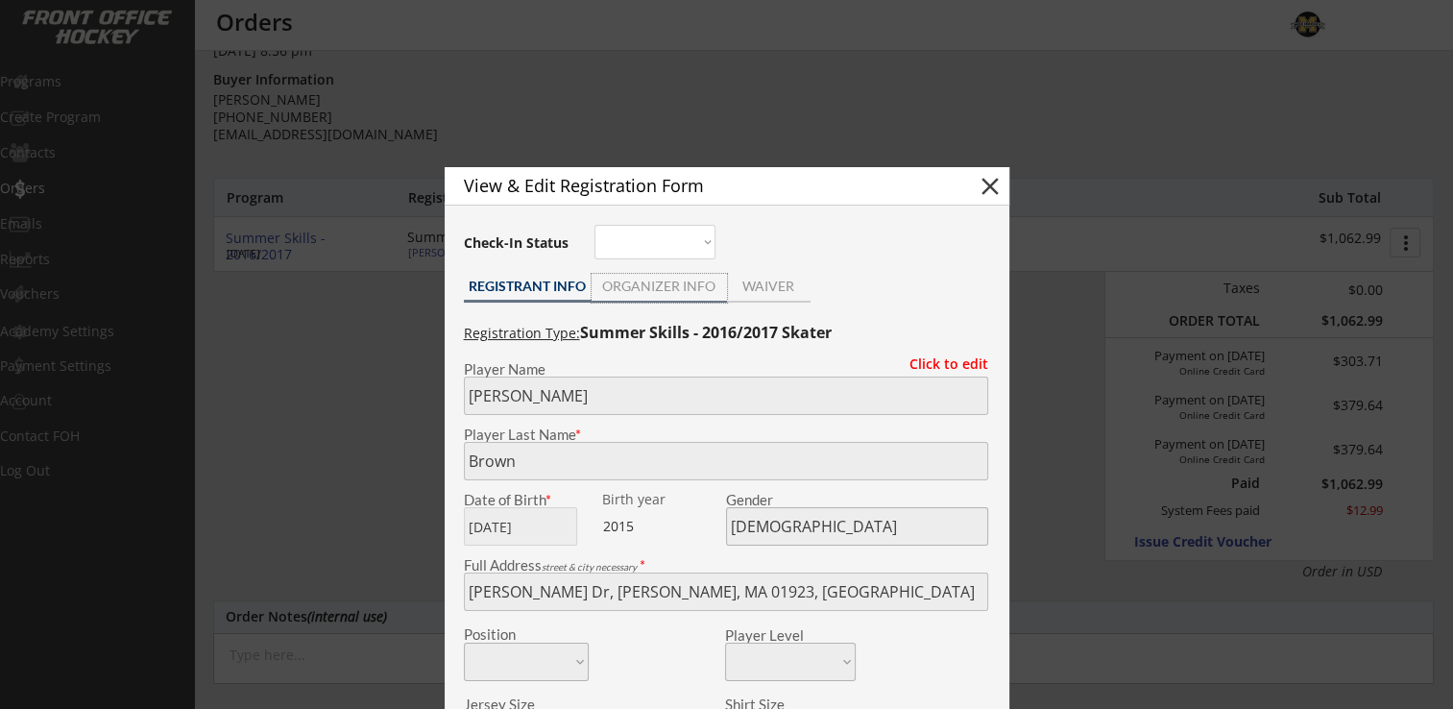
click at [670, 282] on div "ORGANIZER INFO" at bounding box center [659, 285] width 135 height 13
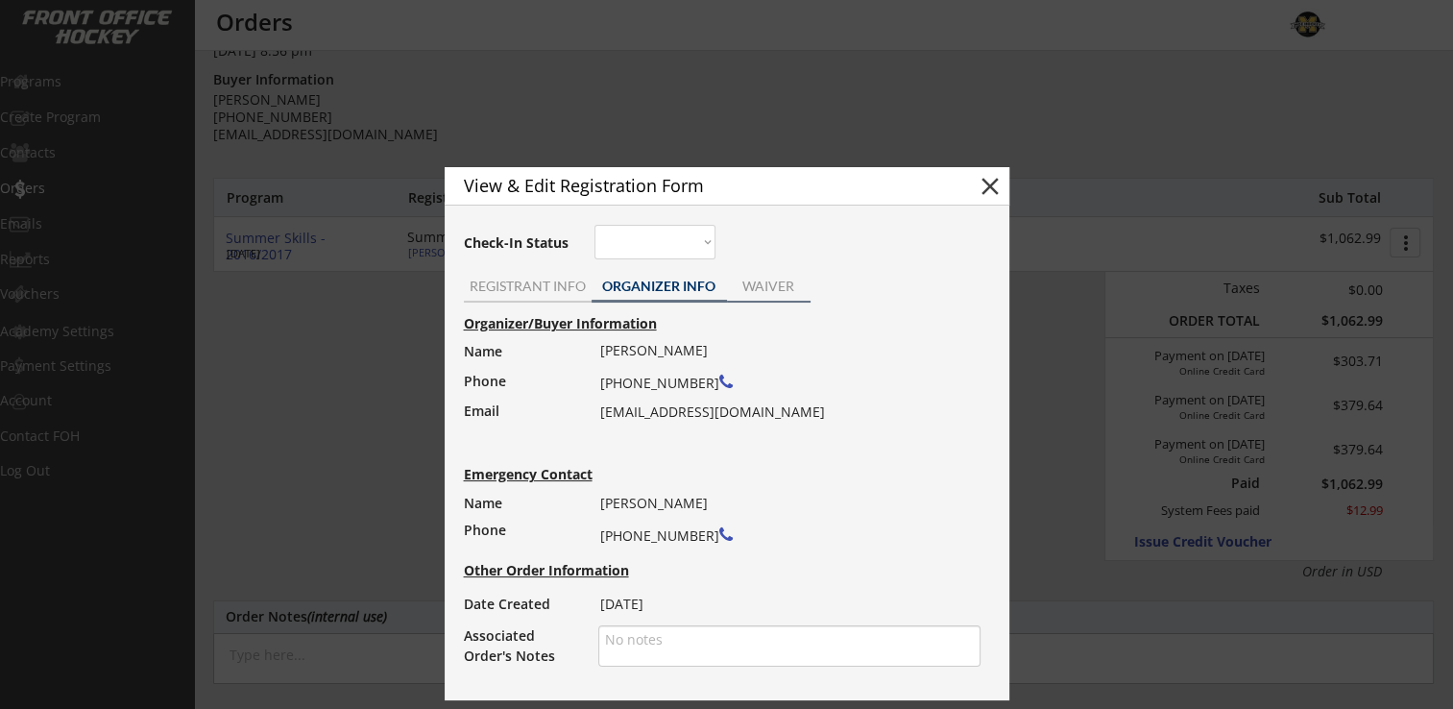
click at [803, 276] on div "WAIVER" at bounding box center [769, 288] width 84 height 29
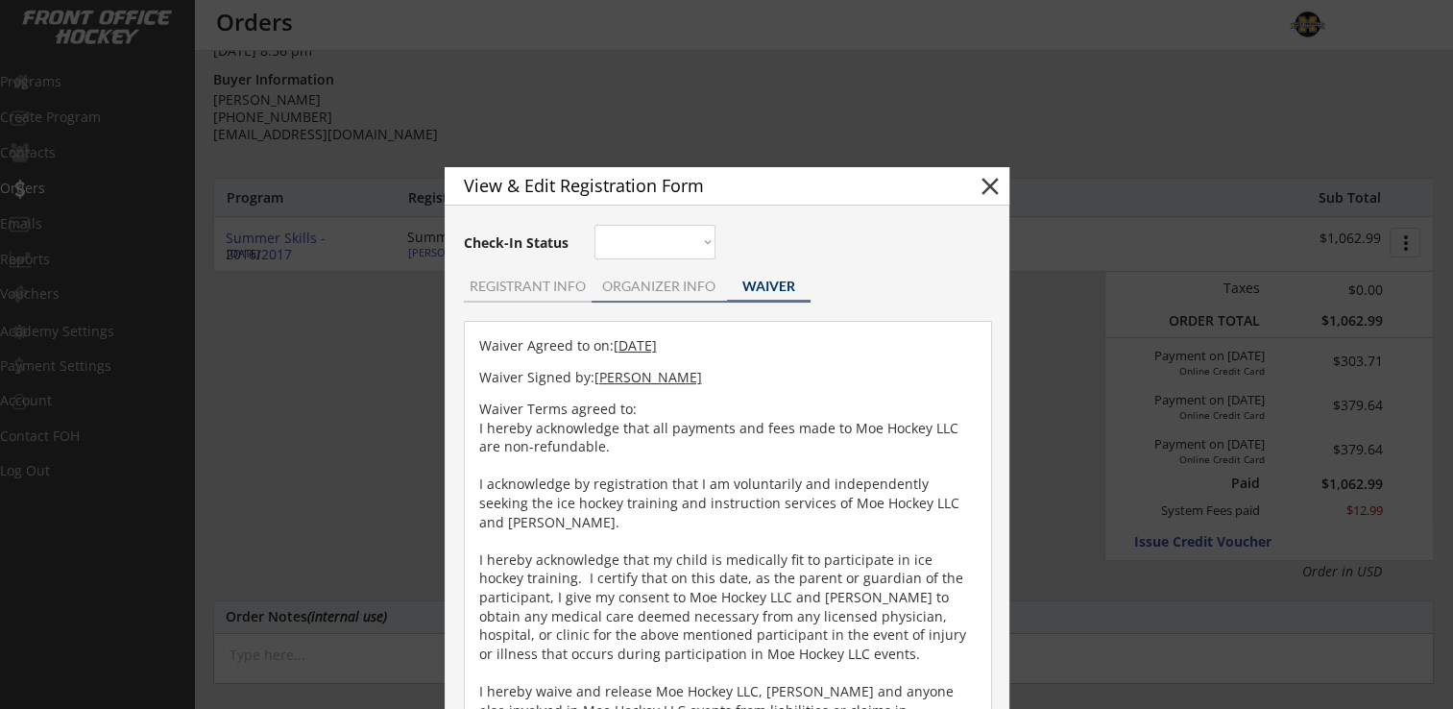
click at [670, 289] on div "ORGANIZER INFO" at bounding box center [659, 285] width 135 height 13
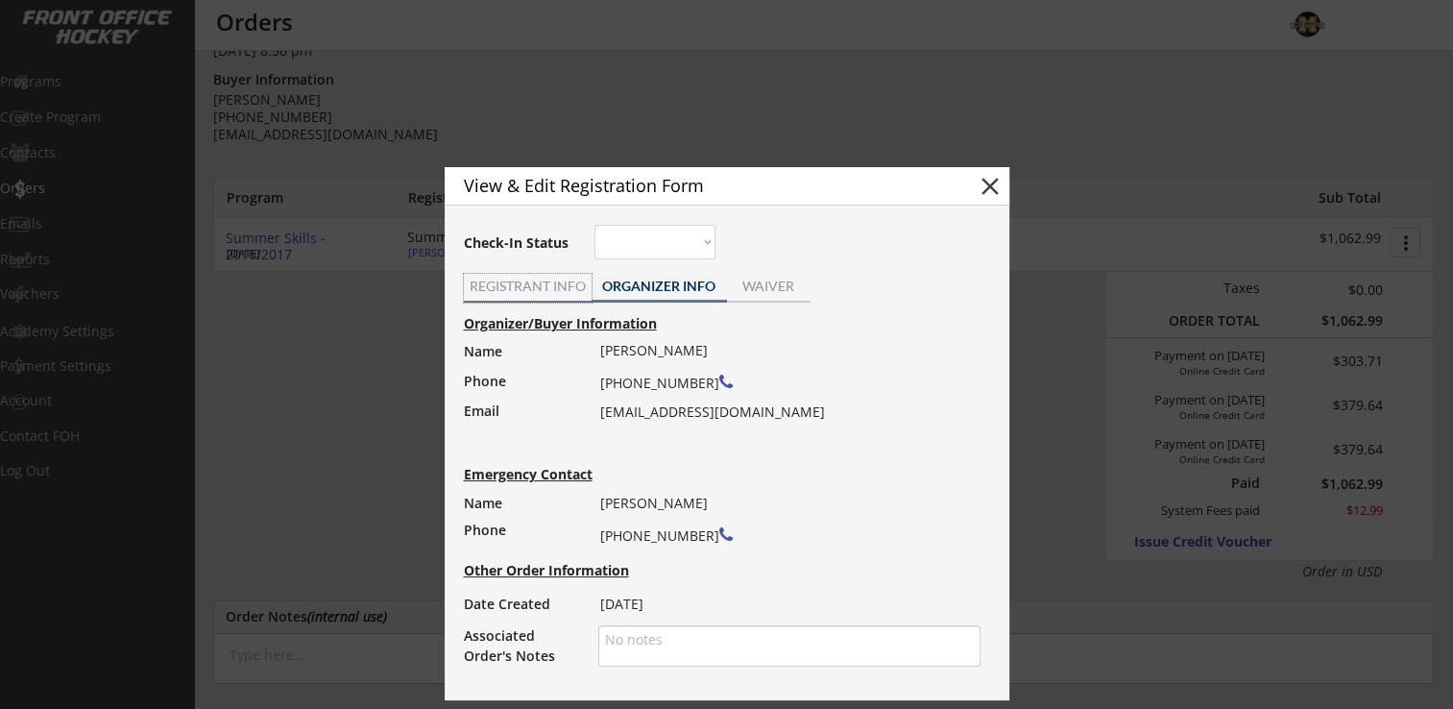
click at [517, 290] on div "REGISTRANT INFO" at bounding box center [528, 285] width 128 height 13
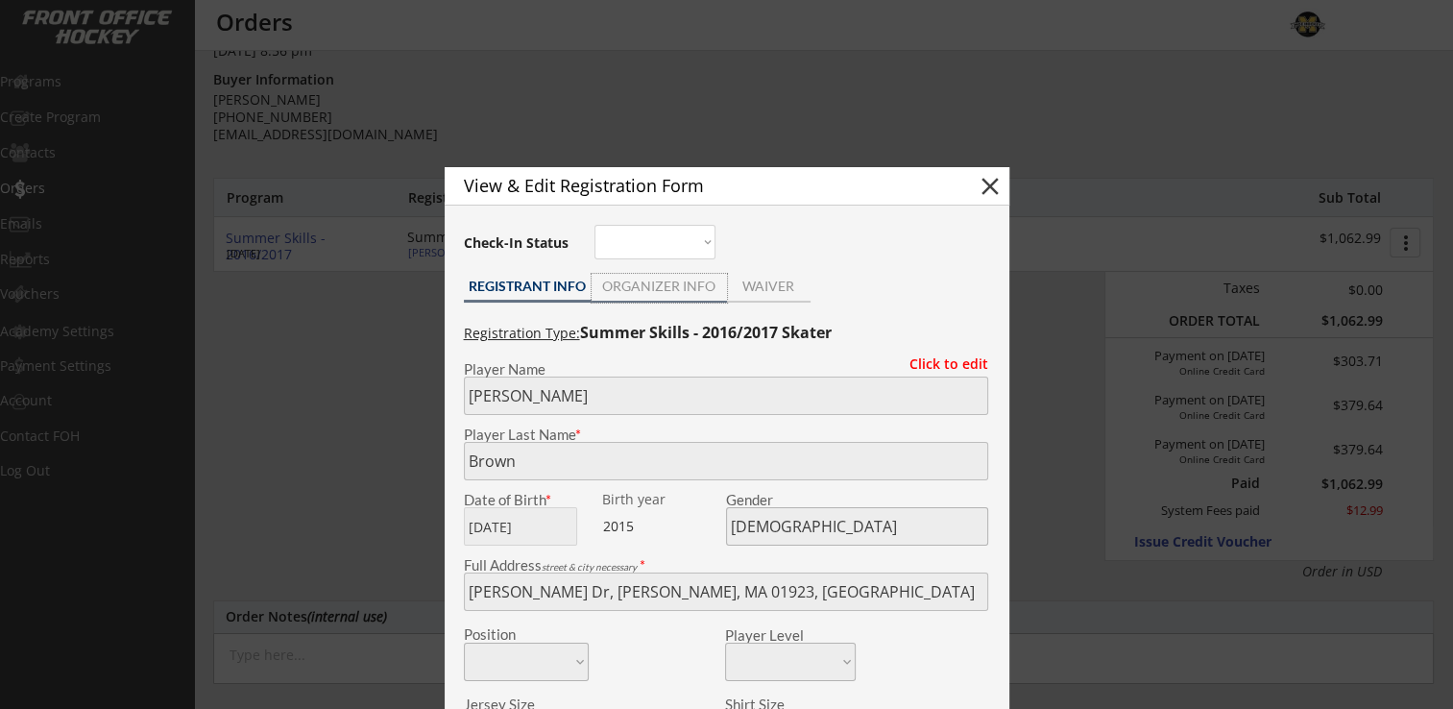
click at [660, 286] on div "ORGANIZER INFO" at bounding box center [659, 285] width 135 height 13
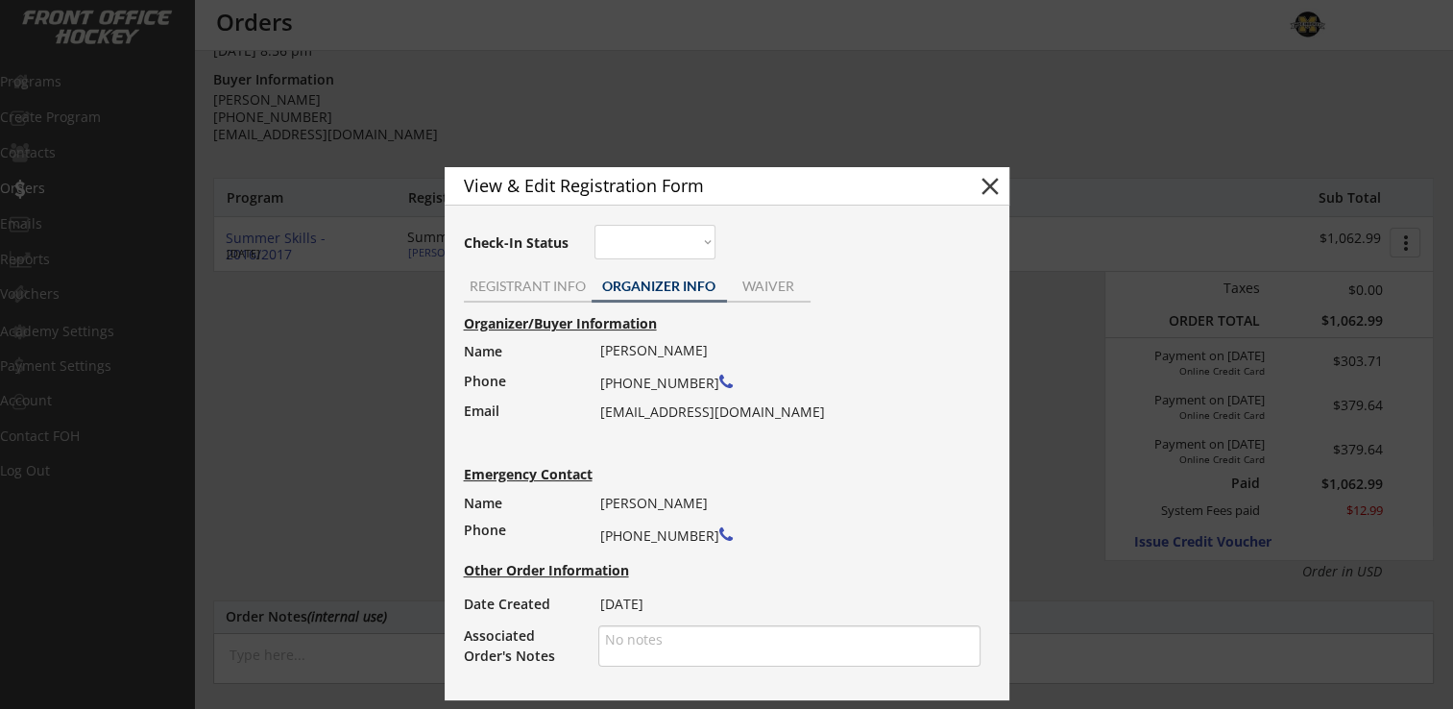
click at [983, 184] on button "close" at bounding box center [990, 186] width 29 height 29
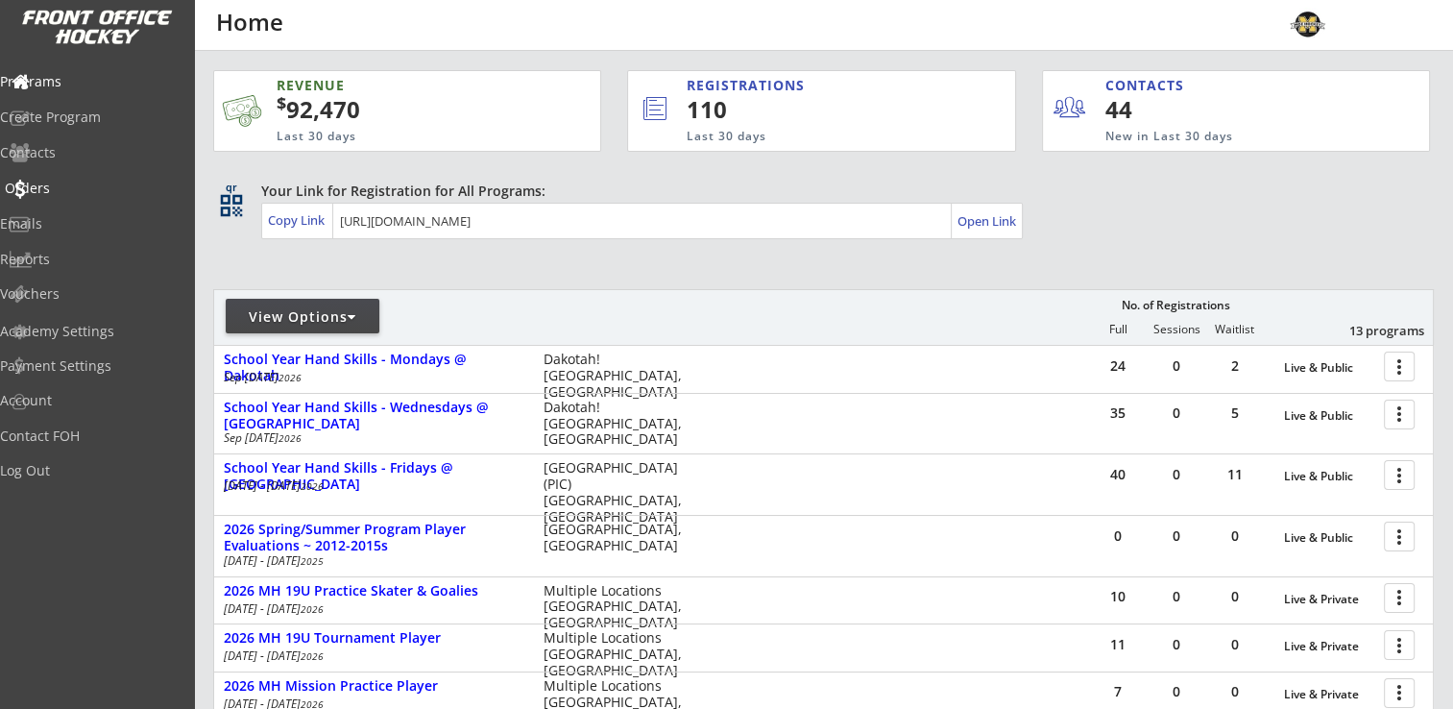
click at [75, 184] on div "Orders" at bounding box center [91, 187] width 173 height 13
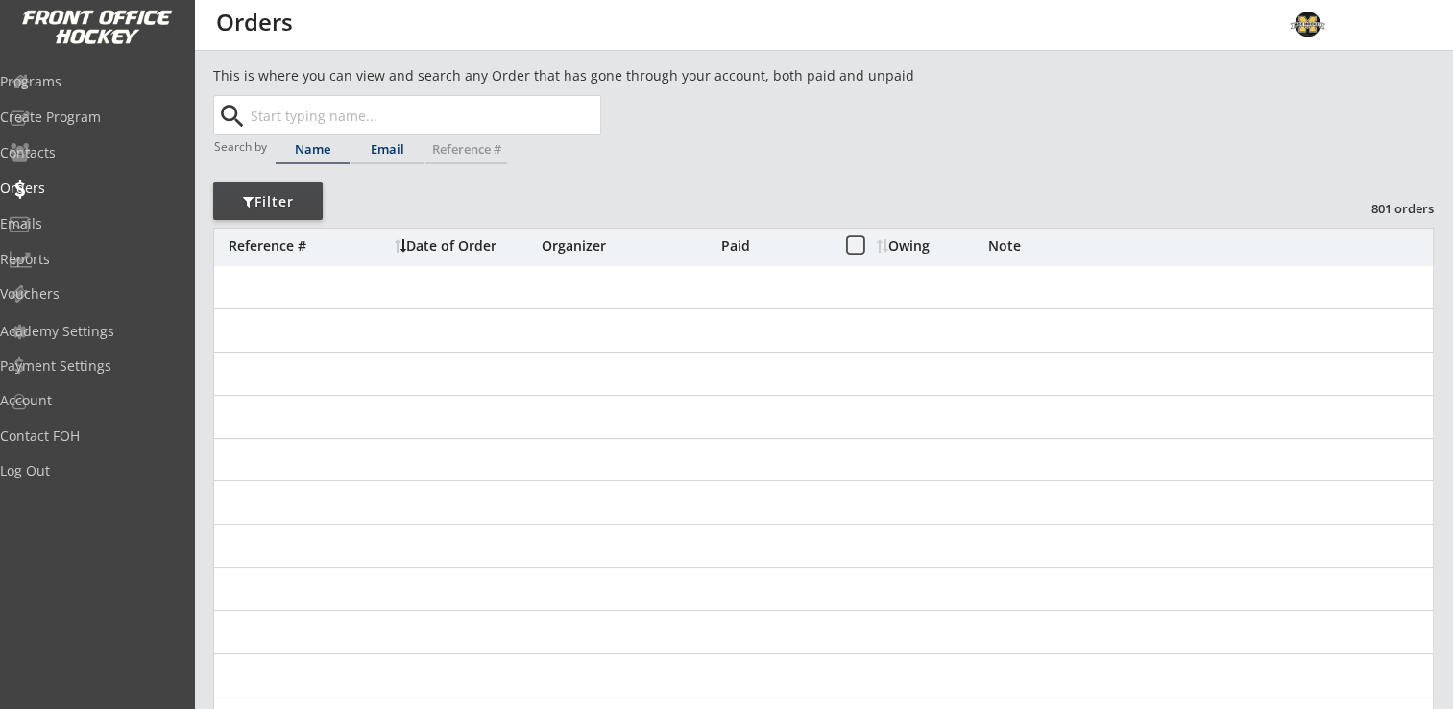
click at [393, 115] on input "text" at bounding box center [423, 115] width 353 height 38
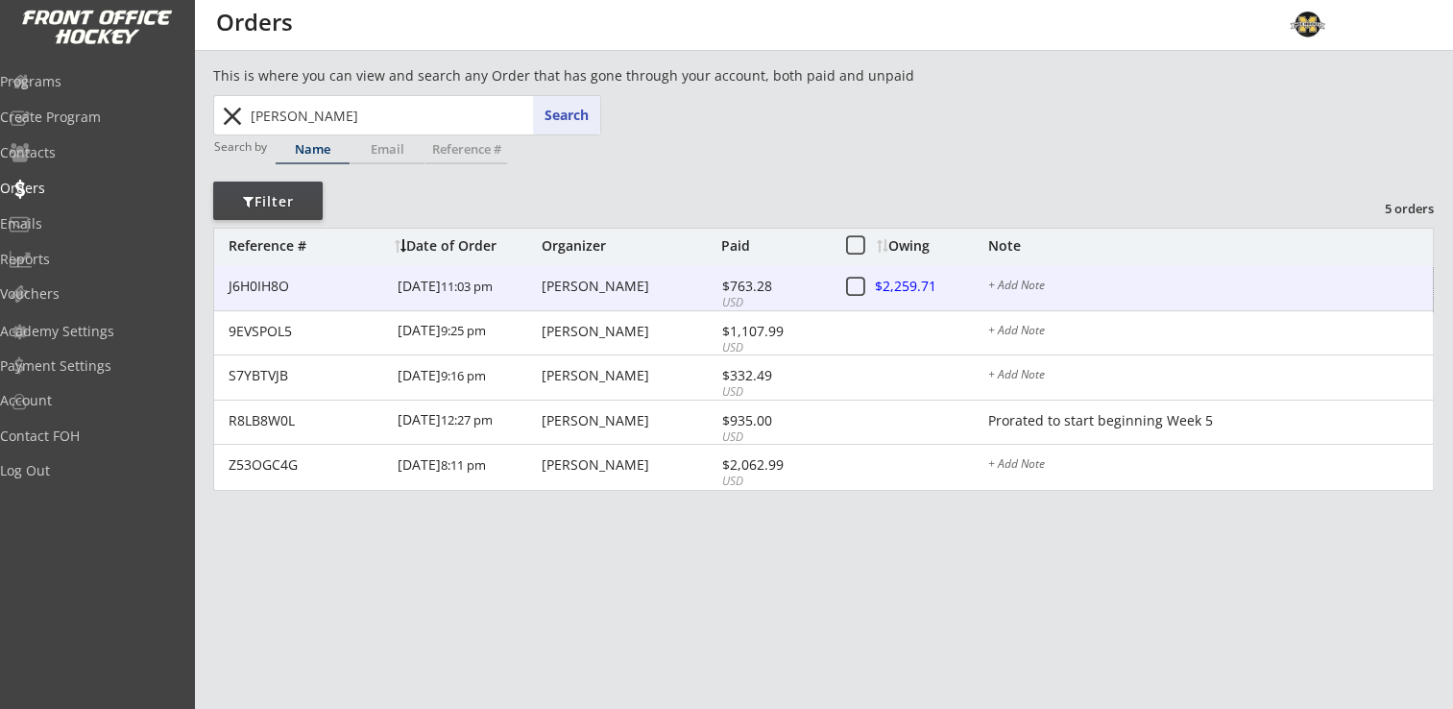
click at [601, 286] on div "[PERSON_NAME]" at bounding box center [629, 285] width 175 height 13
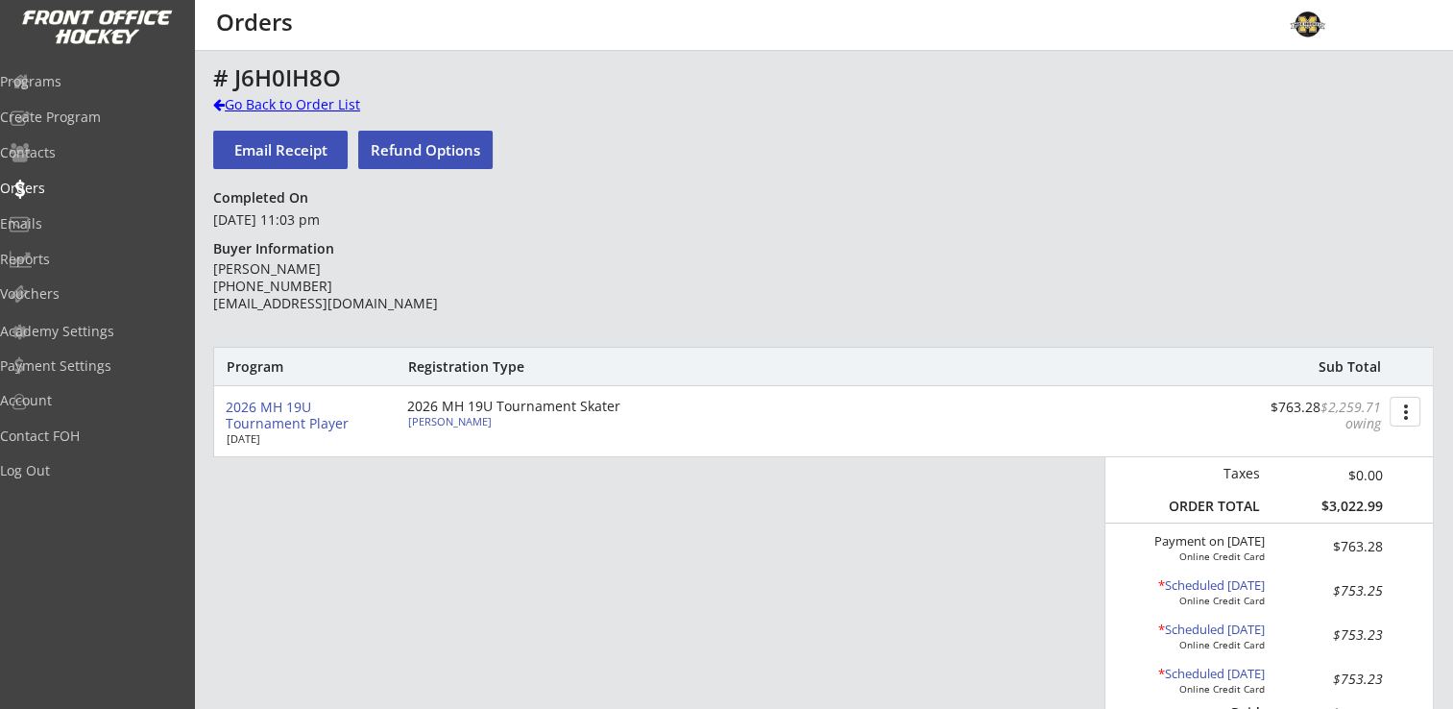
click at [261, 106] on div "Go Back to Order List" at bounding box center [312, 104] width 198 height 19
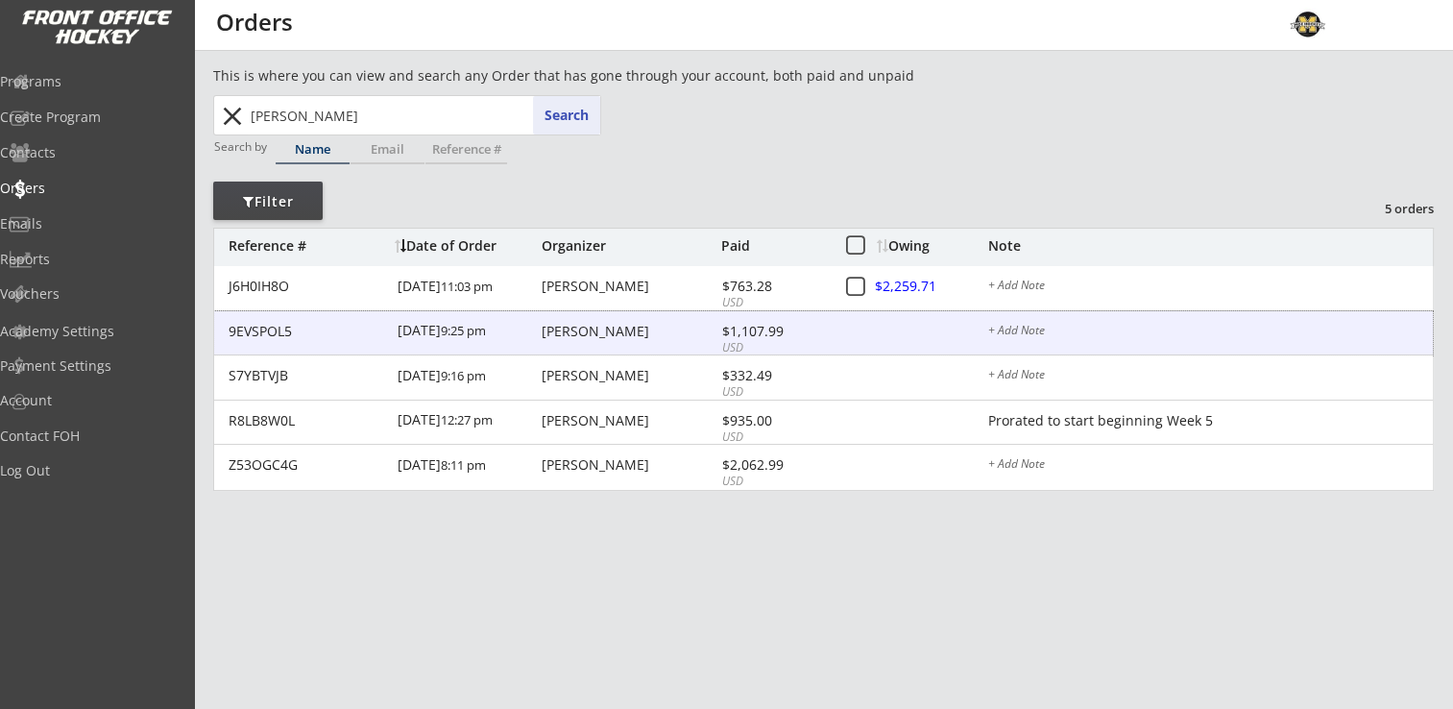
click at [634, 332] on div "[PERSON_NAME]" at bounding box center [629, 331] width 175 height 13
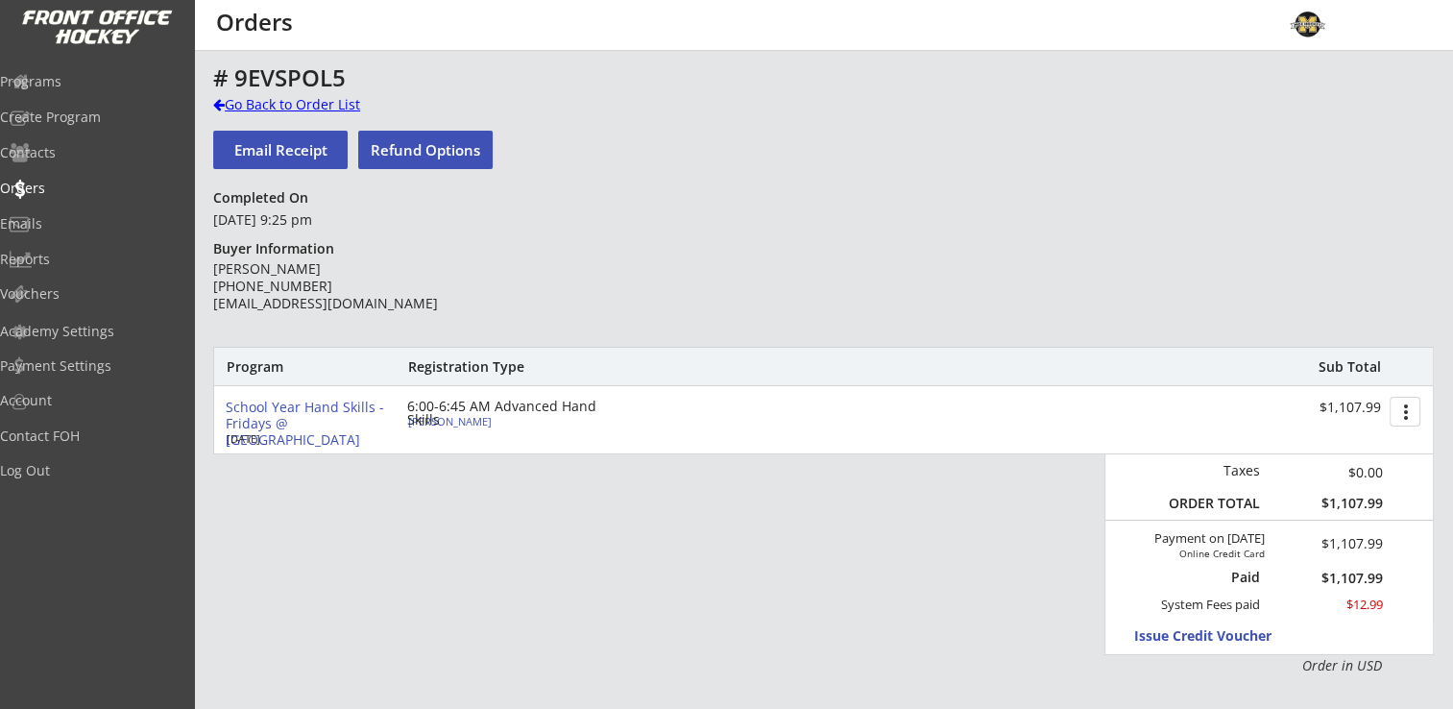
click at [274, 109] on div "Go Back to Order List" at bounding box center [312, 104] width 198 height 19
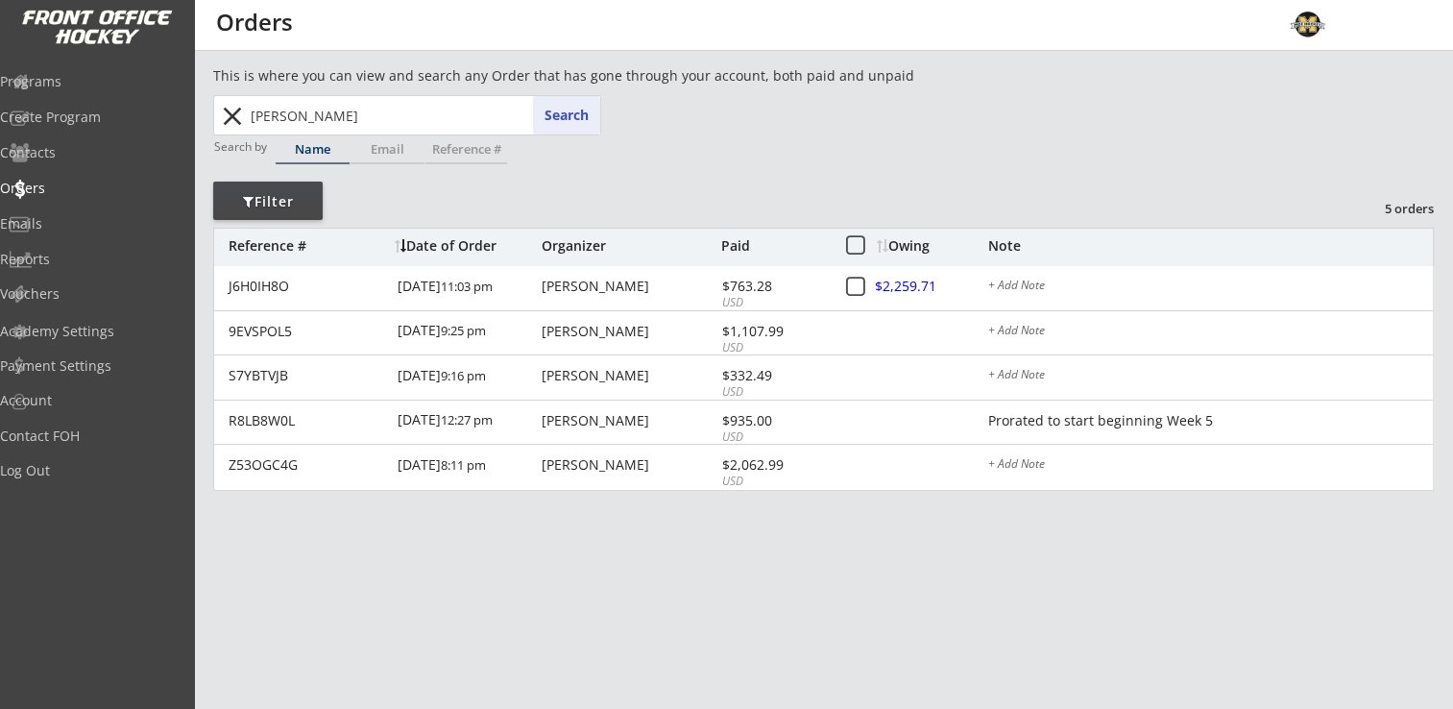
drag, startPoint x: 365, startPoint y: 111, endPoint x: 273, endPoint y: 120, distance: 92.6
click at [273, 120] on input "[PERSON_NAME]" at bounding box center [423, 115] width 353 height 38
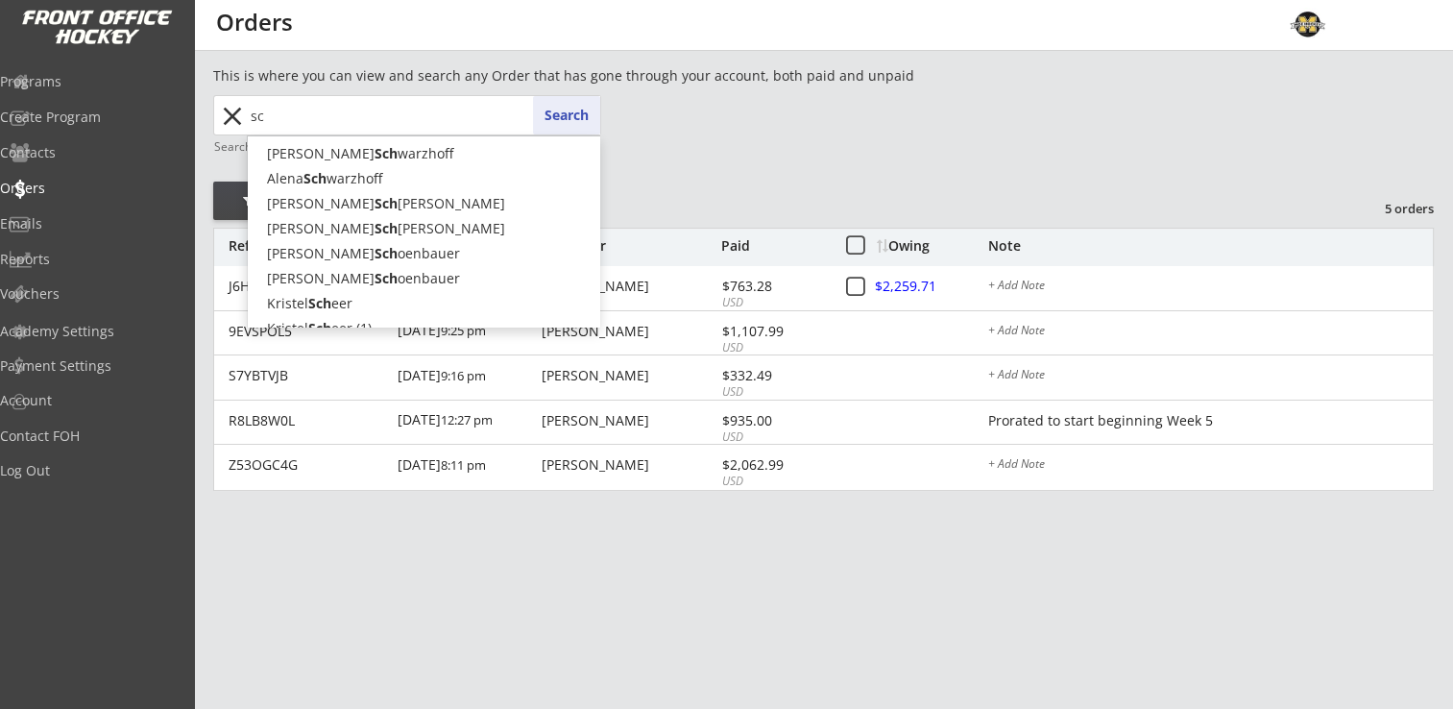
type input "s"
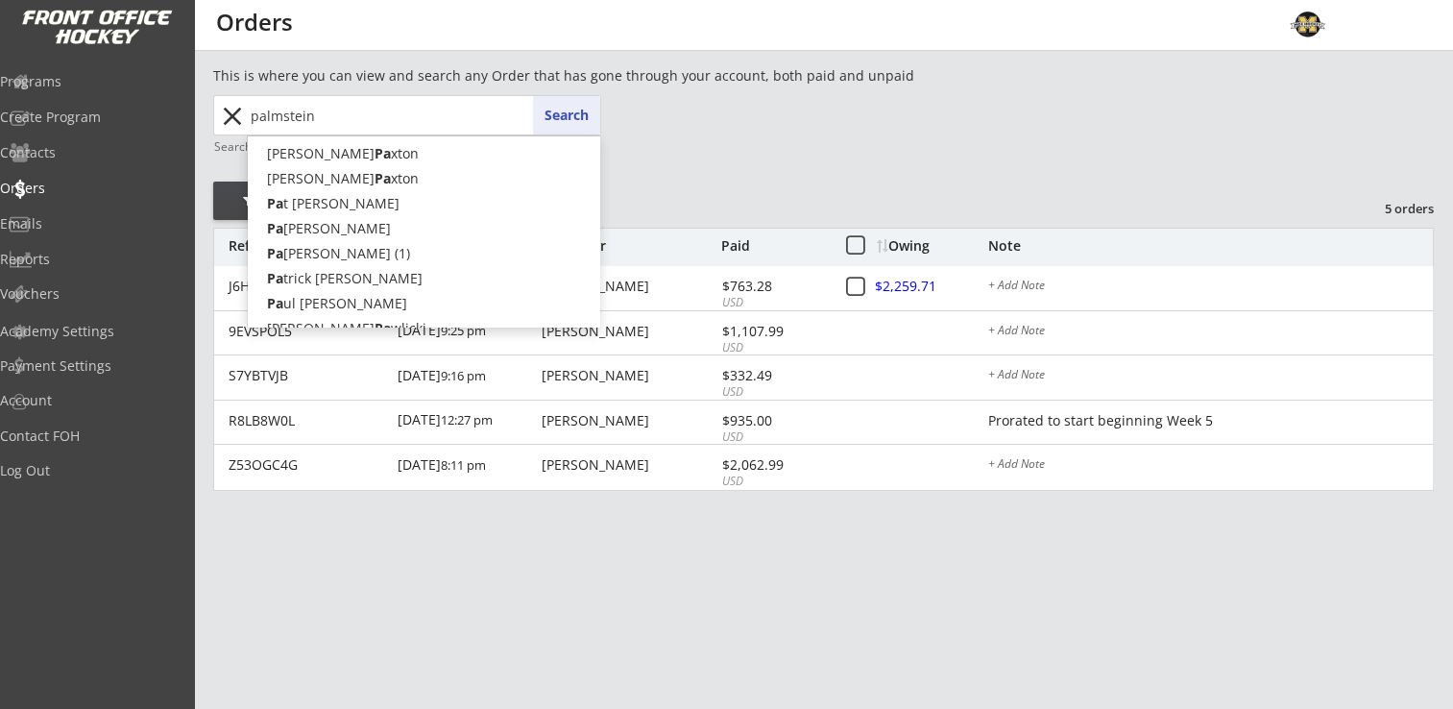
type input "palmstein"
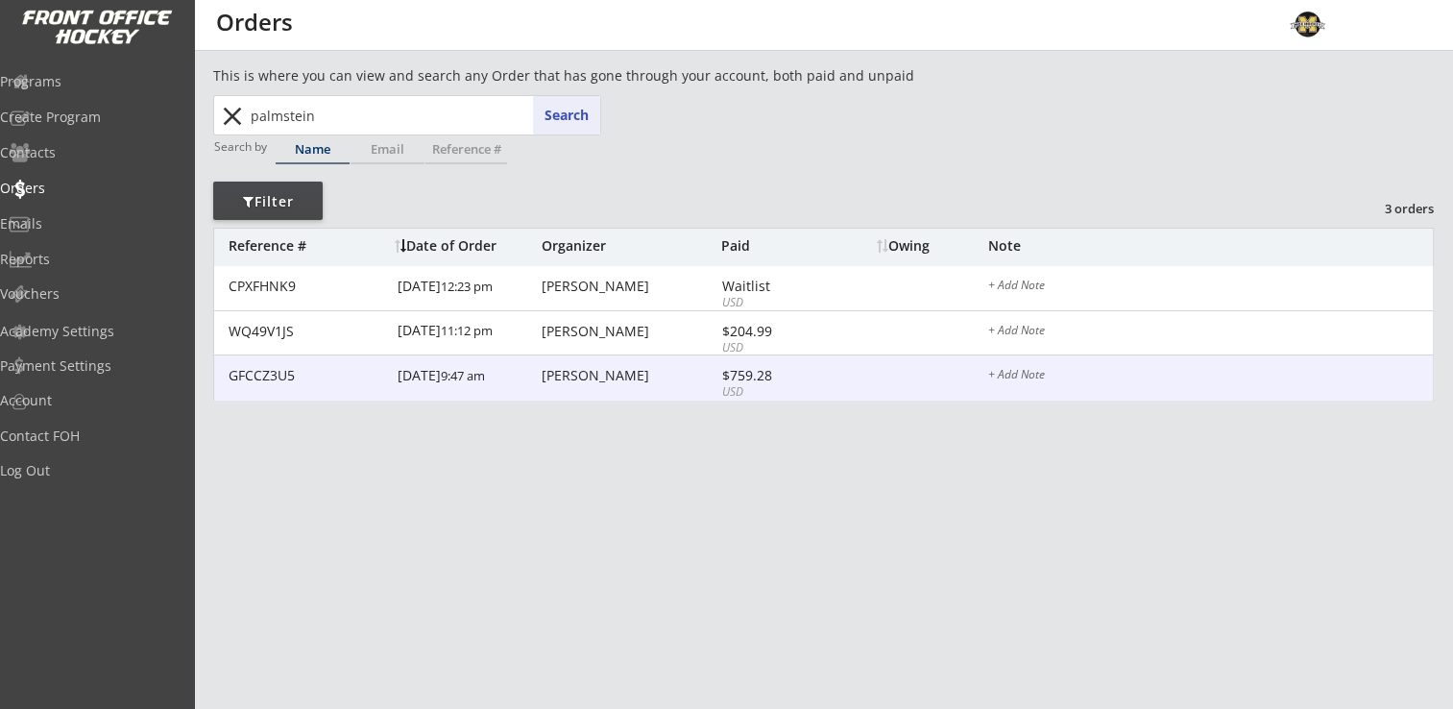
click at [599, 371] on div "[PERSON_NAME]" at bounding box center [629, 375] width 175 height 13
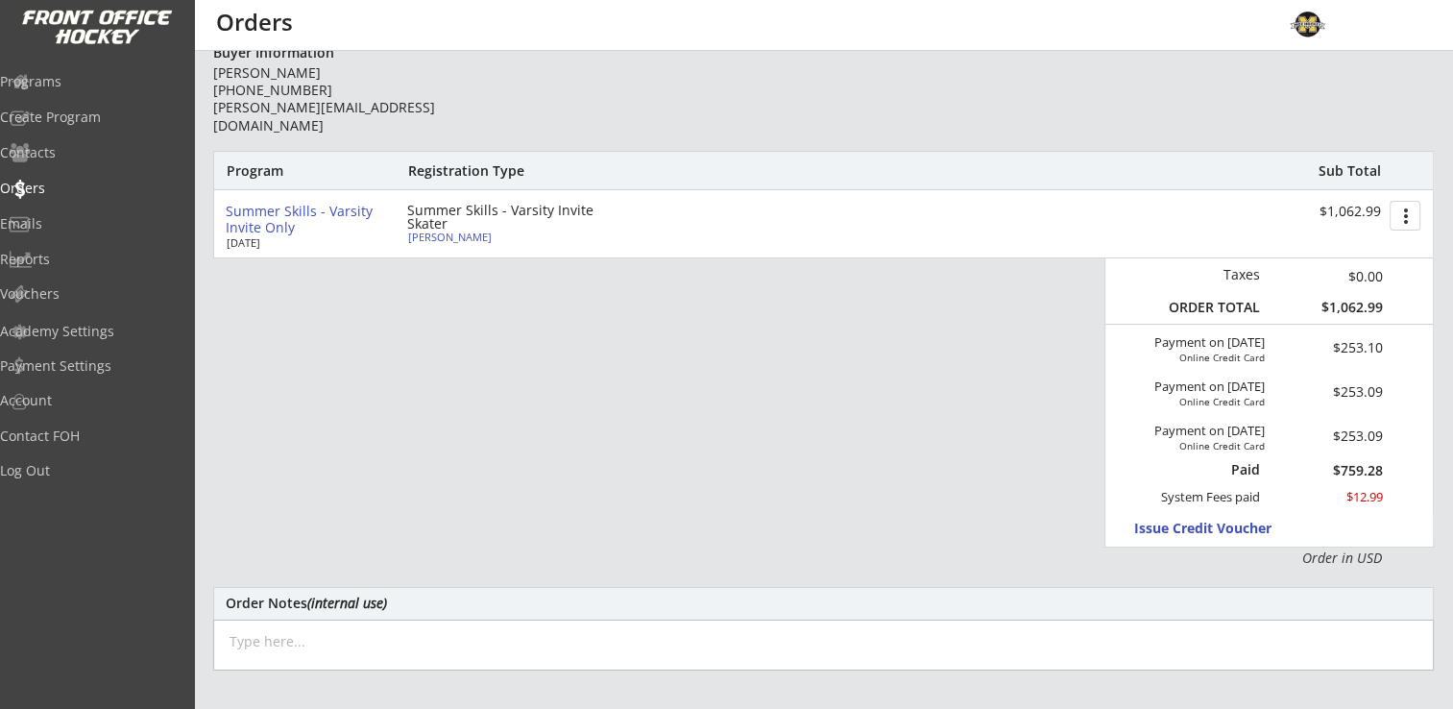
scroll to position [181, 0]
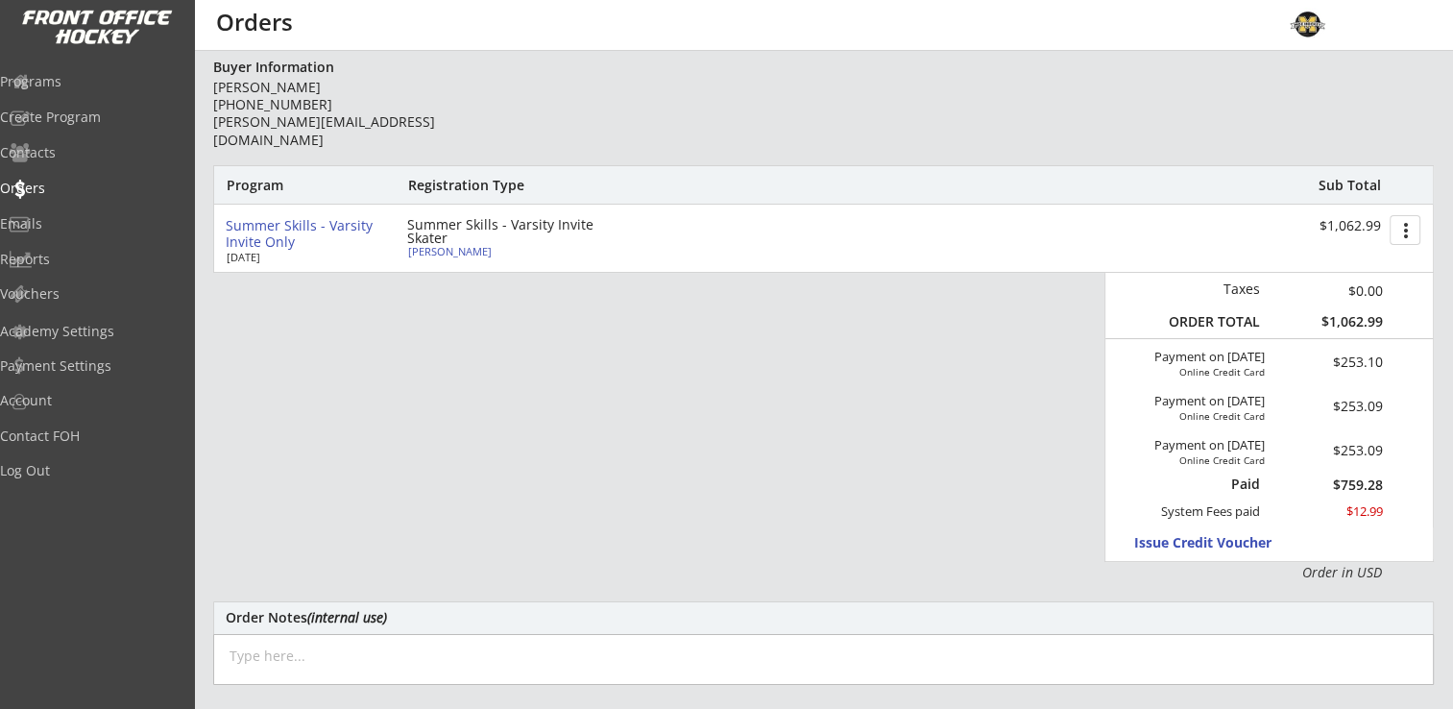
click at [438, 252] on div "[PERSON_NAME]" at bounding box center [515, 251] width 214 height 11
select select ""Adult Small""
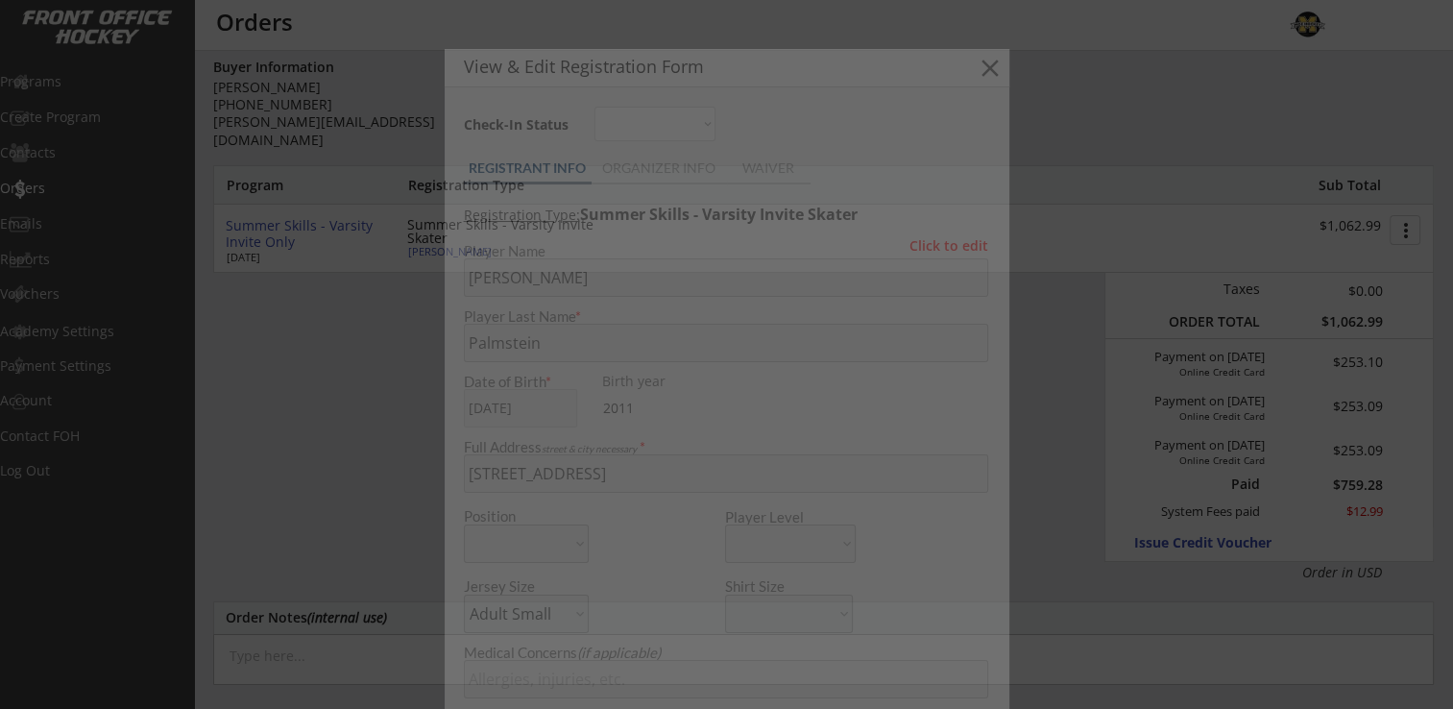
type input "[DEMOGRAPHIC_DATA]"
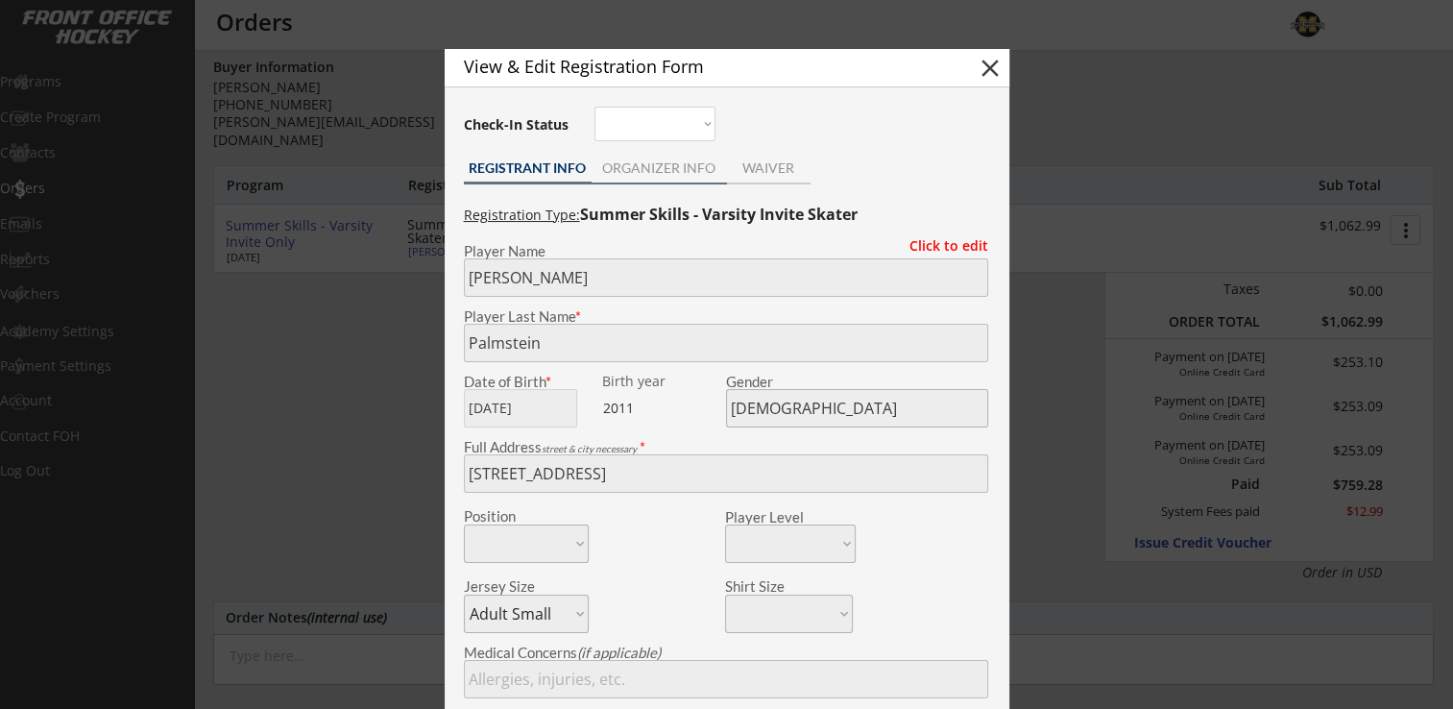
click at [642, 175] on div "ORGANIZER INFO" at bounding box center [659, 167] width 135 height 13
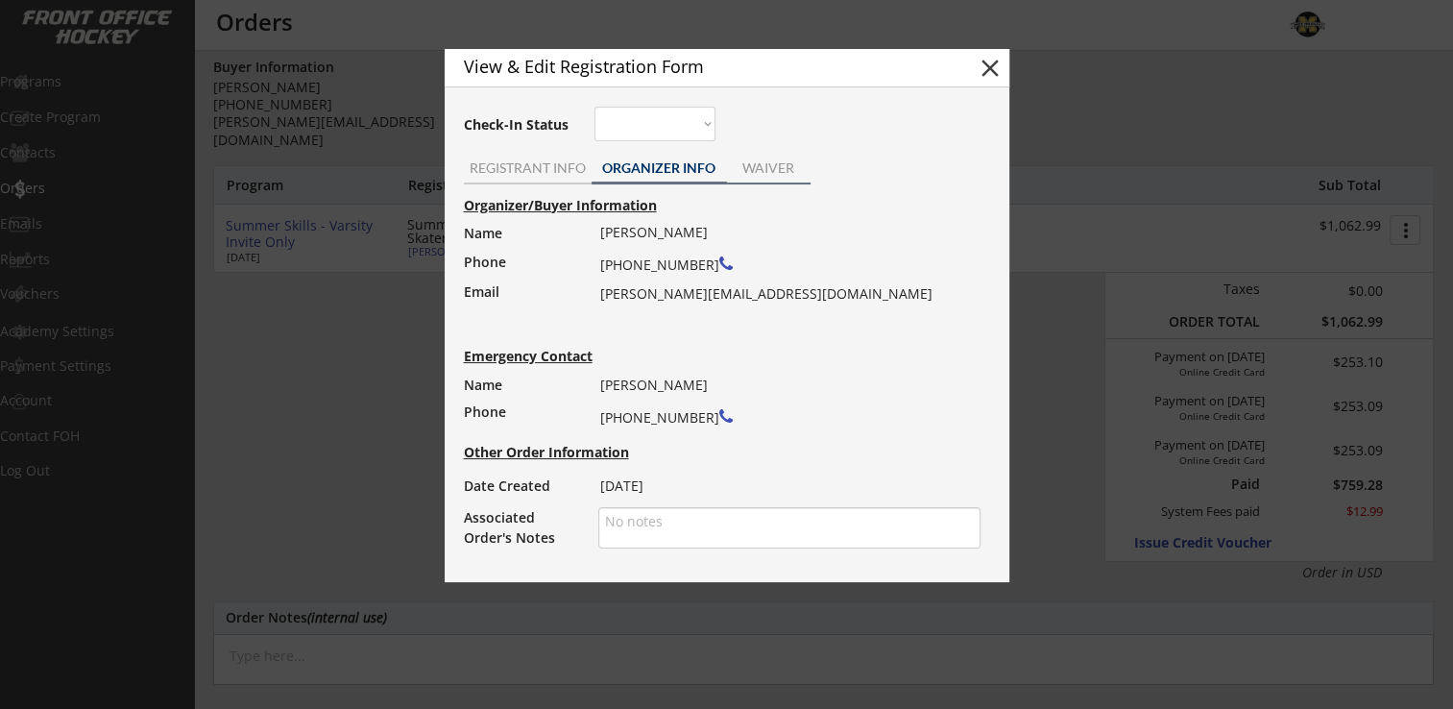
click at [796, 169] on div "WAIVER" at bounding box center [769, 167] width 84 height 13
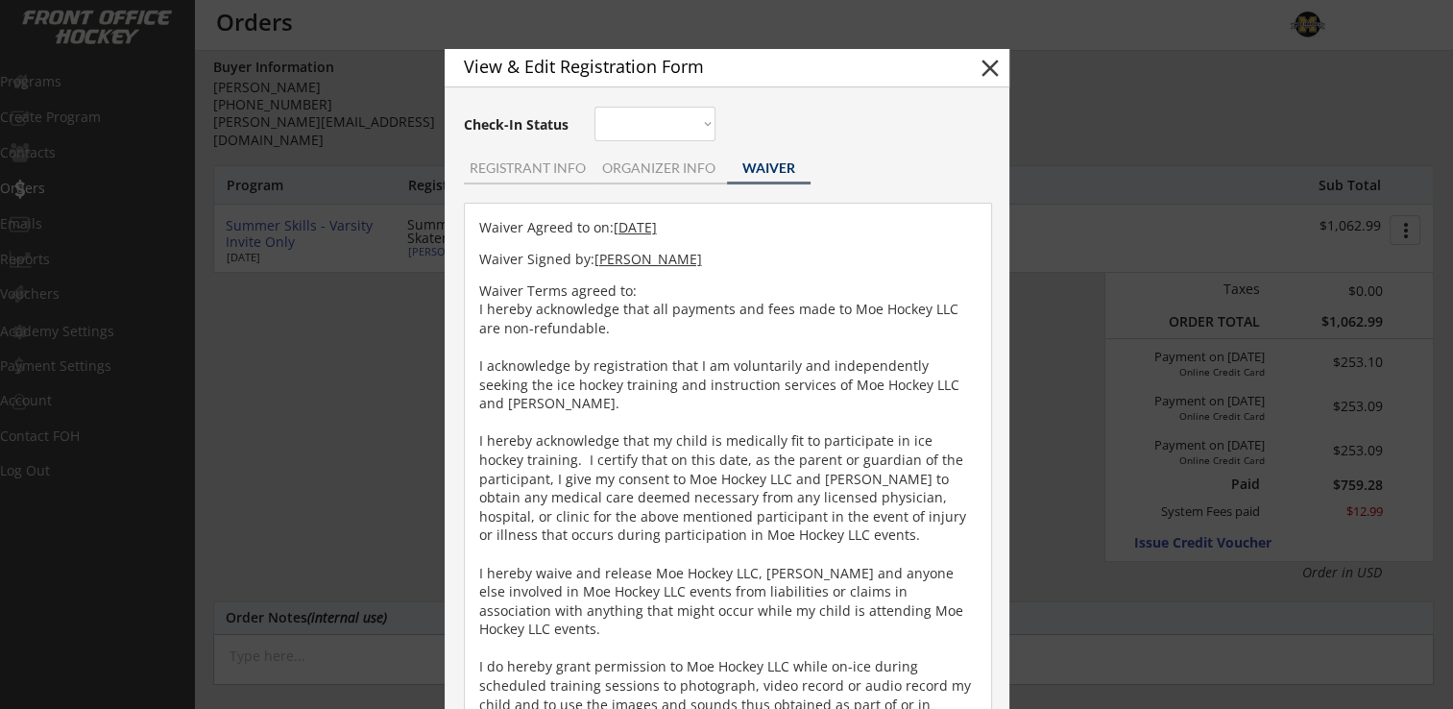
click at [983, 57] on button "close" at bounding box center [990, 68] width 29 height 29
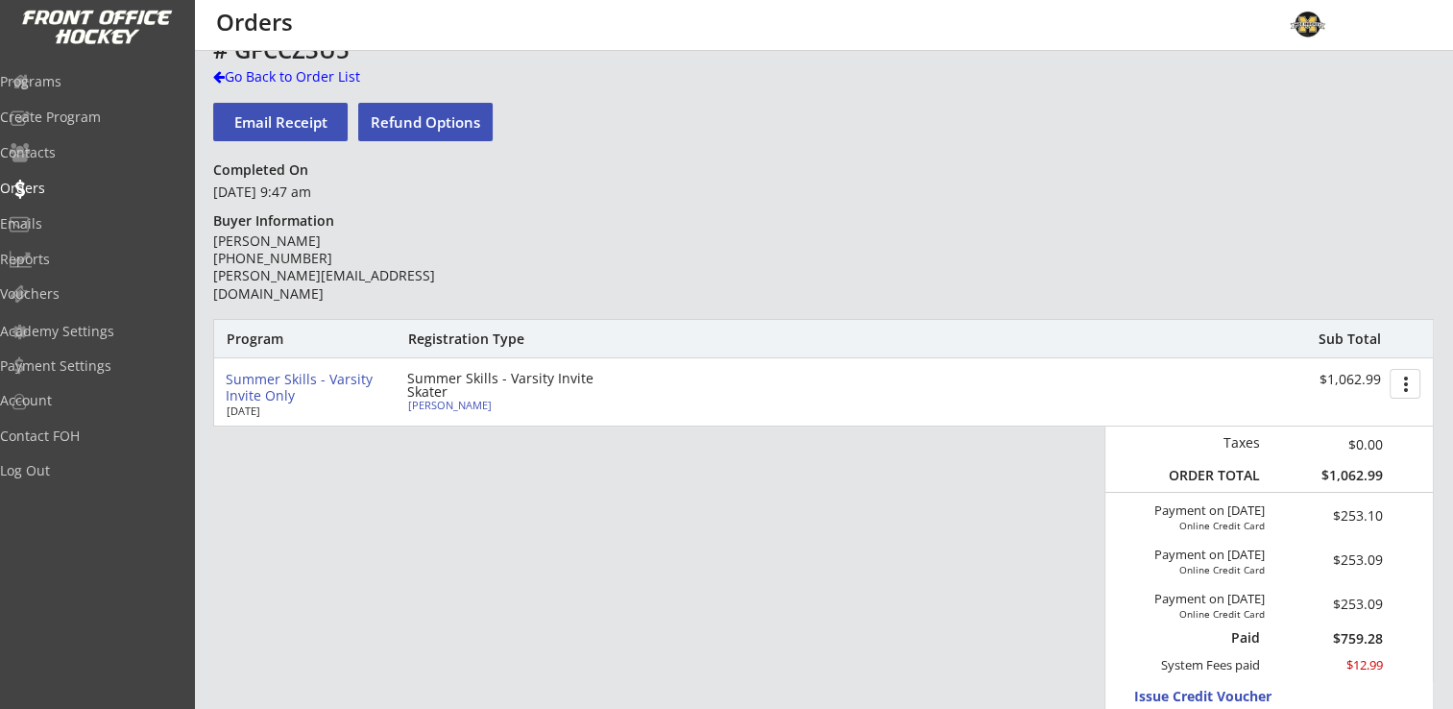
scroll to position [0, 0]
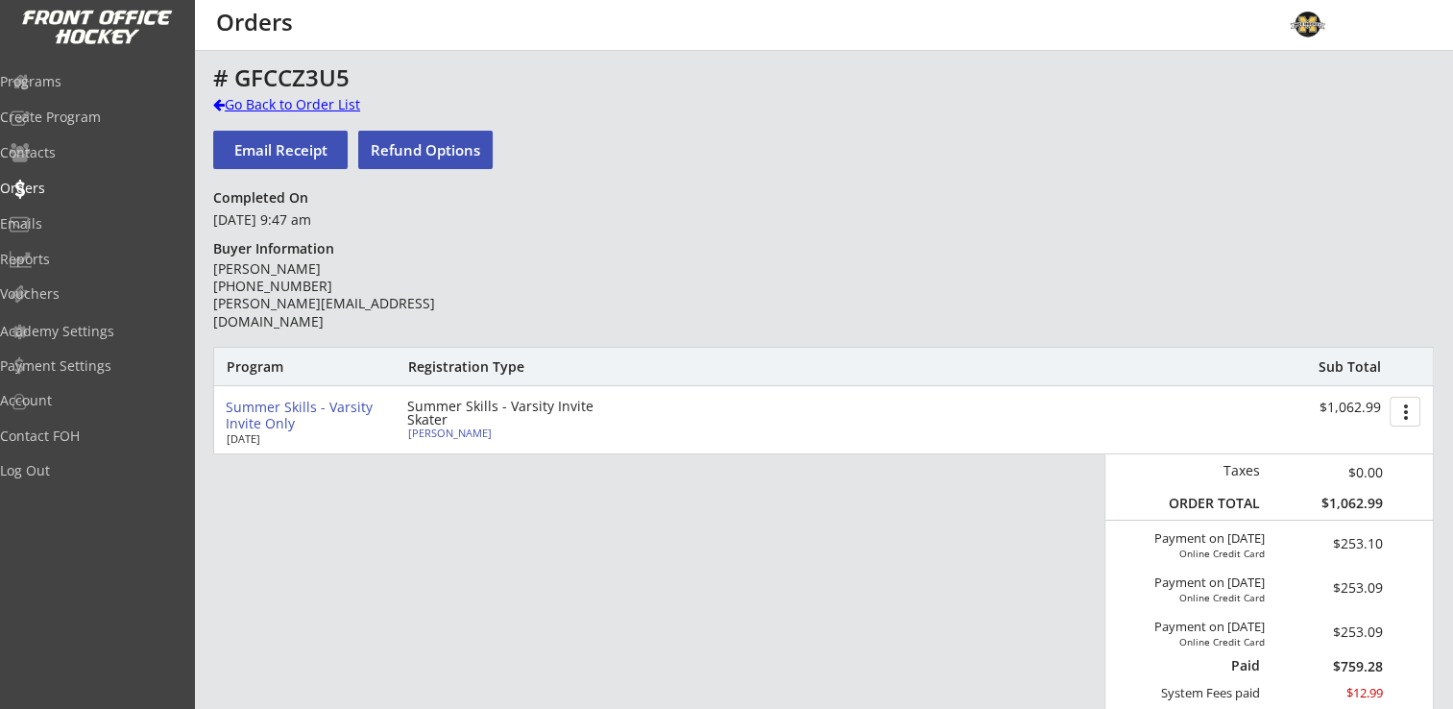
click at [254, 102] on div "Go Back to Order List" at bounding box center [312, 104] width 198 height 19
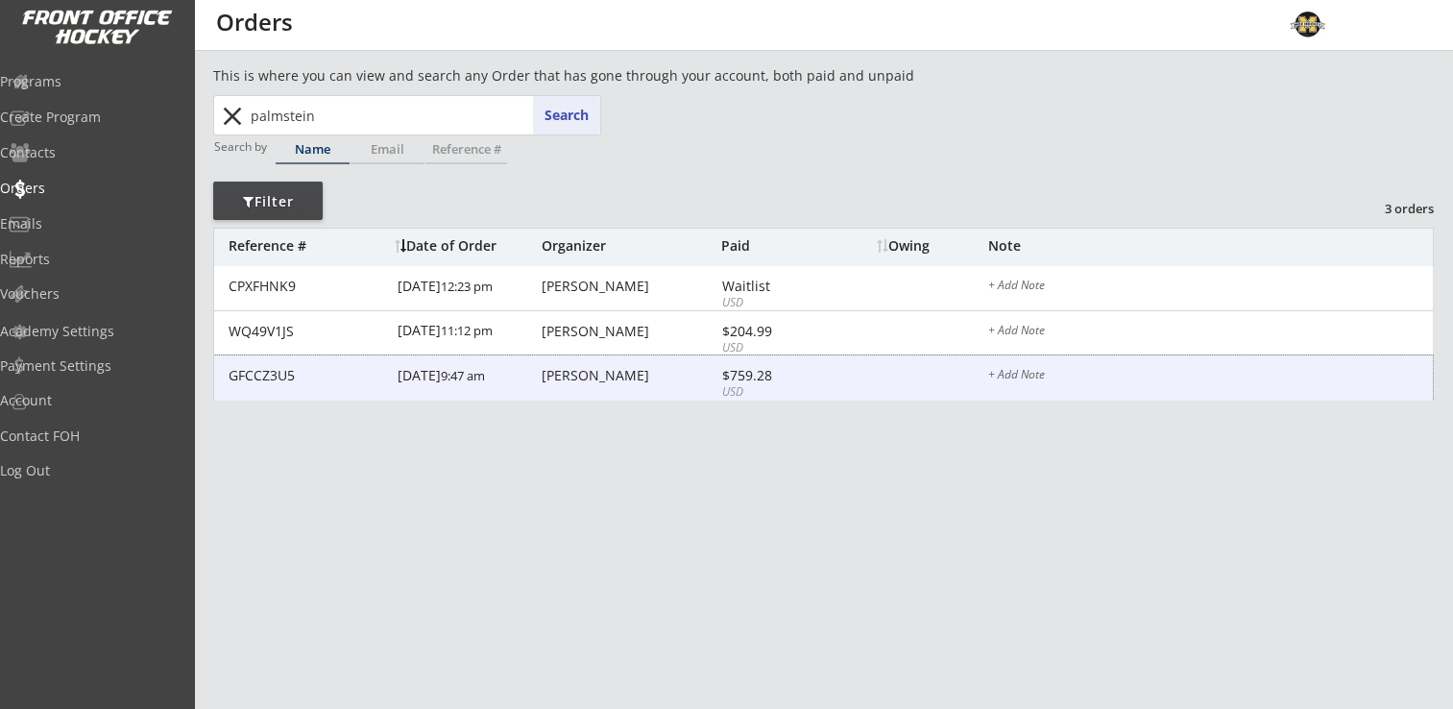
click at [588, 378] on div "[PERSON_NAME]" at bounding box center [629, 375] width 175 height 13
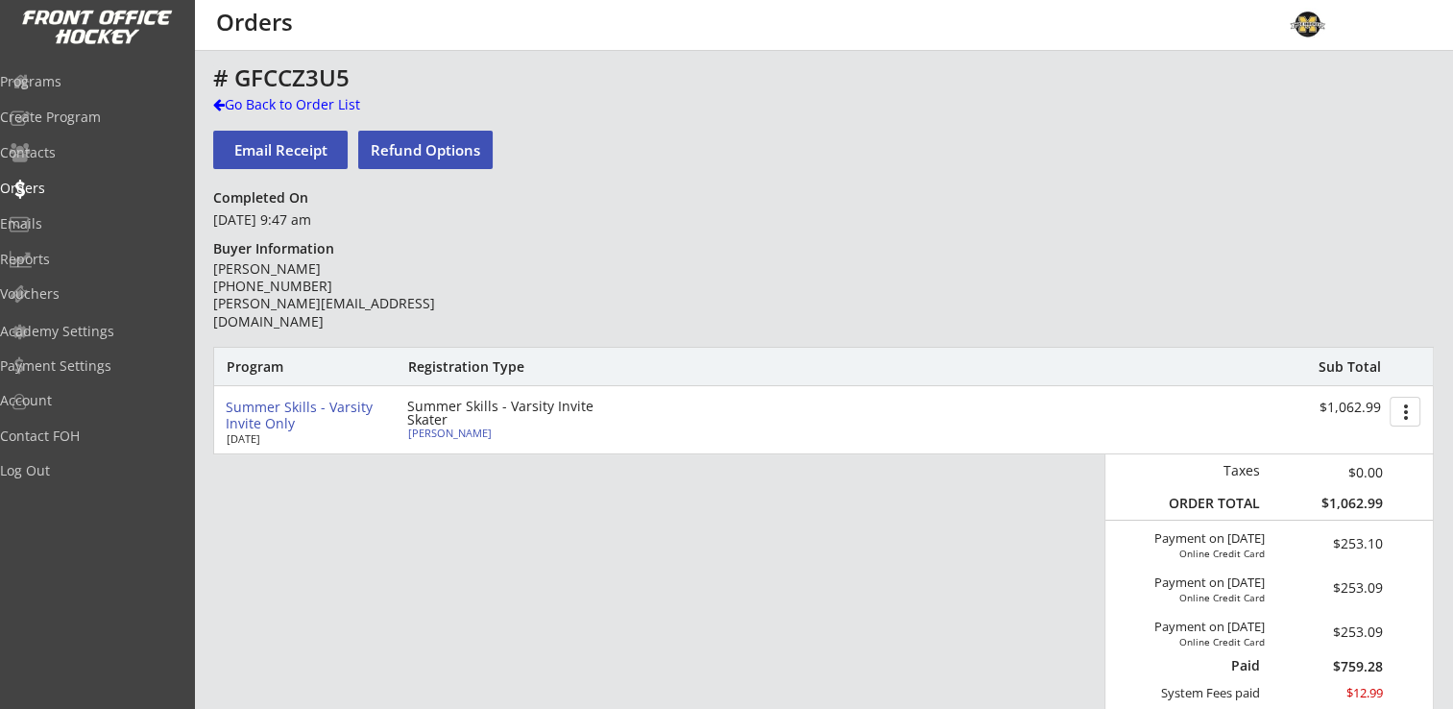
click at [432, 426] on div "Summer Skills - Varsity Invite Skater" at bounding box center [517, 412] width 221 height 27
type input "[PERSON_NAME]"
type input "Palmstein"
type input "[DATE]"
type input "[DEMOGRAPHIC_DATA]"
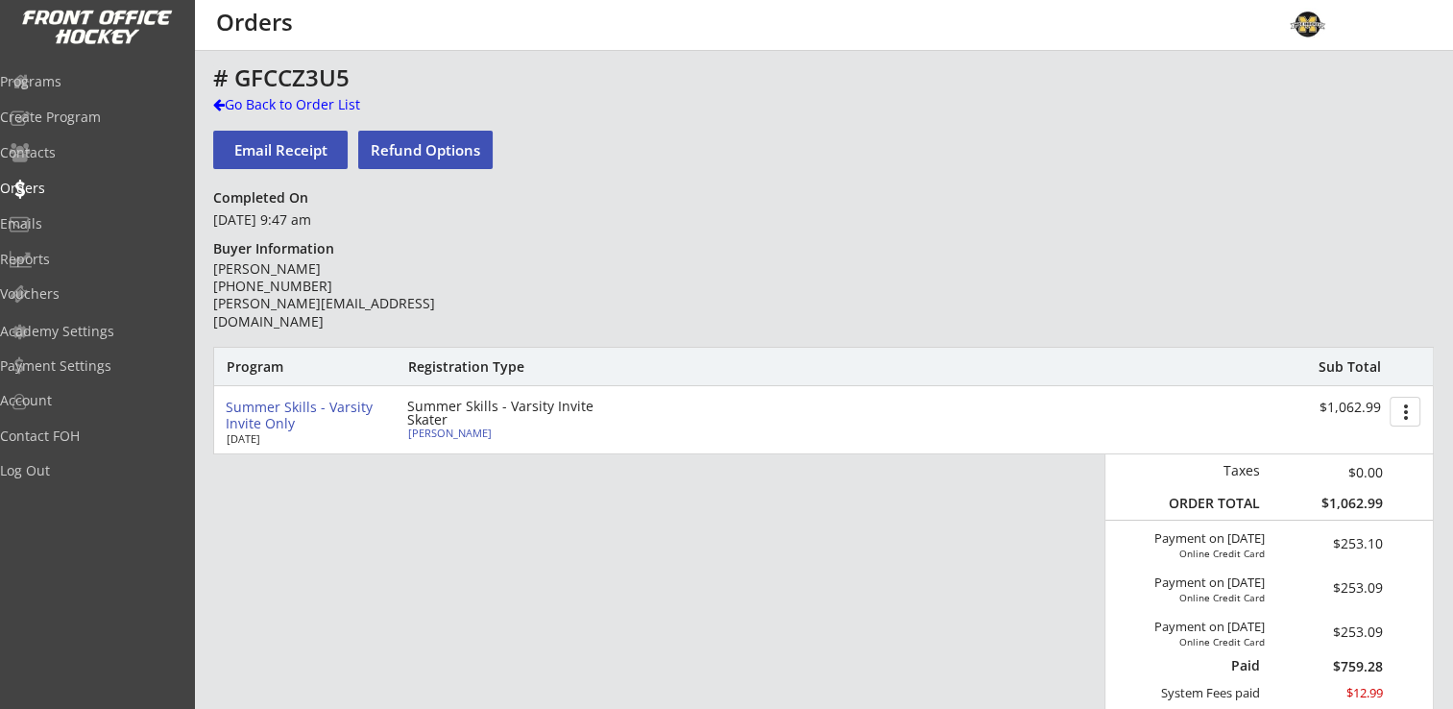
type input "[STREET_ADDRESS]"
select select ""Adult Small""
type input "[PERSON_NAME]"
type input "[PHONE_NUMBER]"
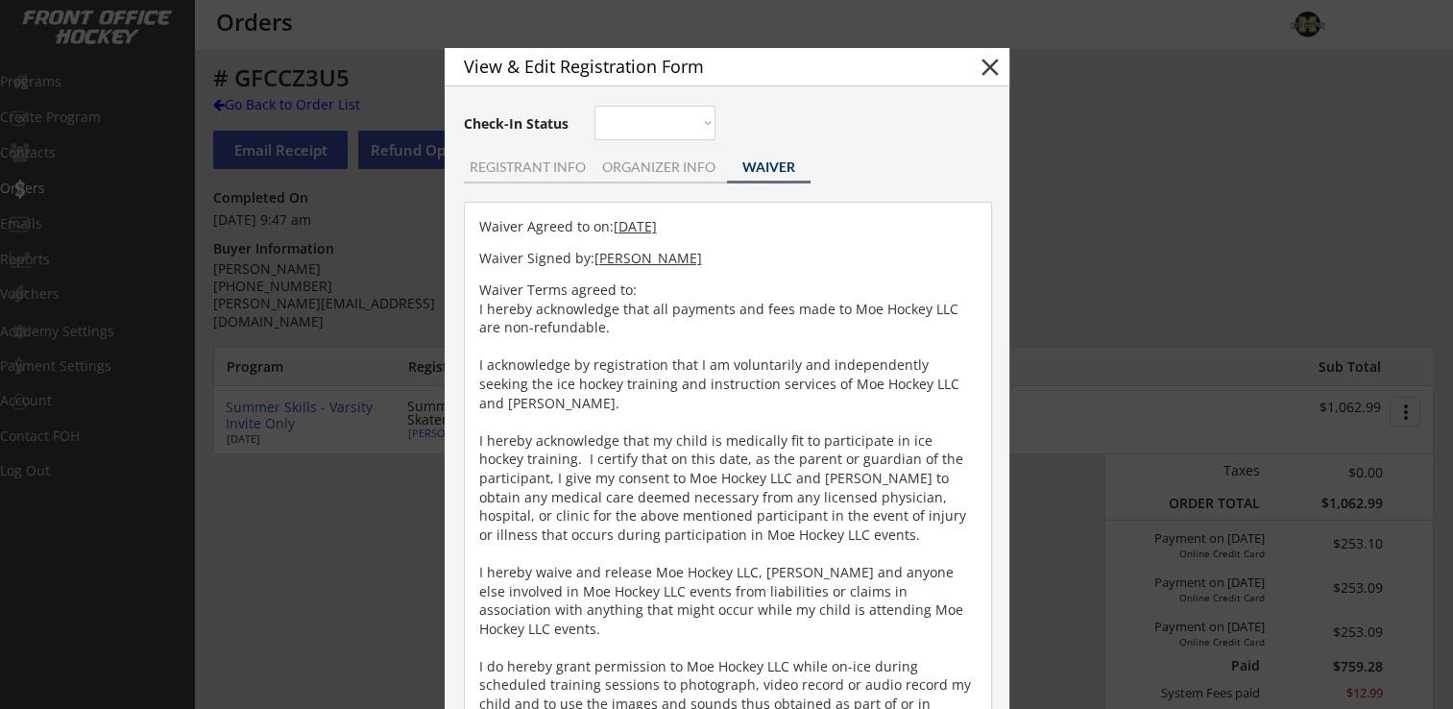
click at [518, 172] on div "REGISTRANT INFO" at bounding box center [528, 166] width 128 height 13
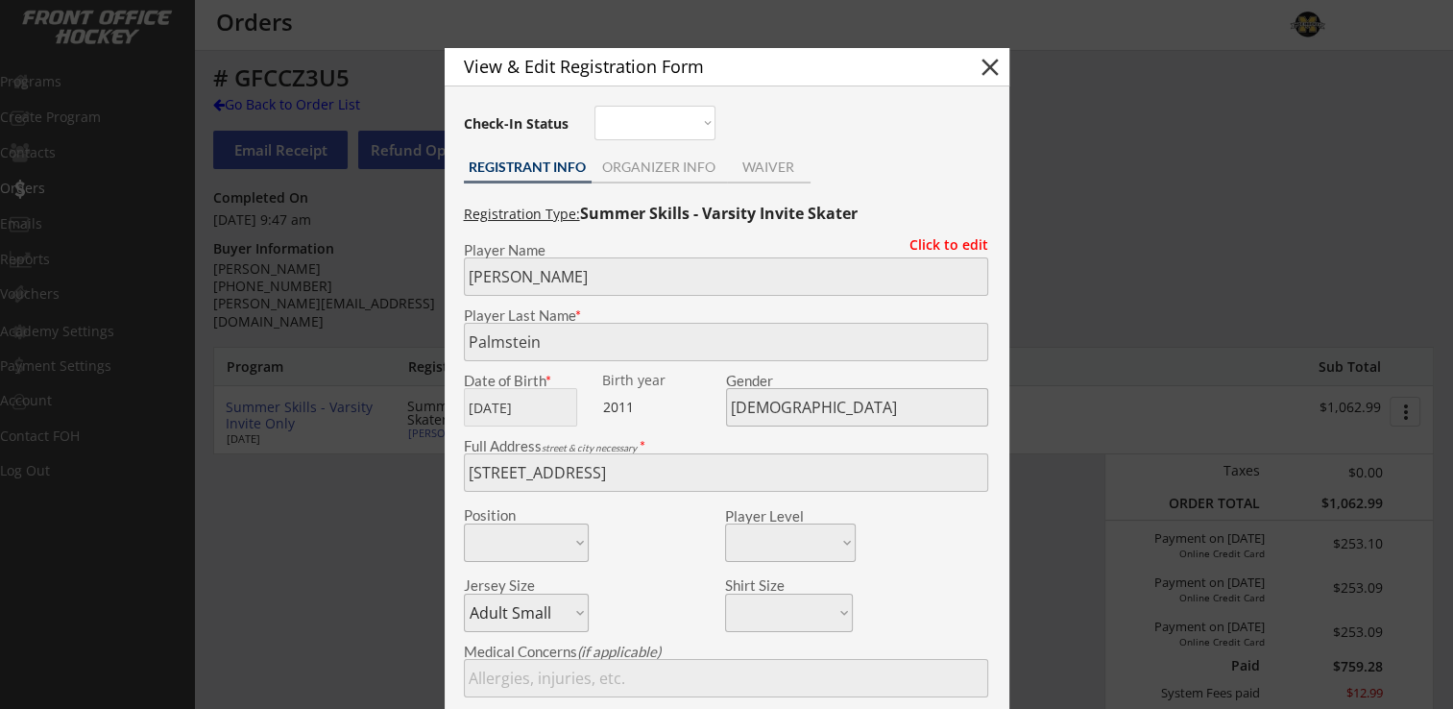
click at [990, 65] on button "close" at bounding box center [990, 67] width 29 height 29
select select ""PLACEHOLDER_1427118222253""
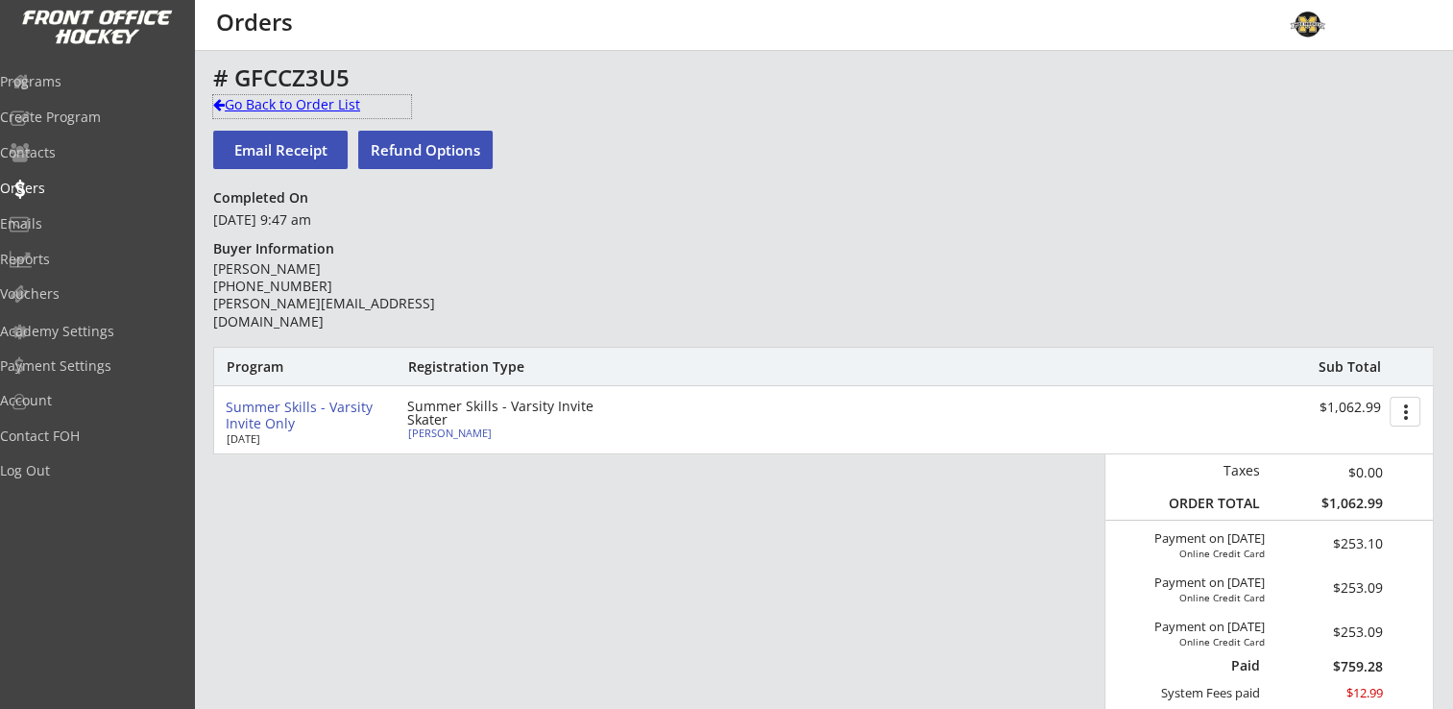
click at [338, 105] on div "Go Back to Order List" at bounding box center [312, 104] width 198 height 19
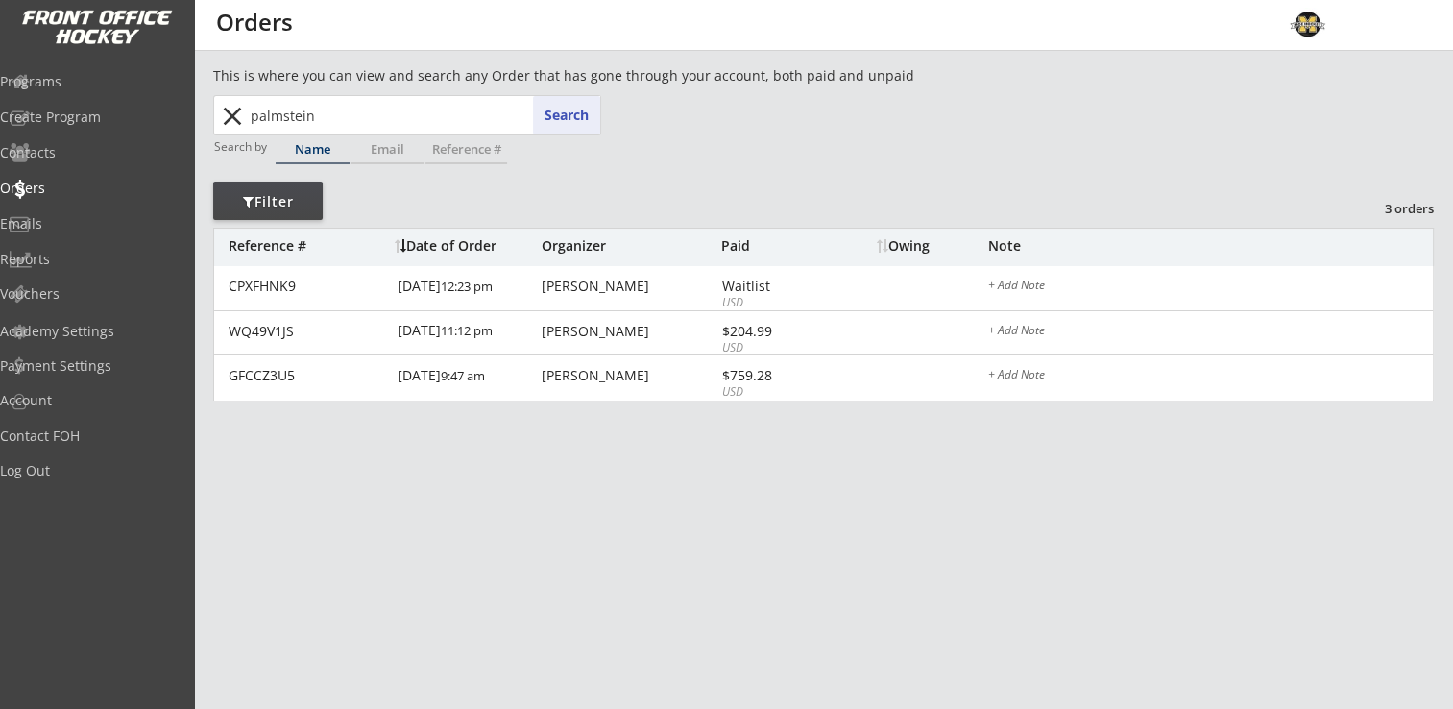
click at [426, 117] on input "palmstein" at bounding box center [423, 115] width 353 height 38
drag, startPoint x: 401, startPoint y: 117, endPoint x: 227, endPoint y: 117, distance: 174.8
click at [227, 117] on div "palmstein pa Search close" at bounding box center [408, 115] width 384 height 38
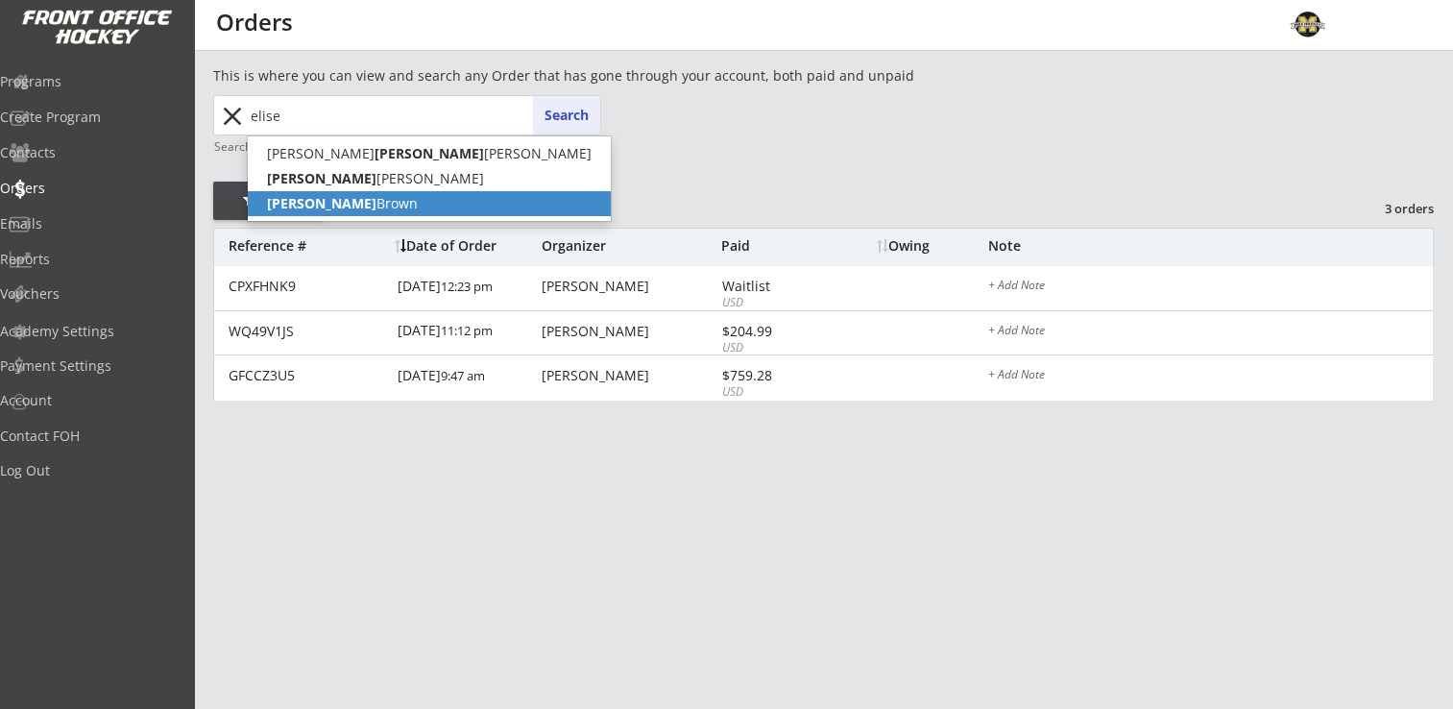
click at [265, 213] on p "[PERSON_NAME]" at bounding box center [429, 203] width 363 height 25
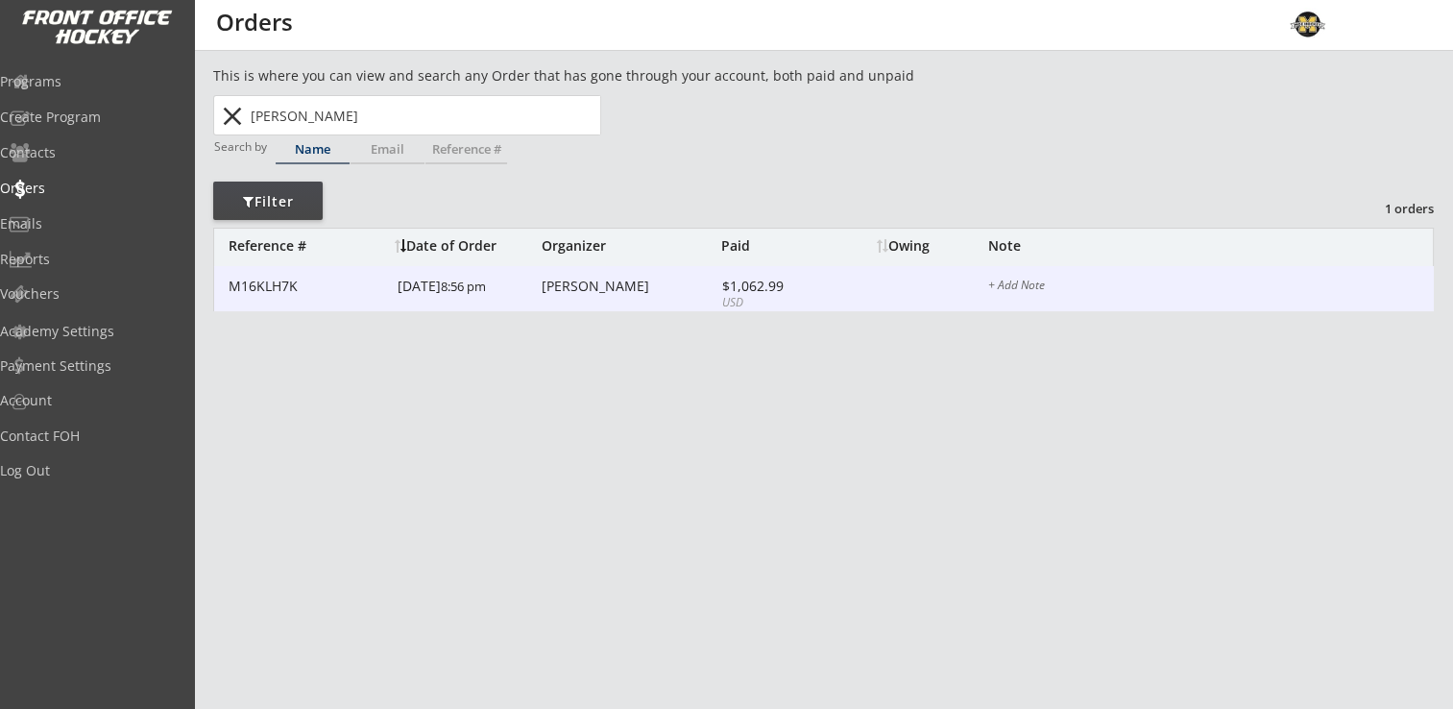
type input "[PERSON_NAME]"
click at [577, 286] on div "[PERSON_NAME]" at bounding box center [629, 285] width 175 height 13
